Goal: Contribute content: Contribute content

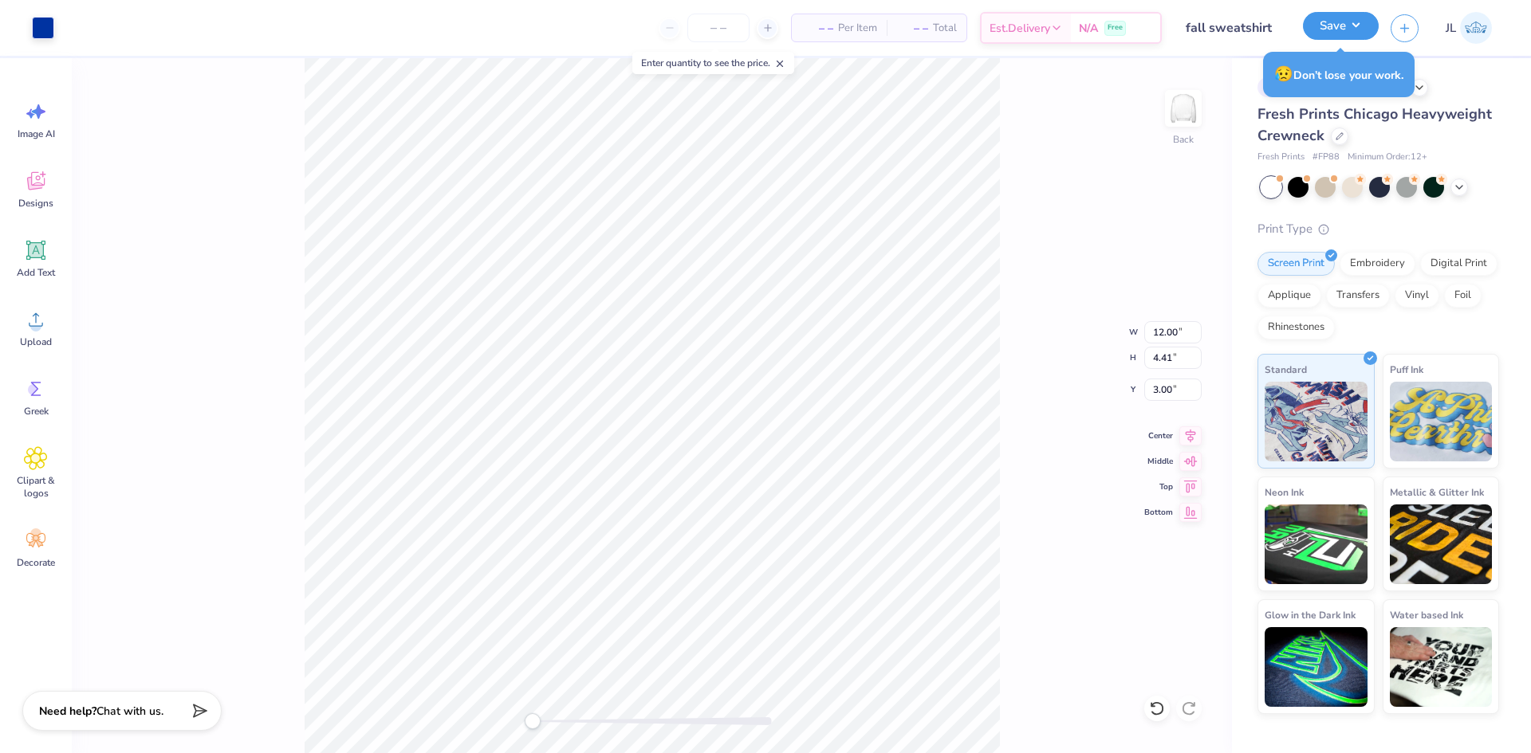
click at [1357, 33] on button "Save" at bounding box center [1341, 26] width 76 height 28
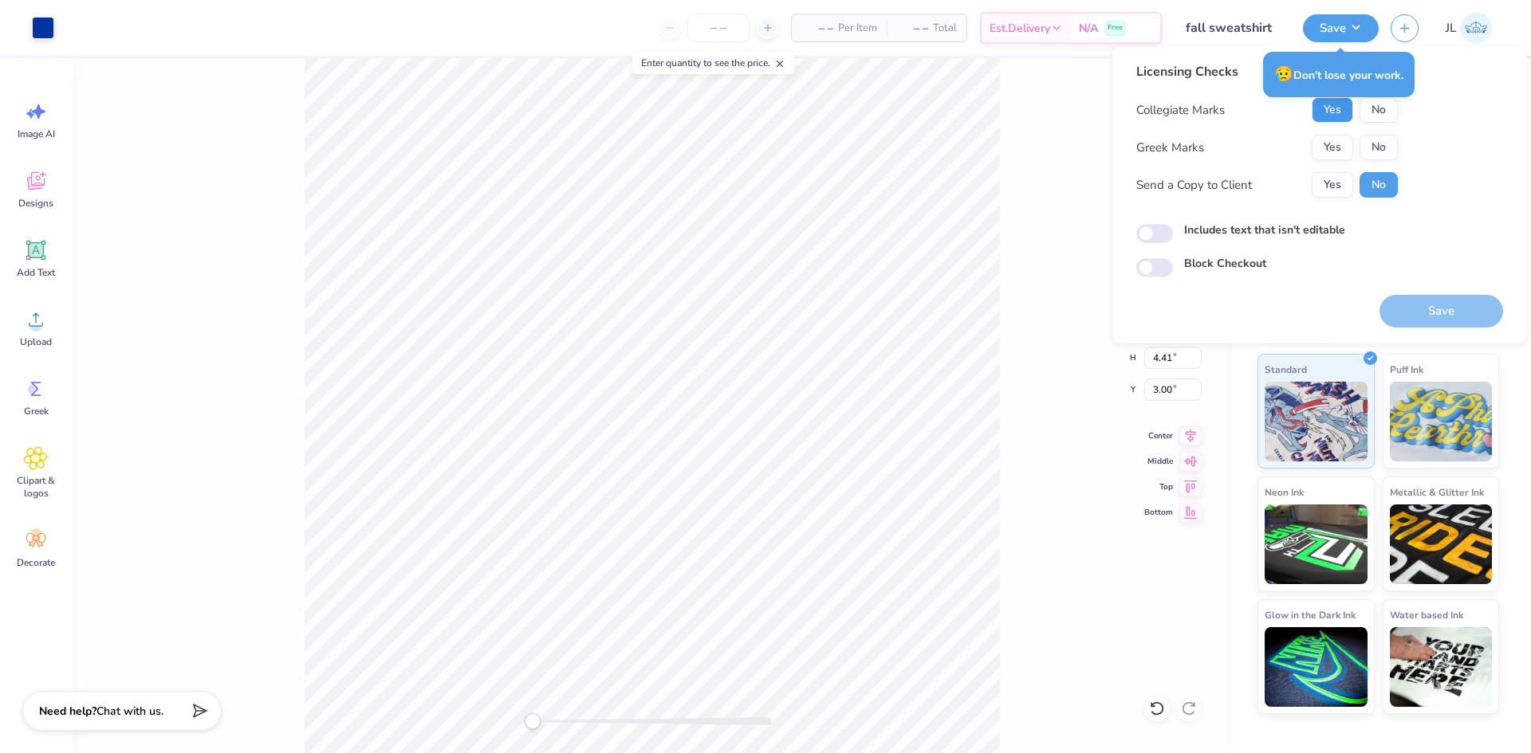
click at [1335, 109] on button "Yes" at bounding box center [1331, 110] width 41 height 26
click at [1332, 136] on button "Yes" at bounding box center [1331, 148] width 41 height 26
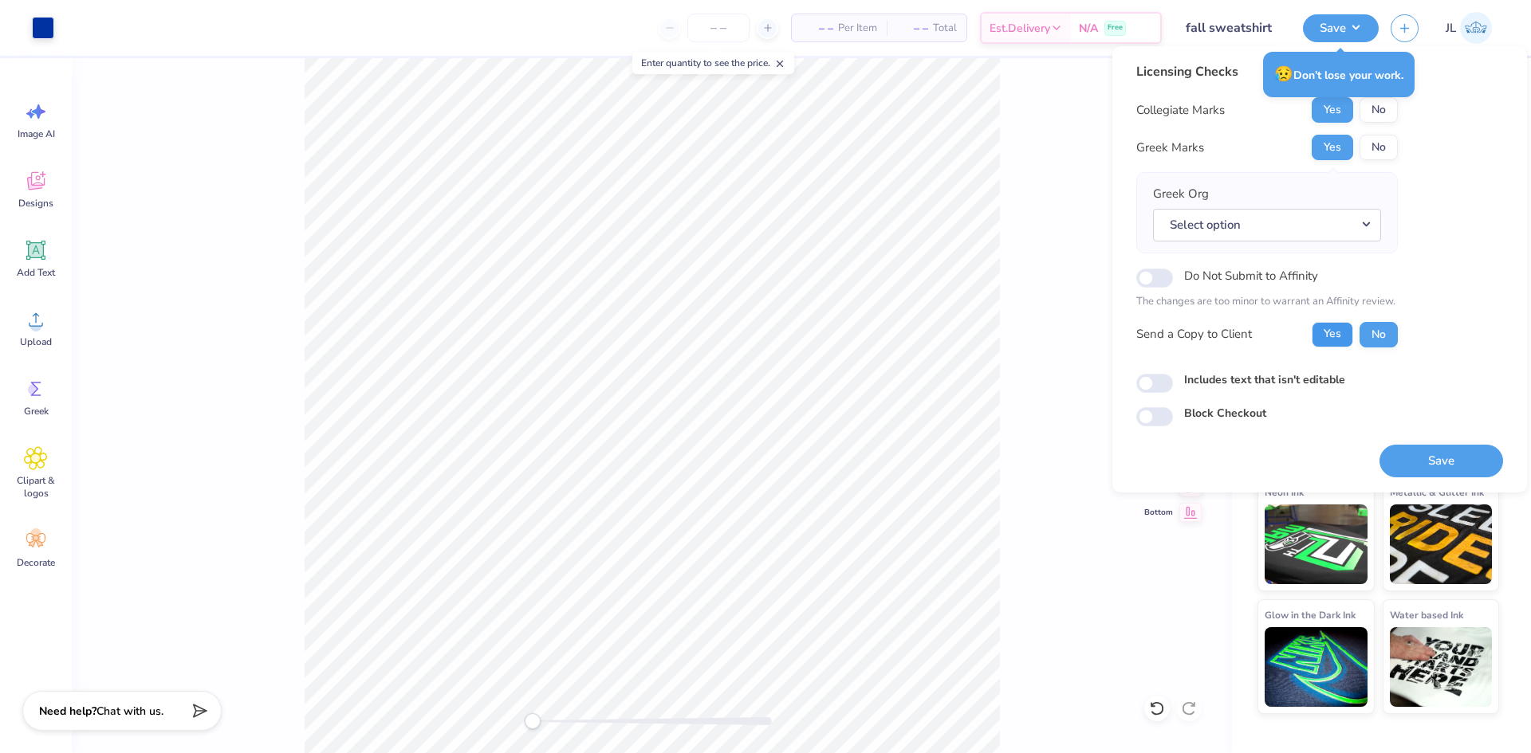
click at [1321, 333] on button "Yes" at bounding box center [1331, 335] width 41 height 26
click at [1287, 227] on button "Select option" at bounding box center [1267, 225] width 228 height 33
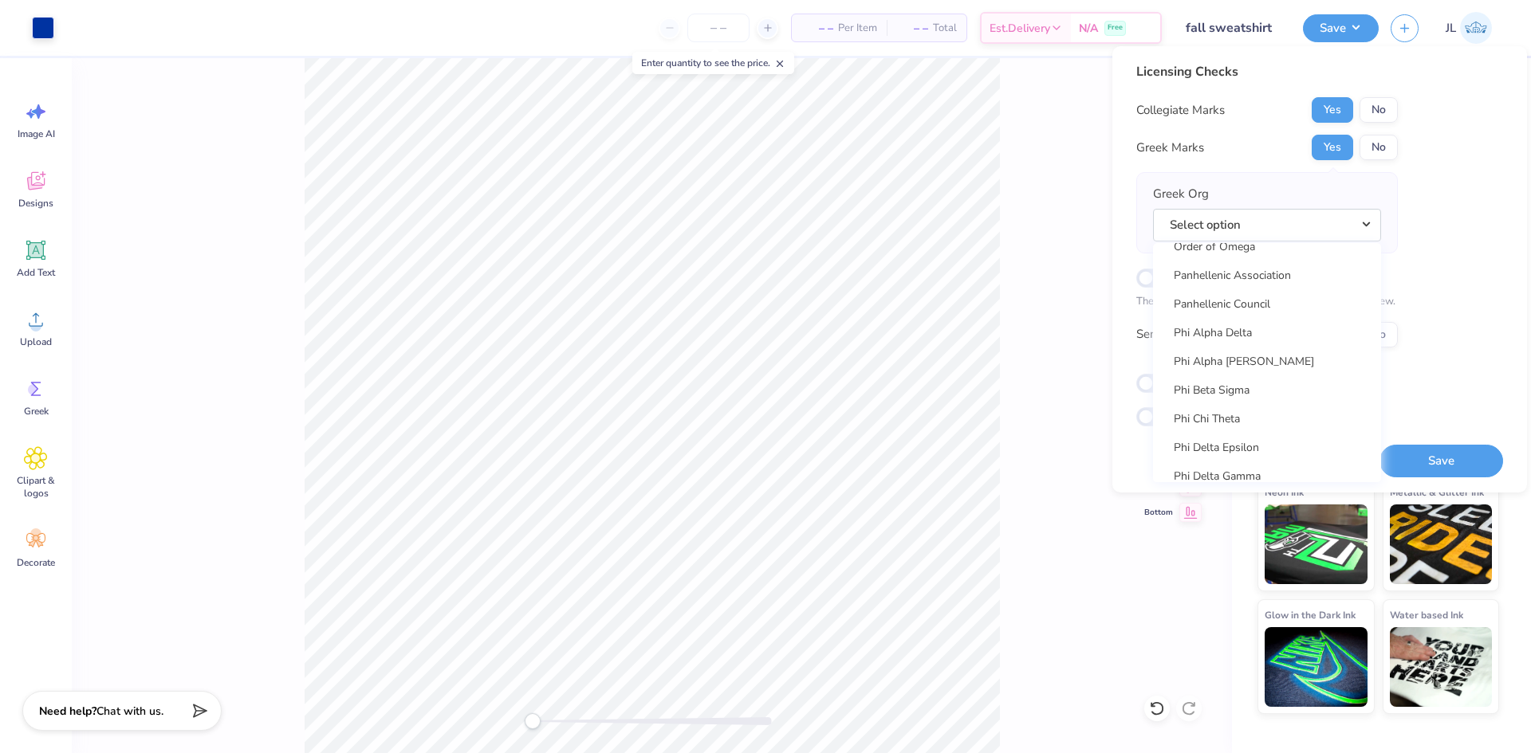
scroll to position [7972, 0]
click at [1254, 384] on link "Panhellenic Council" at bounding box center [1266, 384] width 215 height 26
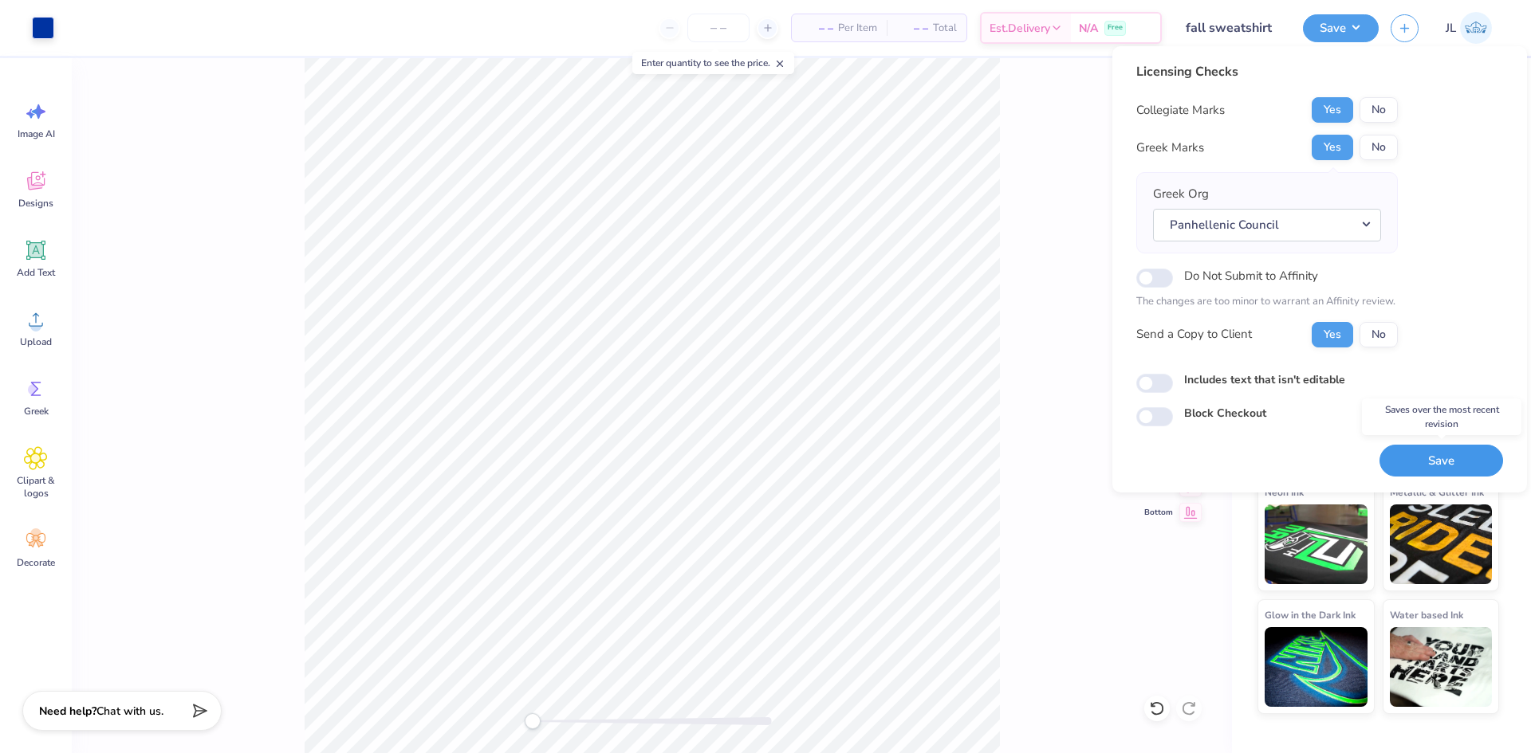
click at [1424, 458] on button "Save" at bounding box center [1441, 461] width 124 height 33
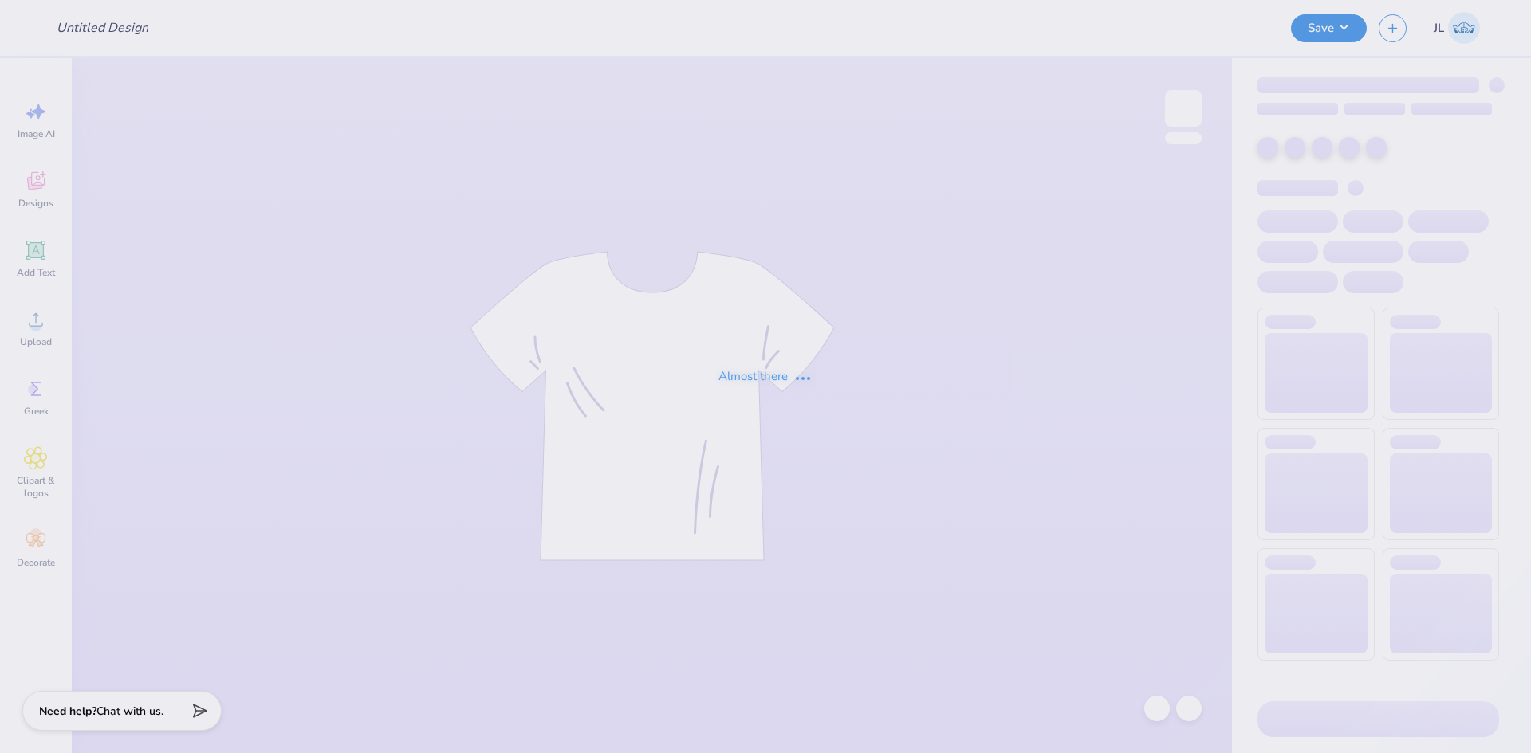
type input "Pink OU Polo"
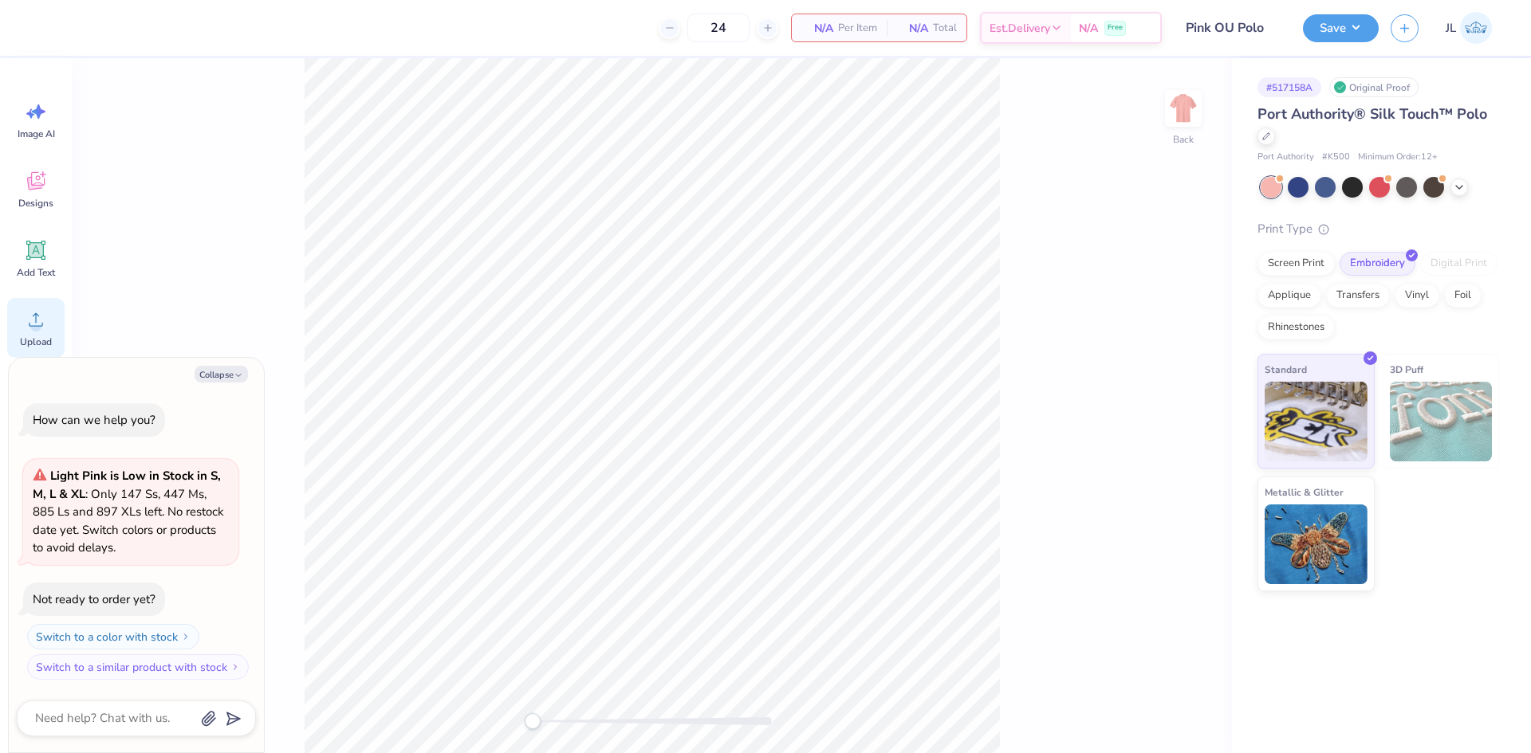
click at [55, 325] on div "Upload" at bounding box center [35, 328] width 57 height 60
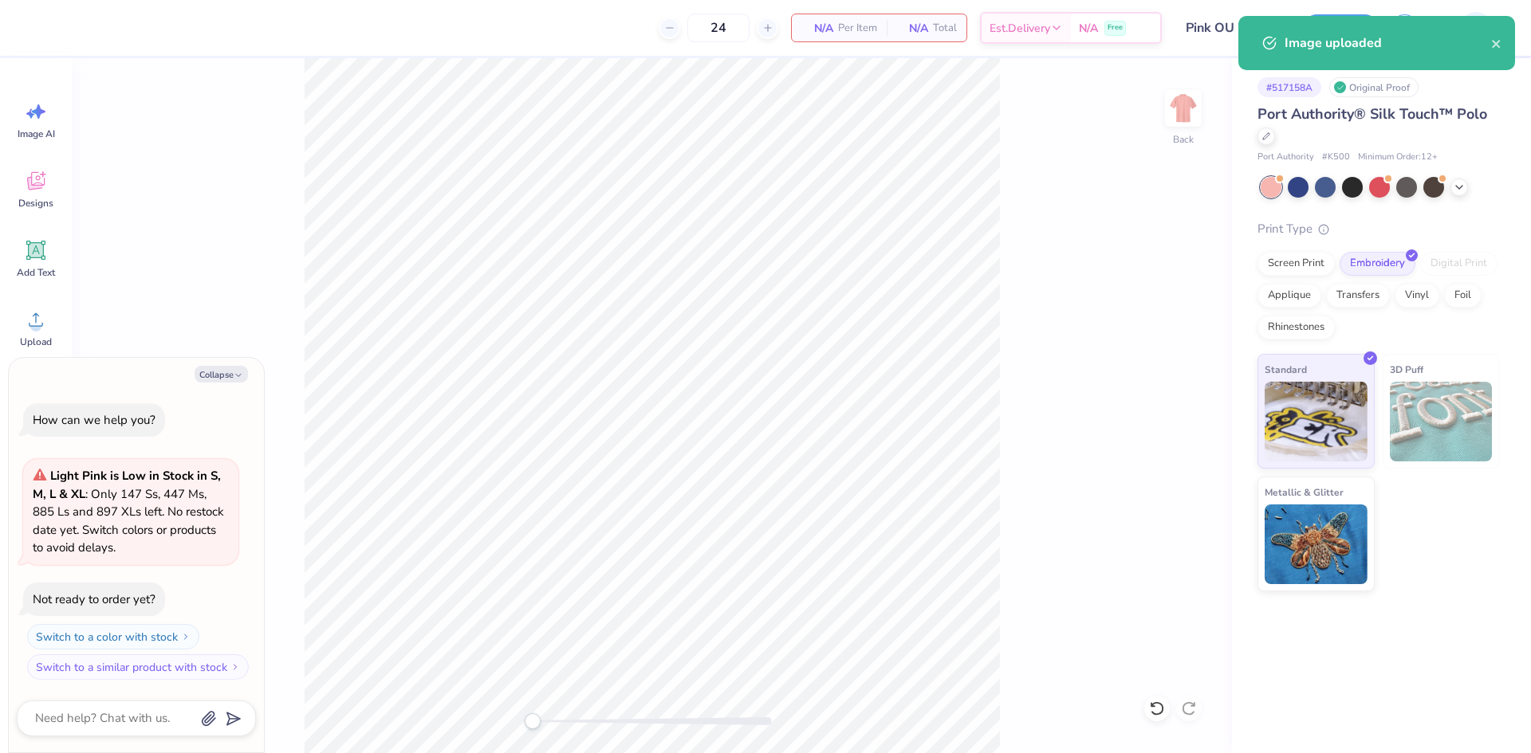
click at [215, 363] on div "Collapse How can we help you? Light Pink is Low in Stock in S, M, L & XL : Only…" at bounding box center [136, 555] width 255 height 395
click at [206, 371] on button "Collapse" at bounding box center [221, 374] width 53 height 17
type textarea "x"
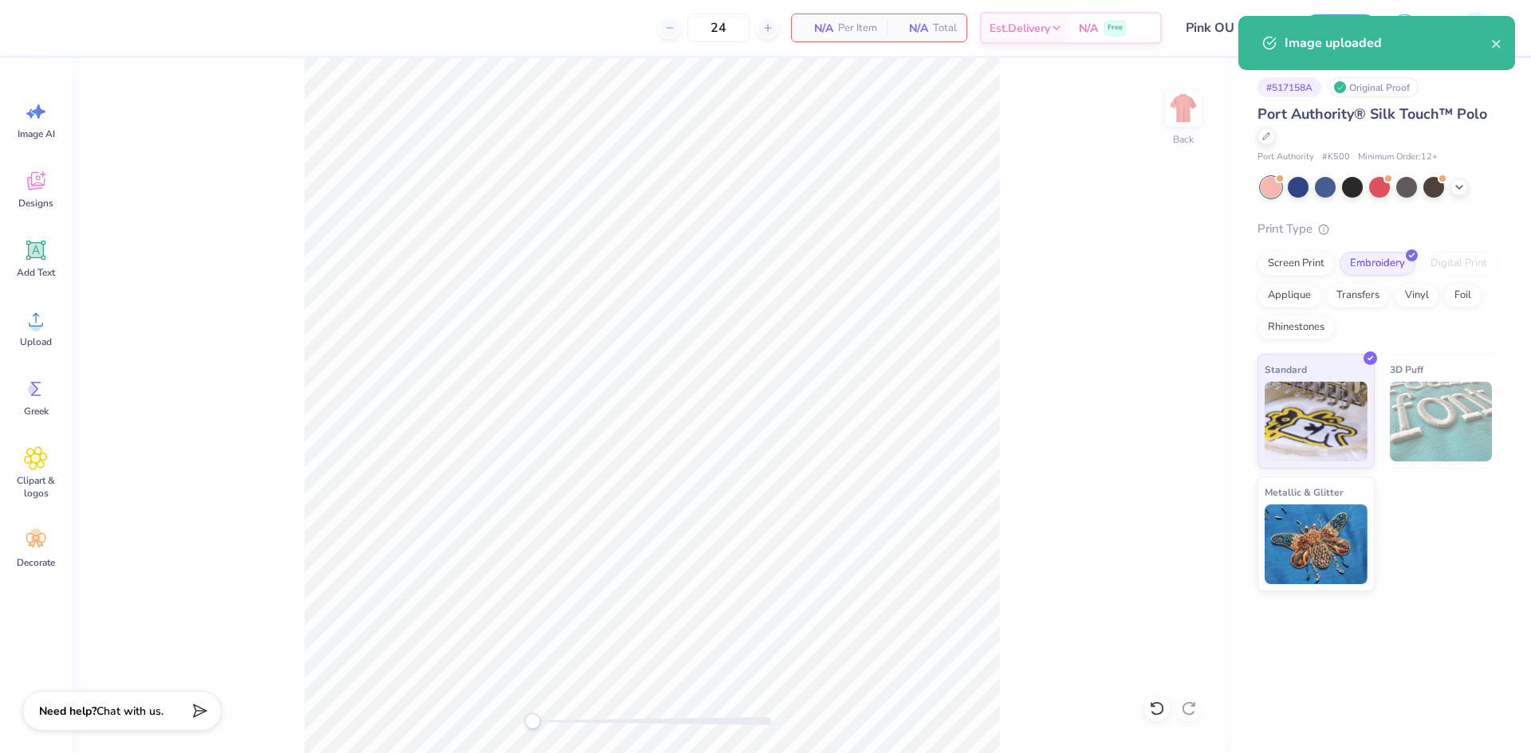
click at [4, 332] on div "Image AI Designs Add Text Upload Greek Clipart & logos Decorate" at bounding box center [36, 405] width 72 height 695
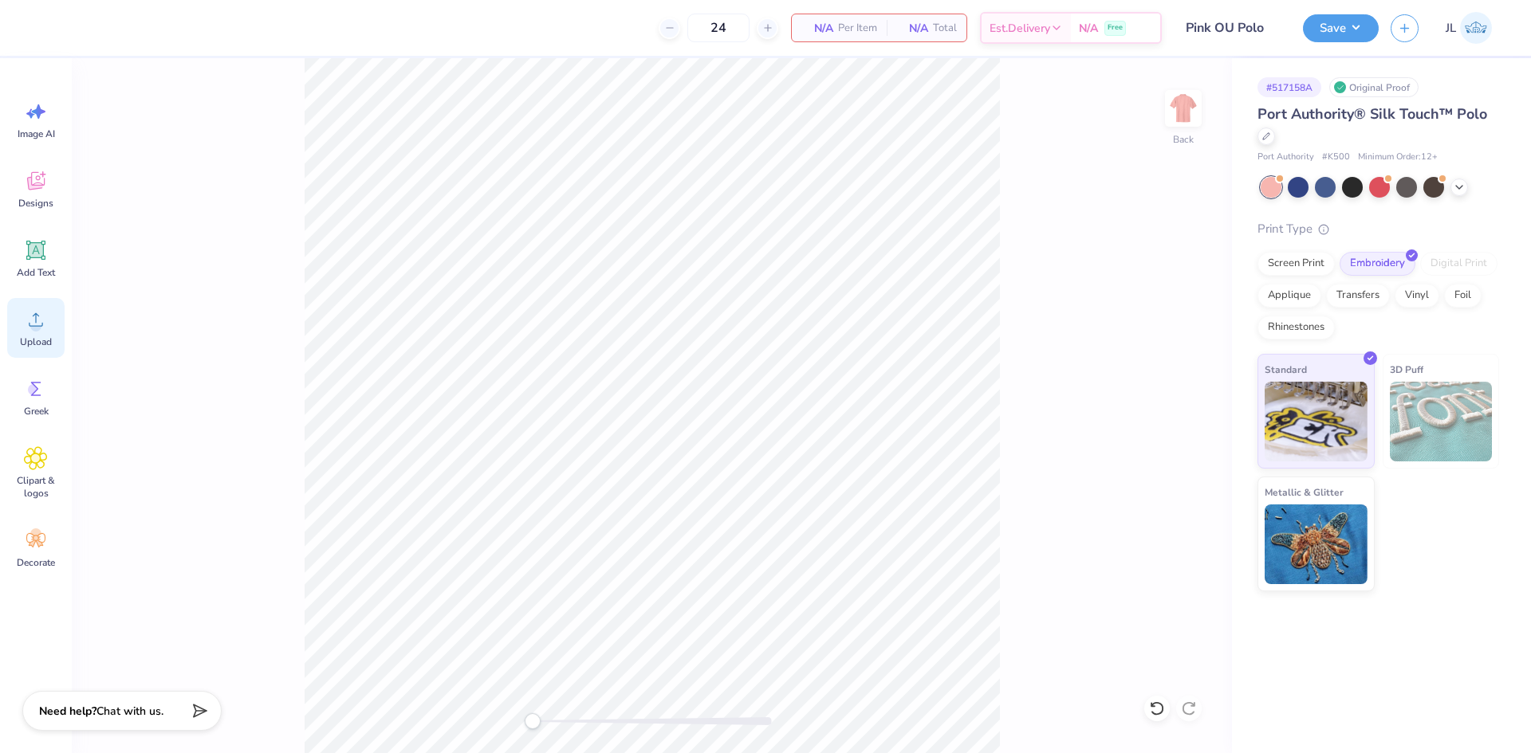
click at [31, 329] on icon at bounding box center [36, 320] width 24 height 24
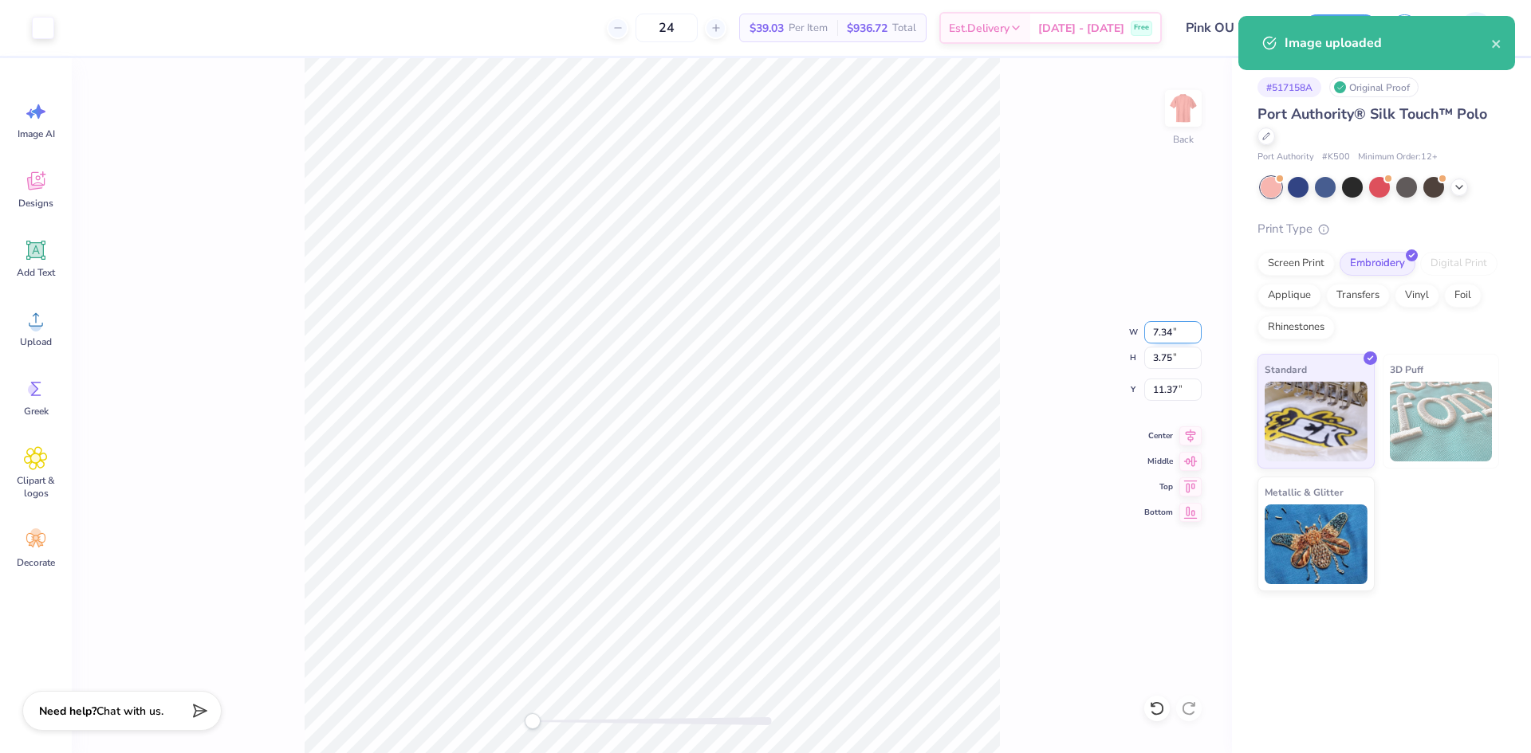
click at [1165, 336] on input "7.34" at bounding box center [1172, 332] width 57 height 22
type input "4"
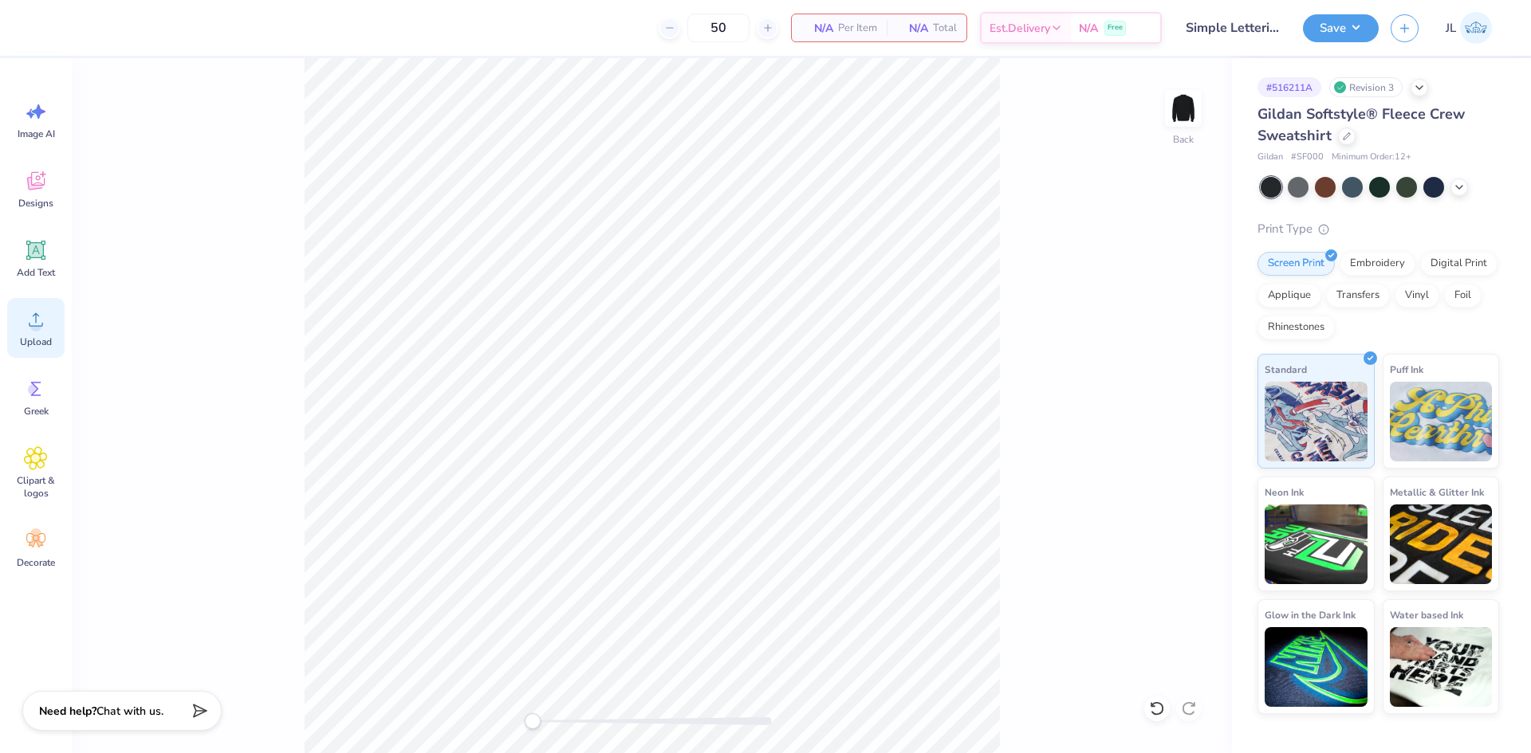
click at [49, 324] on div "Upload" at bounding box center [35, 328] width 57 height 60
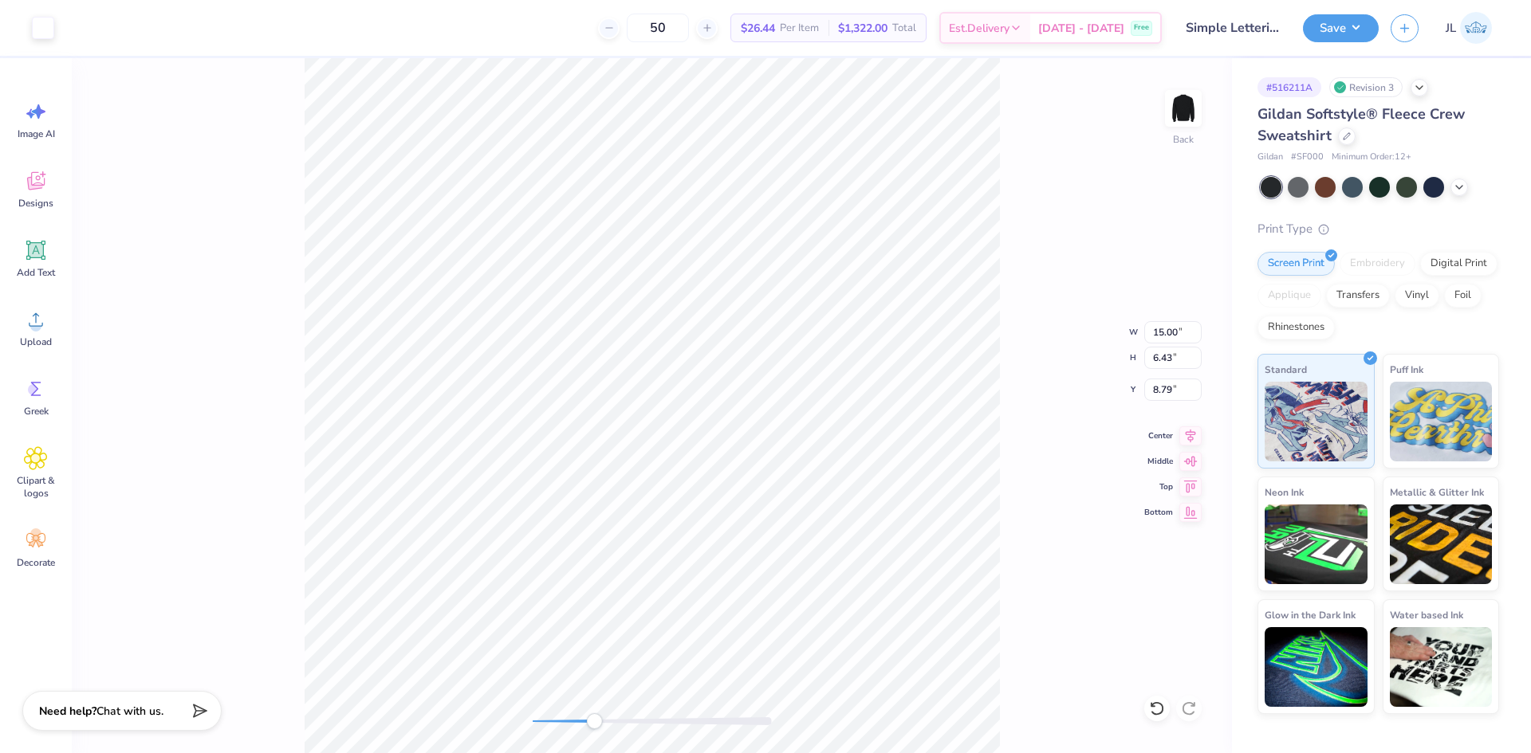
click at [576, 706] on div "Back W 15.00 15.00 " H 6.43 6.43 " Y 8.79 8.79 " Center Middle Top Bottom" at bounding box center [652, 405] width 1160 height 695
click at [576, 715] on div "Accessibility label" at bounding box center [576, 721] width 16 height 16
click at [452, 704] on div "Back W 12.03 12.03 " H 5.16 5.16 " Y 8.79 8.79 " Center Middle Top Bottom" at bounding box center [652, 405] width 1160 height 695
click at [1348, 31] on button "Save" at bounding box center [1341, 26] width 76 height 28
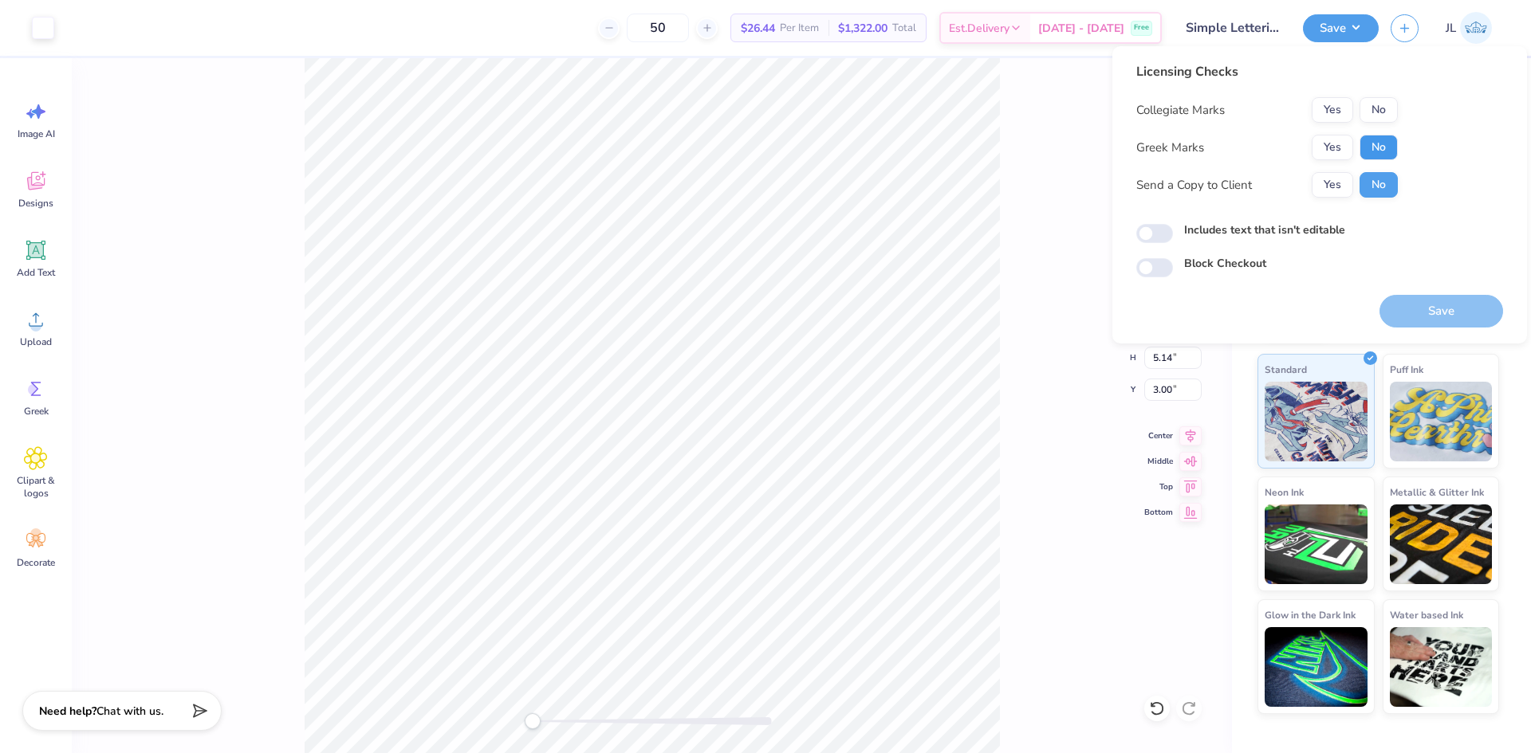
click at [1374, 149] on button "No" at bounding box center [1378, 148] width 38 height 26
click at [1335, 113] on button "Yes" at bounding box center [1331, 110] width 41 height 26
click at [1327, 187] on button "Yes" at bounding box center [1331, 185] width 41 height 26
click at [1417, 312] on button "Save" at bounding box center [1441, 311] width 124 height 33
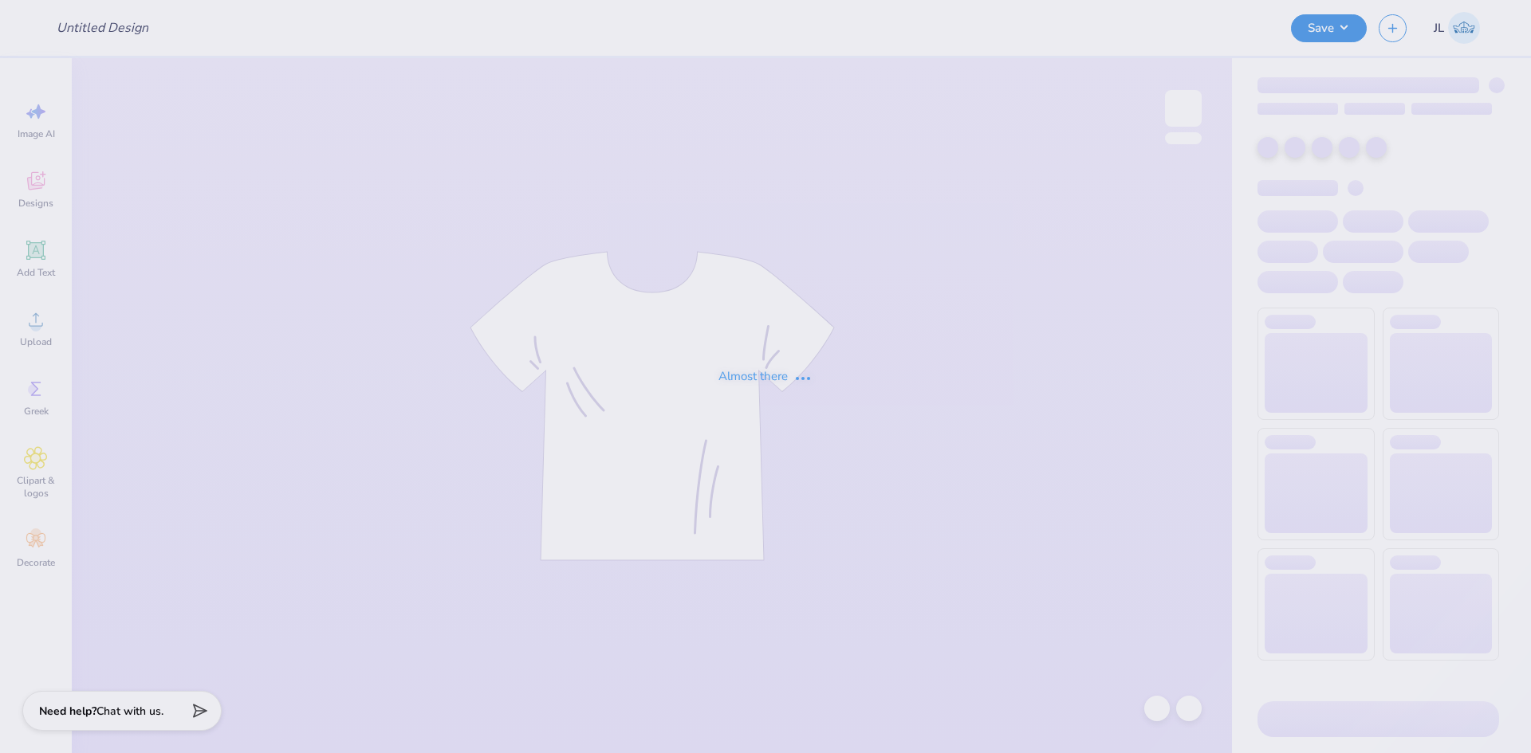
type input "Navy OU Polo"
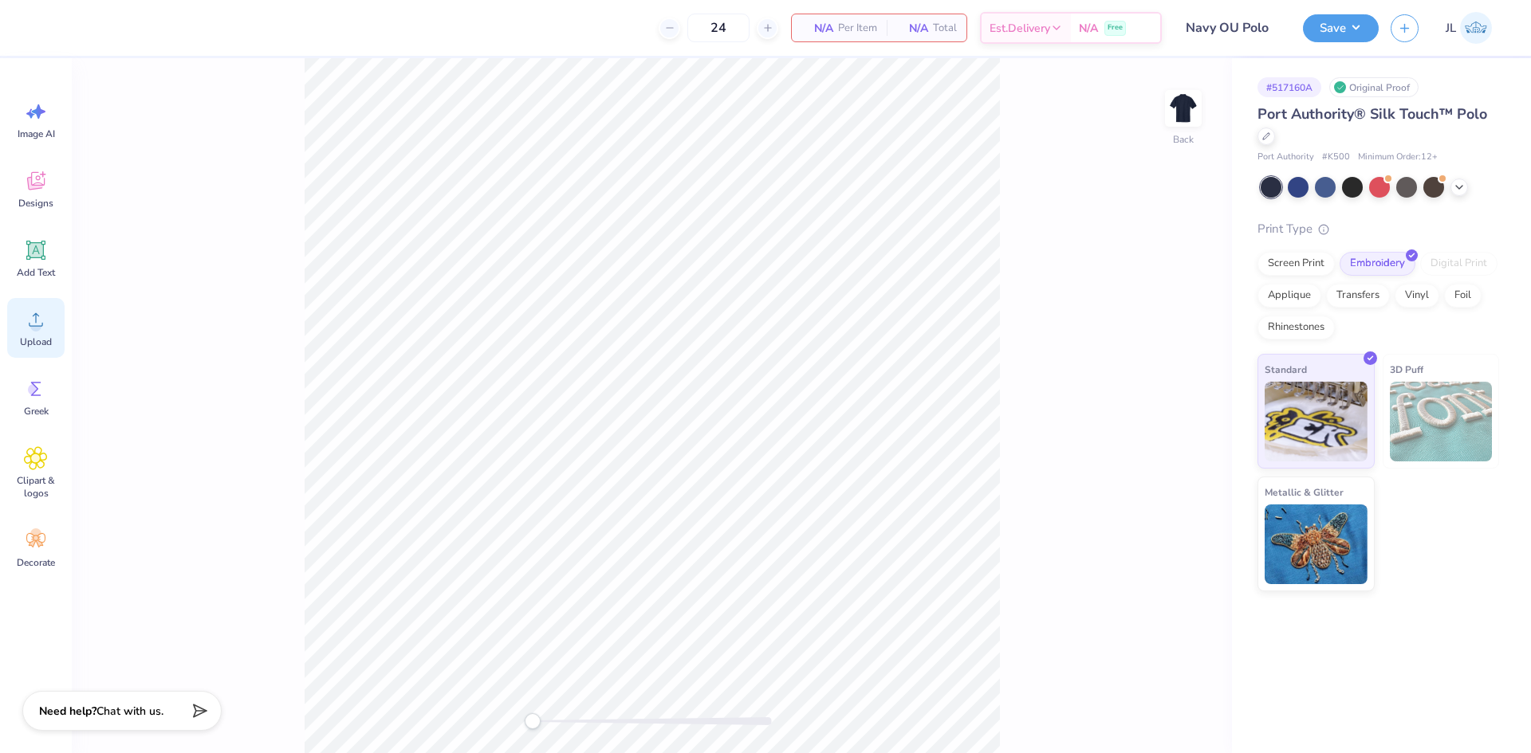
click at [36, 331] on circle at bounding box center [35, 325] width 11 height 11
click at [49, 316] on div "Upload" at bounding box center [35, 328] width 57 height 60
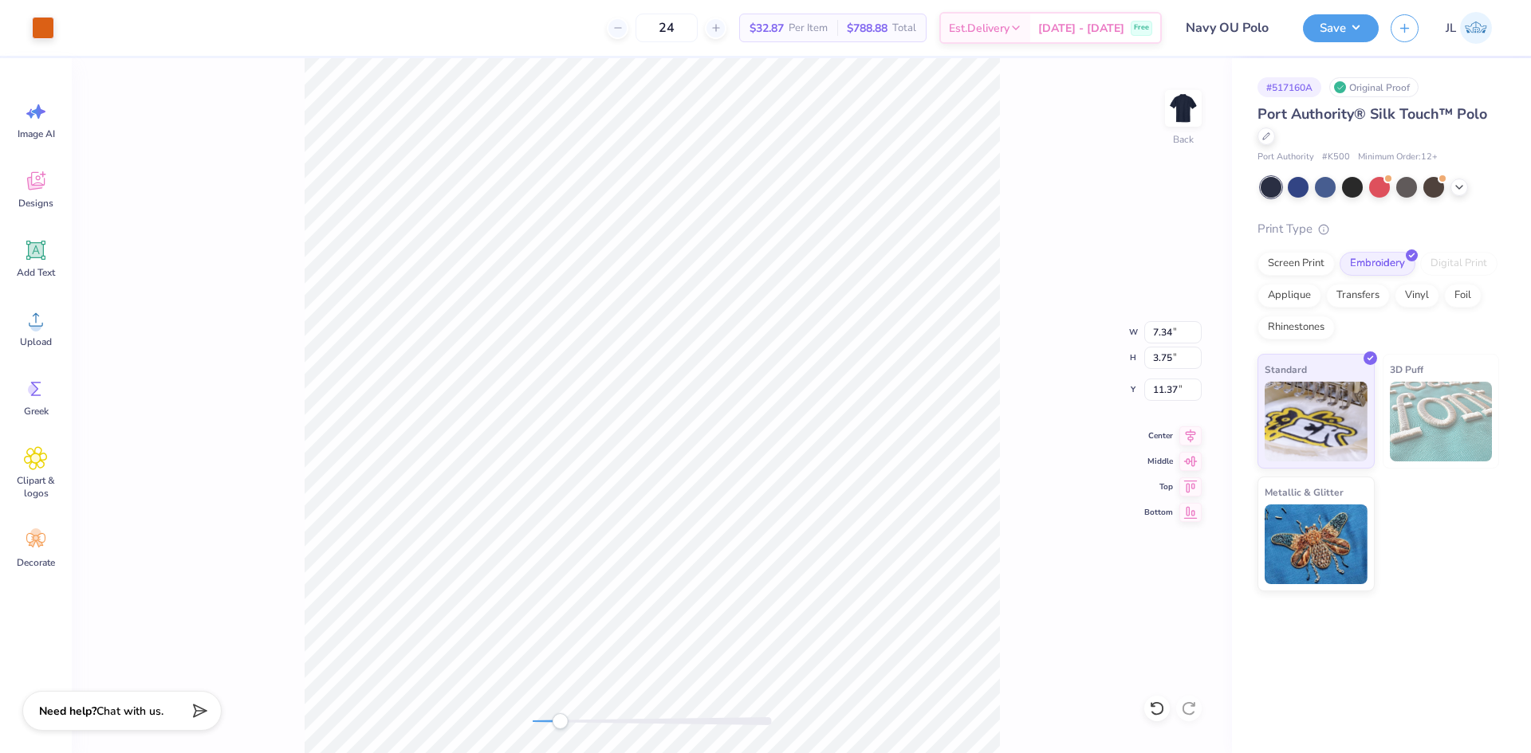
click at [564, 709] on div "Back W 7.34 7.34 " H 3.75 3.75 " Y 11.37 11.37 " Center Middle Top Bottom" at bounding box center [652, 405] width 1160 height 695
click at [411, 674] on div "Back W 4.01 4.01 " H 2.05 2.05 " Y 11.37 11.37 " Center Middle Top Bottom" at bounding box center [652, 405] width 1160 height 695
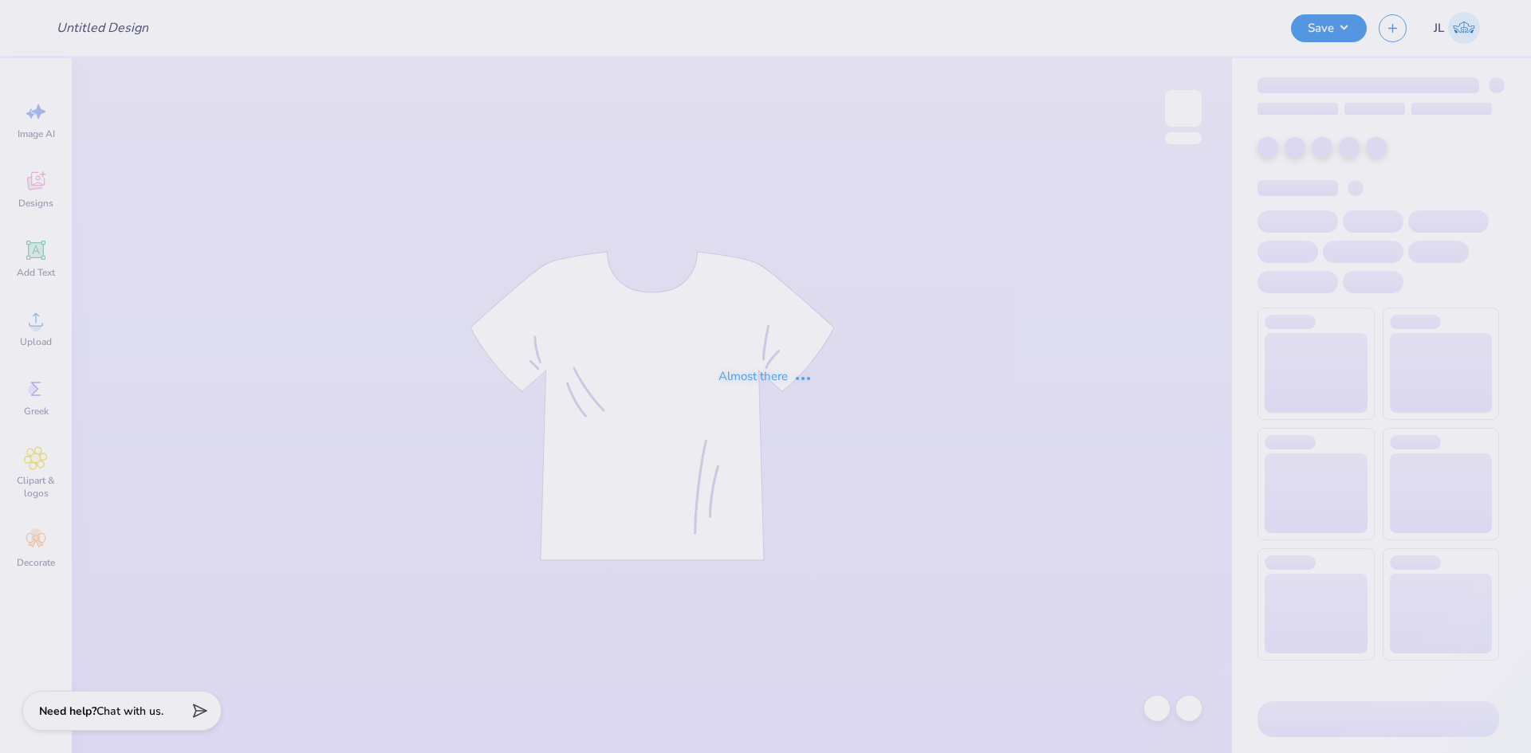
type input "White OU Polo"
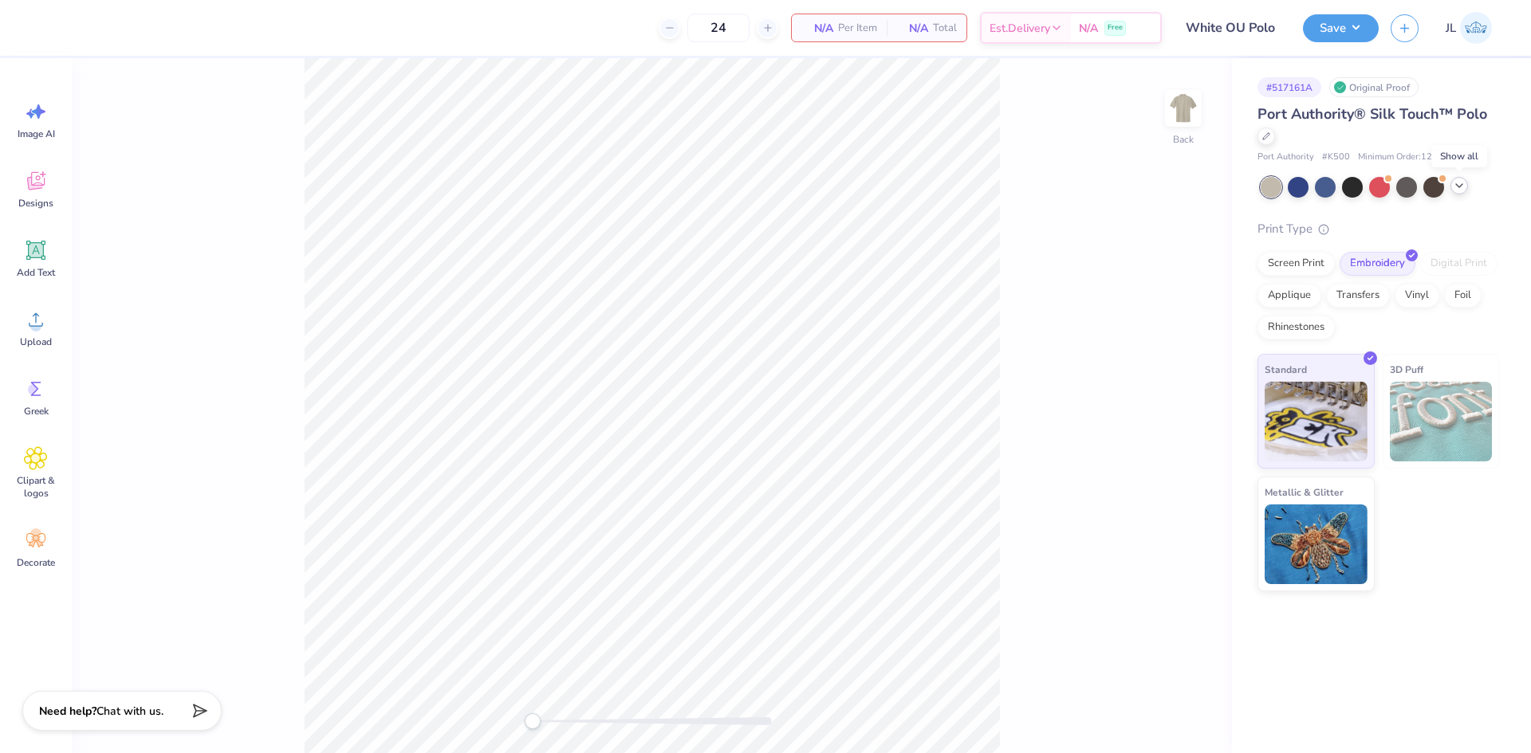
click at [1462, 193] on div at bounding box center [1459, 186] width 18 height 18
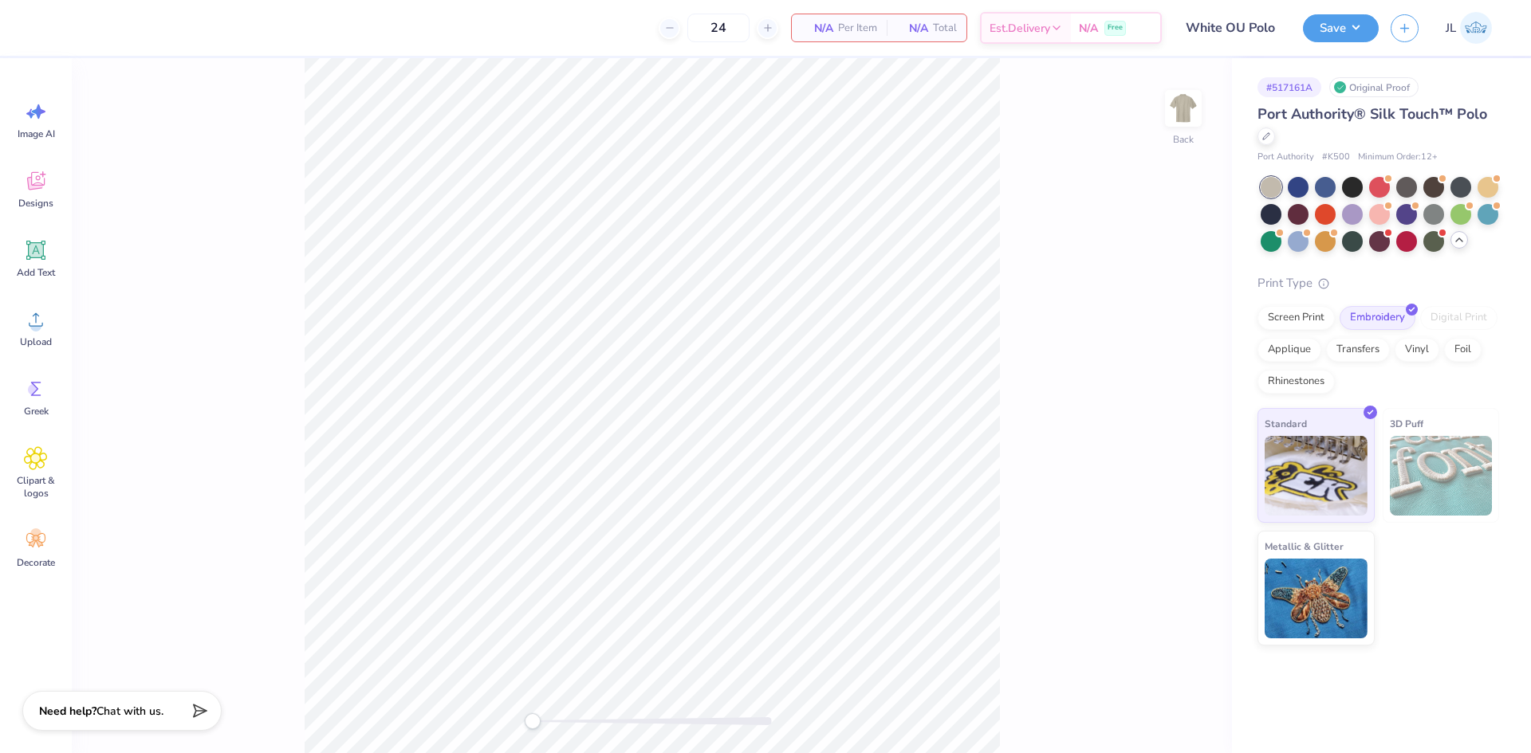
click at [1161, 214] on div "Back" at bounding box center [652, 405] width 1160 height 695
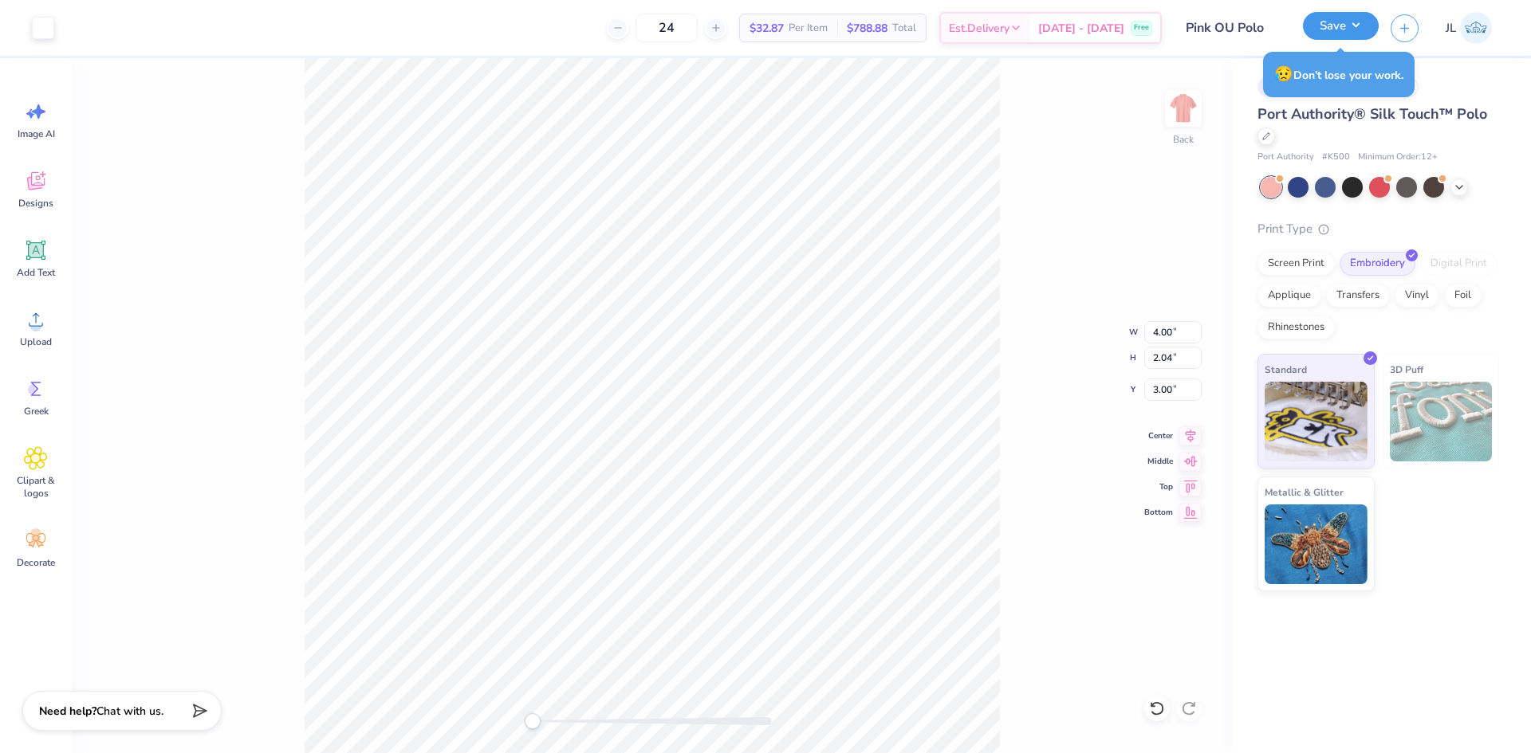
click at [1356, 23] on button "Save" at bounding box center [1341, 26] width 76 height 28
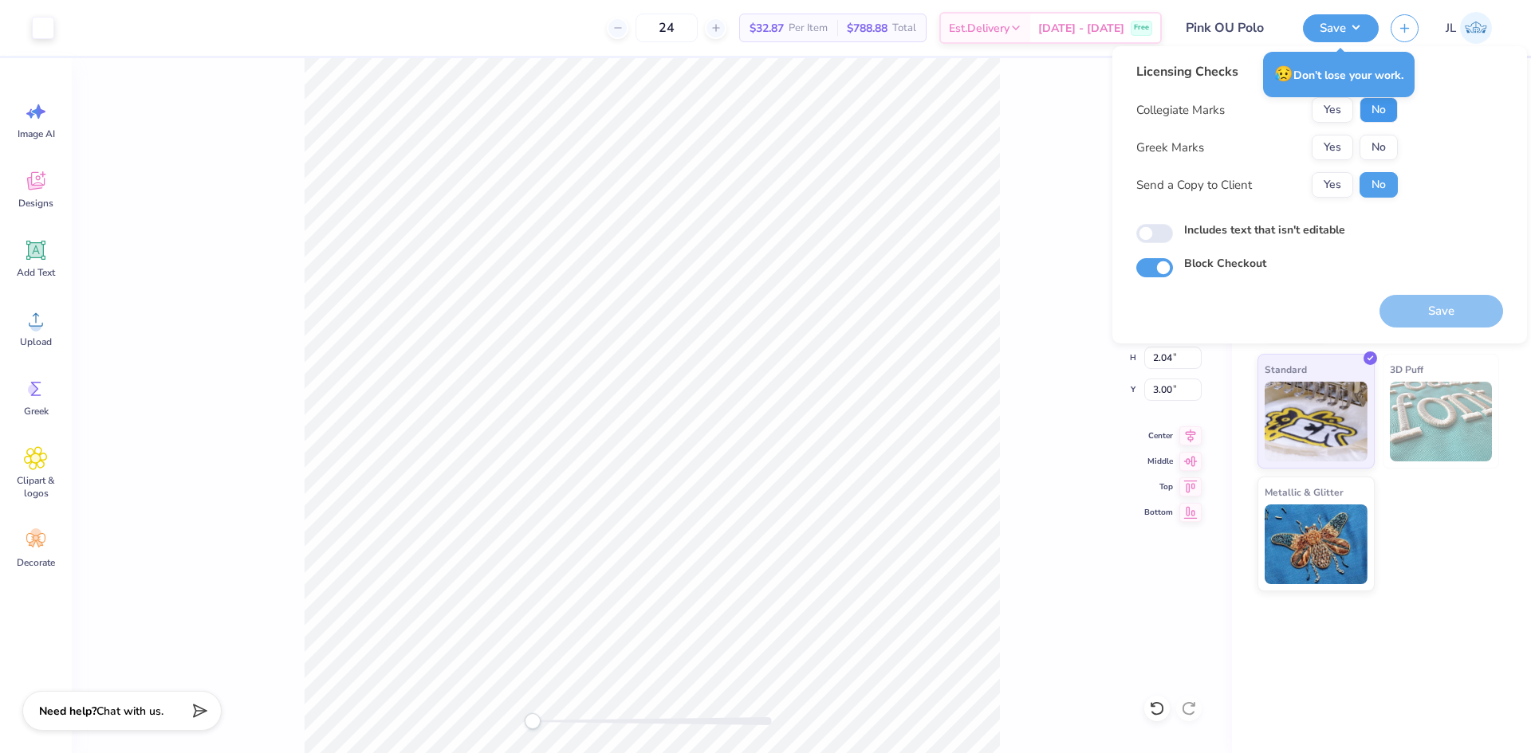
click at [1381, 107] on button "No" at bounding box center [1378, 110] width 38 height 26
click at [1344, 140] on button "Yes" at bounding box center [1331, 148] width 41 height 26
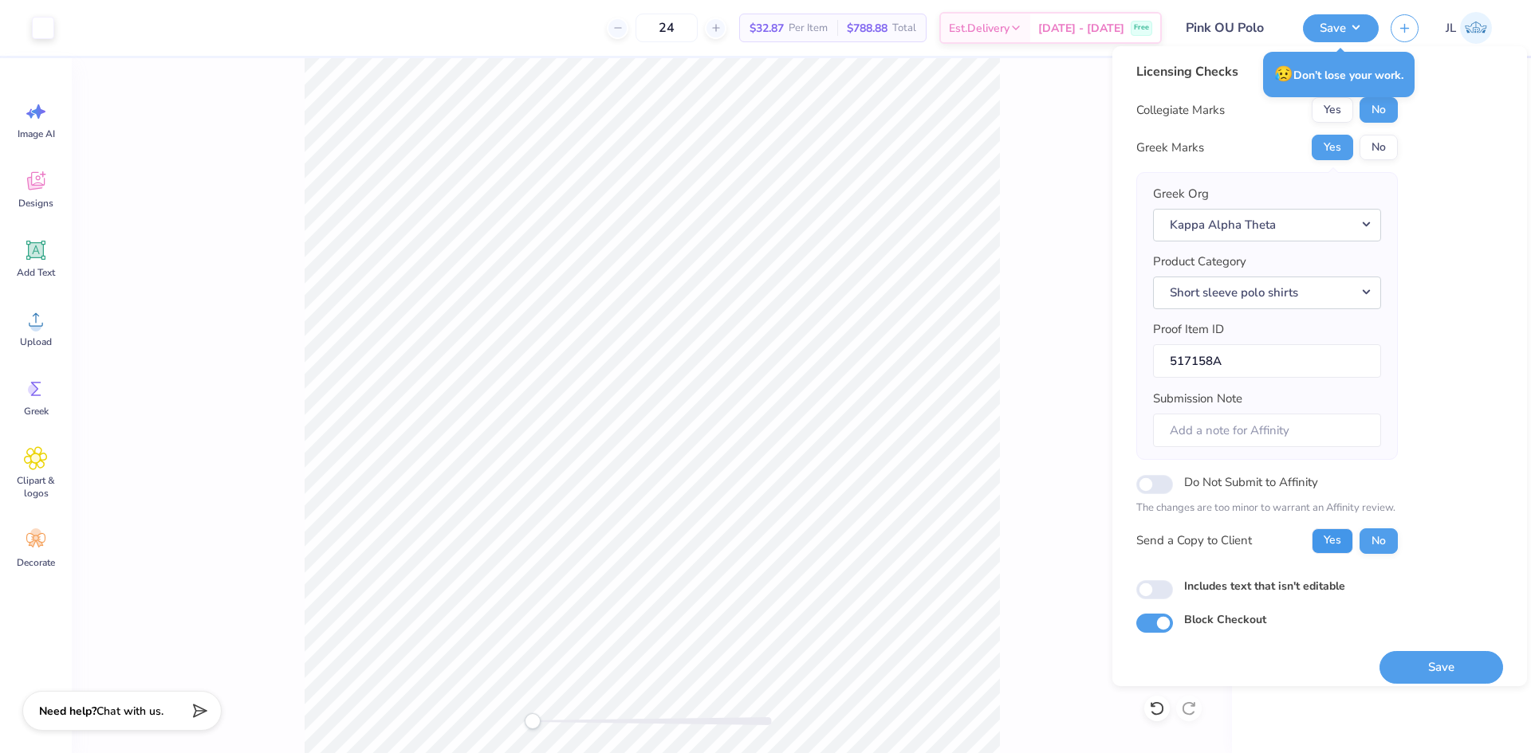
click at [1330, 535] on button "Yes" at bounding box center [1331, 542] width 41 height 26
click at [1454, 670] on button "Save" at bounding box center [1441, 667] width 124 height 33
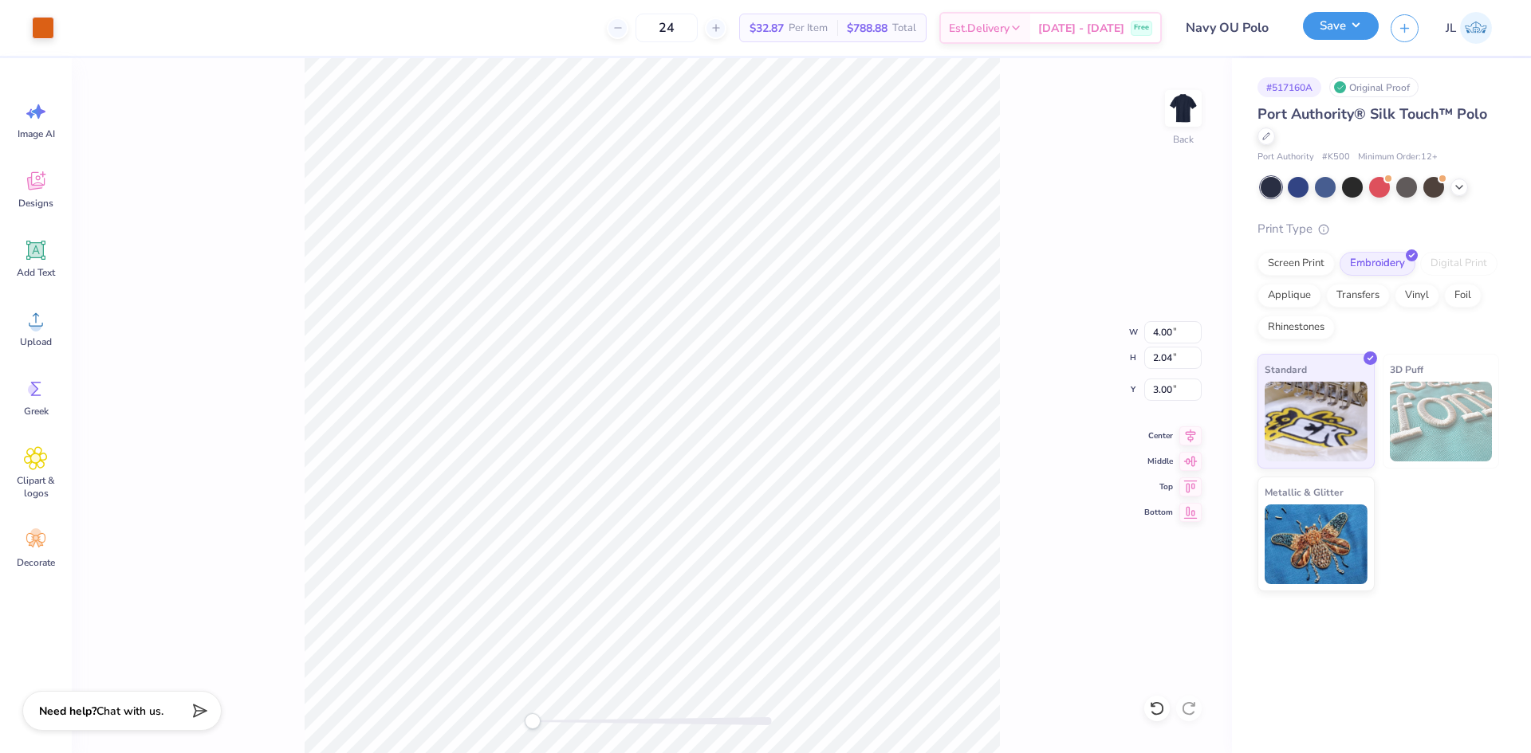
click at [1353, 25] on button "Save" at bounding box center [1341, 26] width 76 height 28
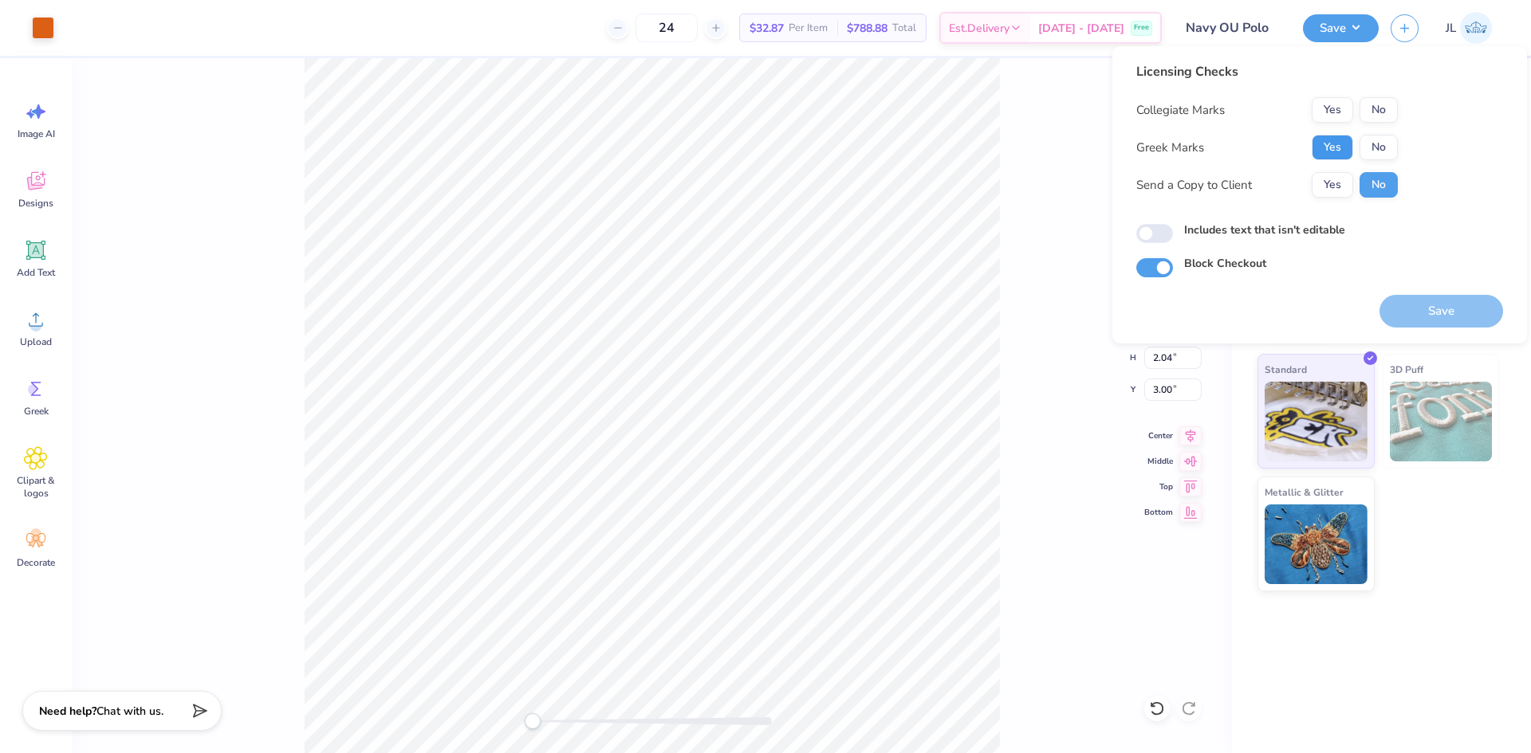
click at [1342, 147] on button "Yes" at bounding box center [1331, 148] width 41 height 26
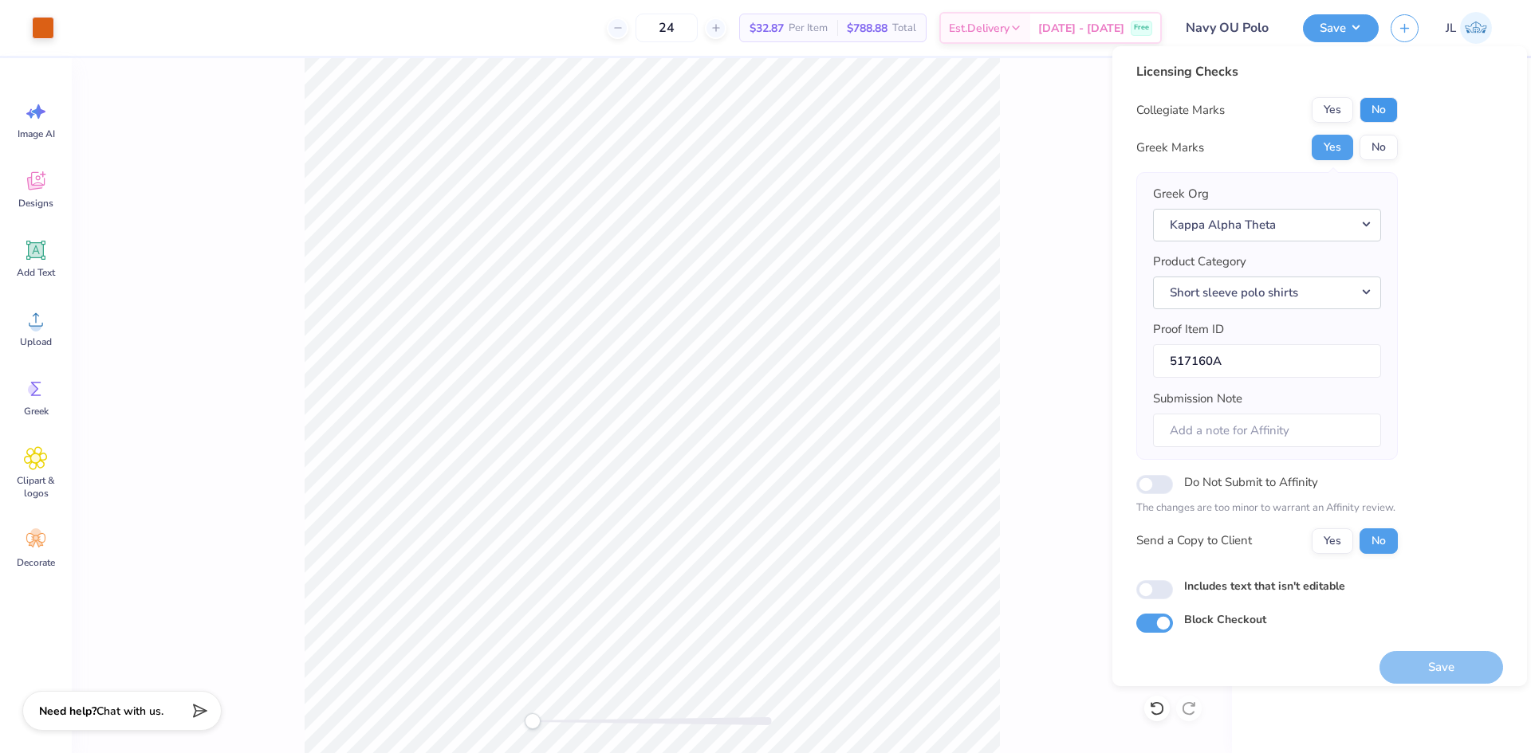
click at [1374, 113] on button "No" at bounding box center [1378, 110] width 38 height 26
click at [1330, 542] on button "Yes" at bounding box center [1331, 542] width 41 height 26
click at [1429, 664] on button "Save" at bounding box center [1441, 667] width 124 height 33
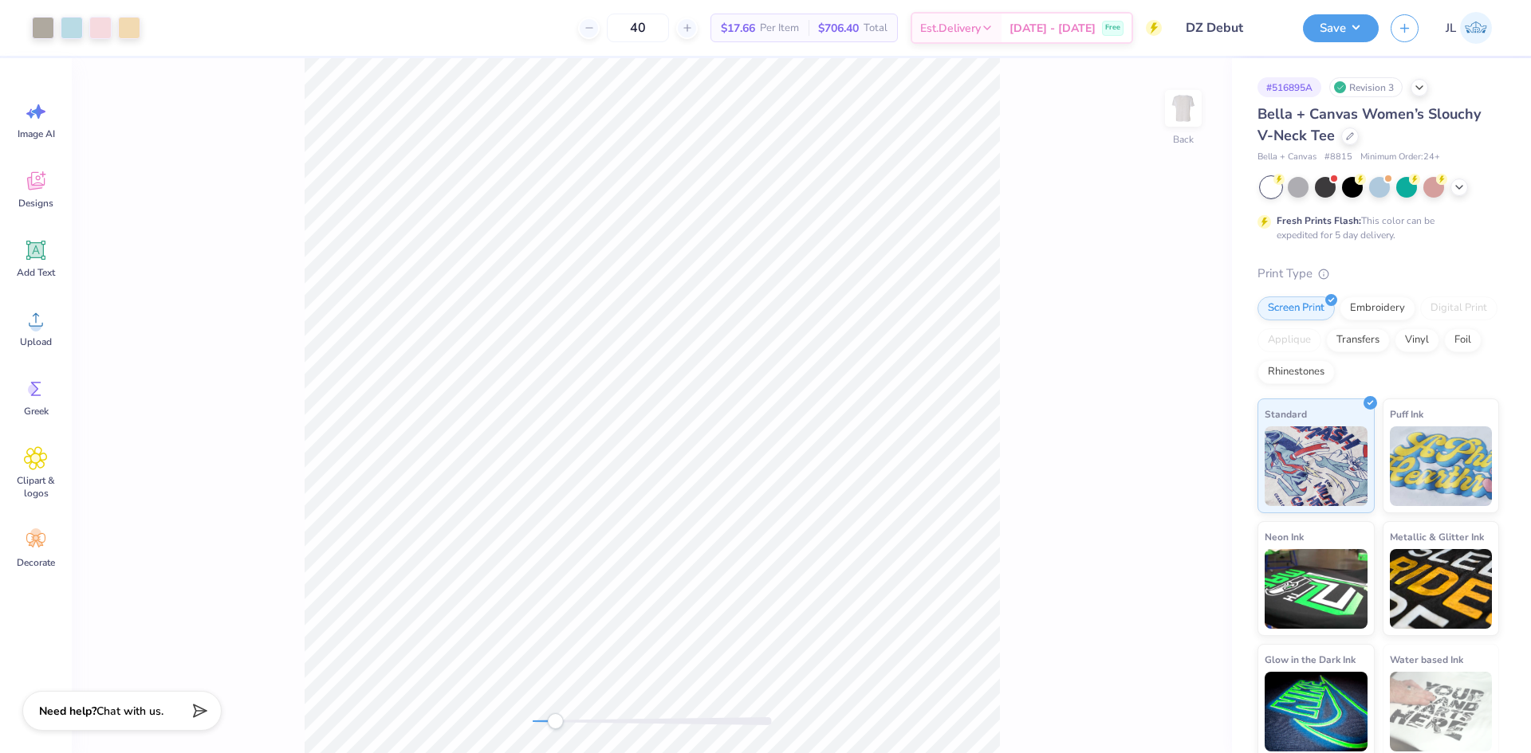
drag, startPoint x: 533, startPoint y: 721, endPoint x: 555, endPoint y: 713, distance: 23.7
click at [555, 713] on div "Accessibility label" at bounding box center [555, 721] width 16 height 16
click at [515, 720] on div "Back" at bounding box center [652, 405] width 1160 height 695
click at [722, 580] on li "Group" at bounding box center [722, 578] width 125 height 31
click at [679, 490] on li "Download vector" at bounding box center [700, 485] width 125 height 31
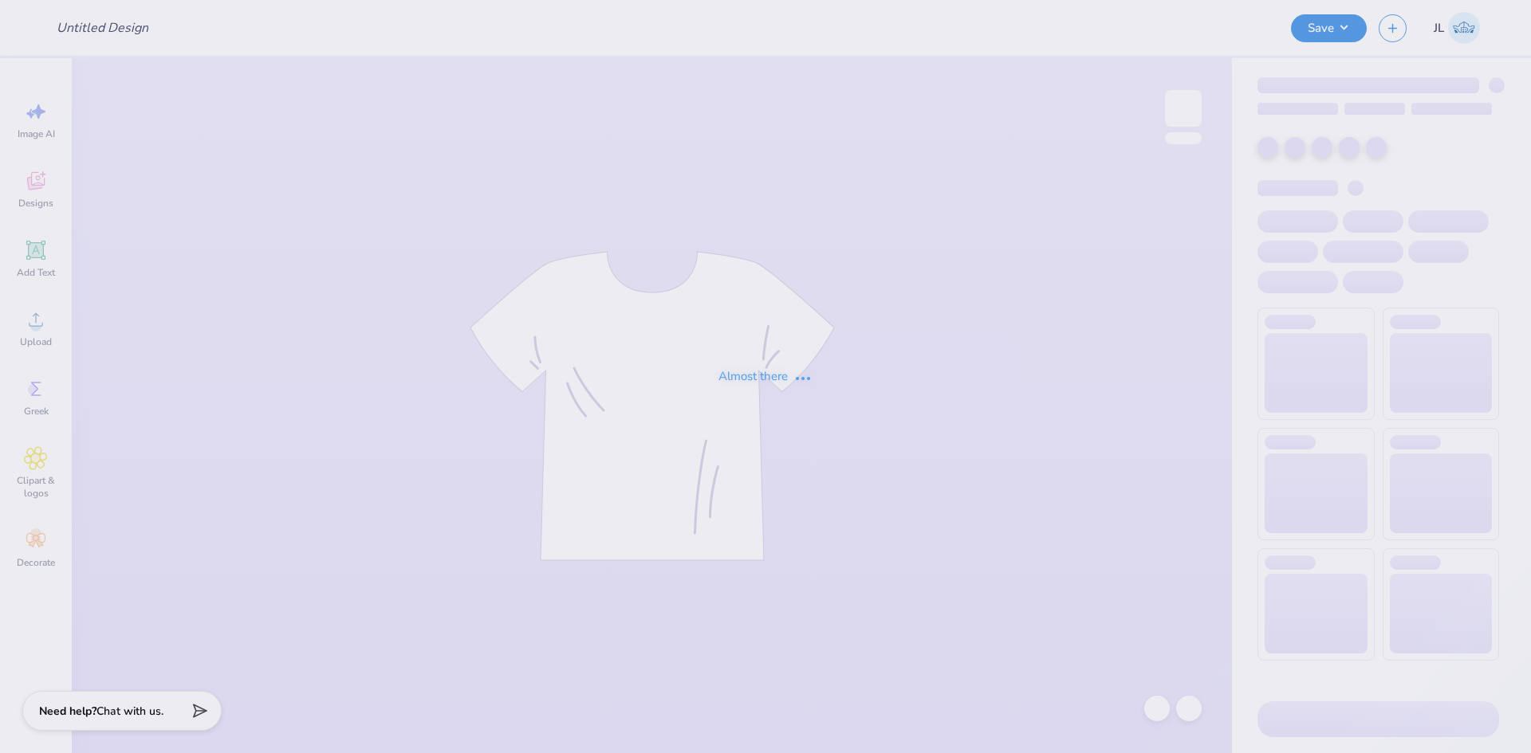
type input "Sacred Heart University : [PERSON_NAME]"
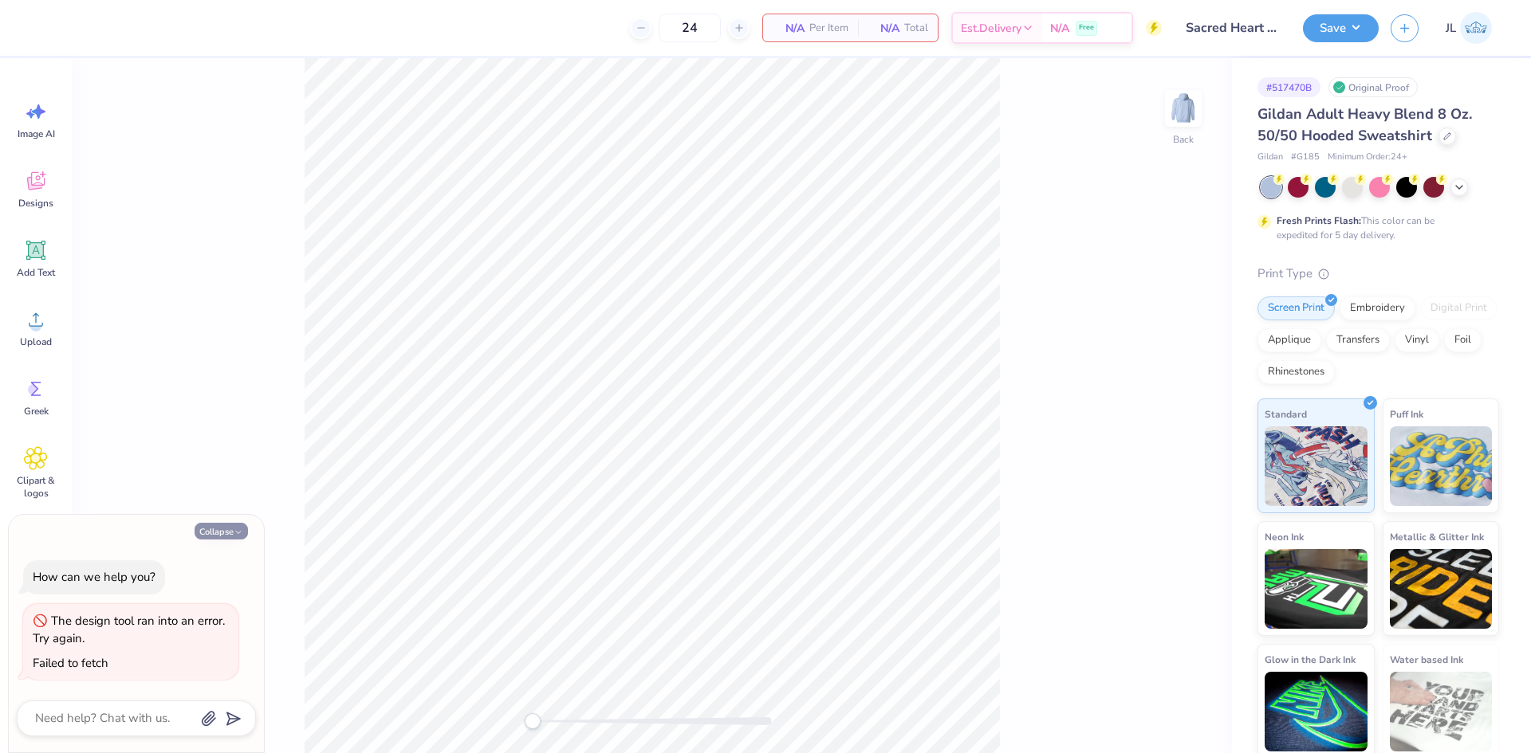
click at [230, 538] on button "Collapse" at bounding box center [221, 531] width 53 height 17
type textarea "x"
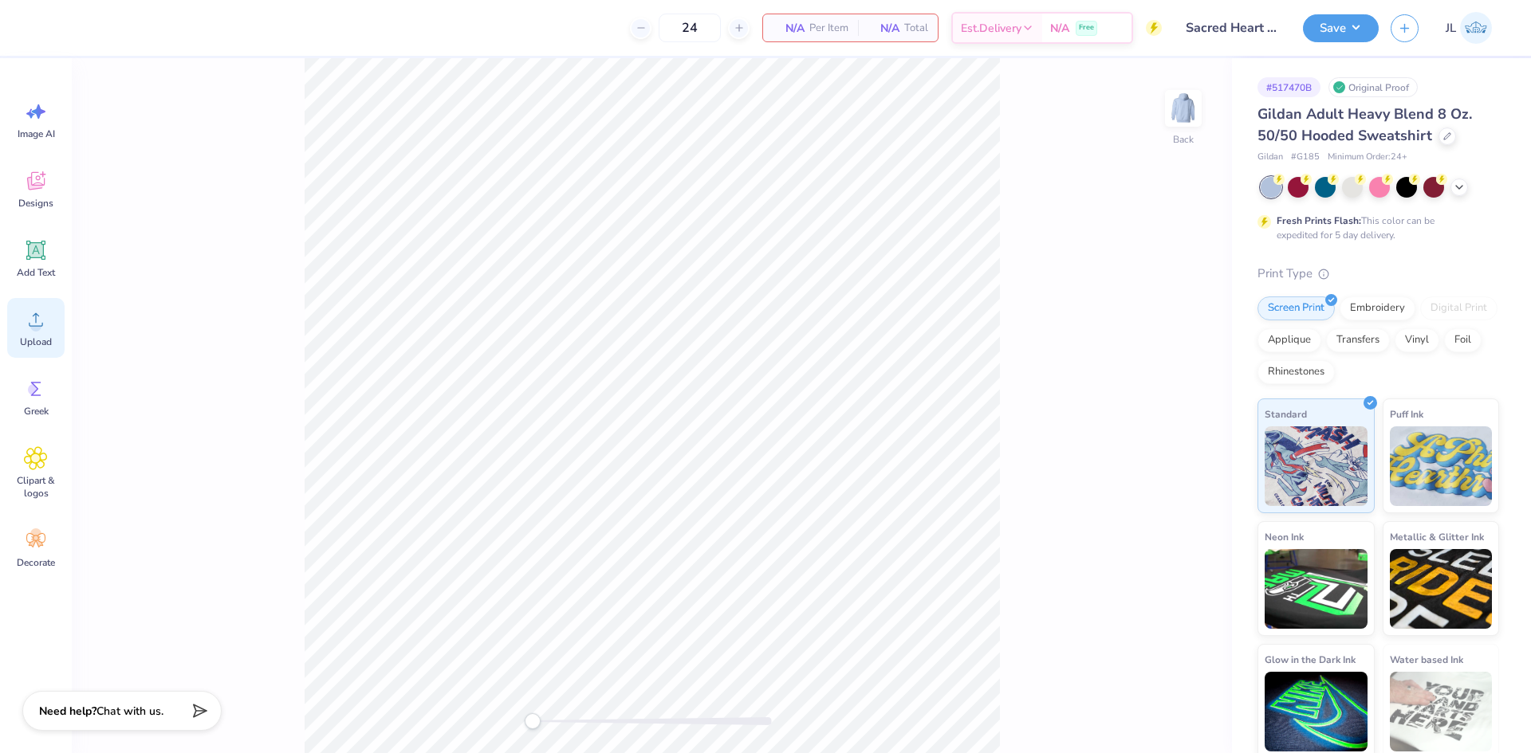
click at [38, 332] on div "Upload" at bounding box center [35, 328] width 57 height 60
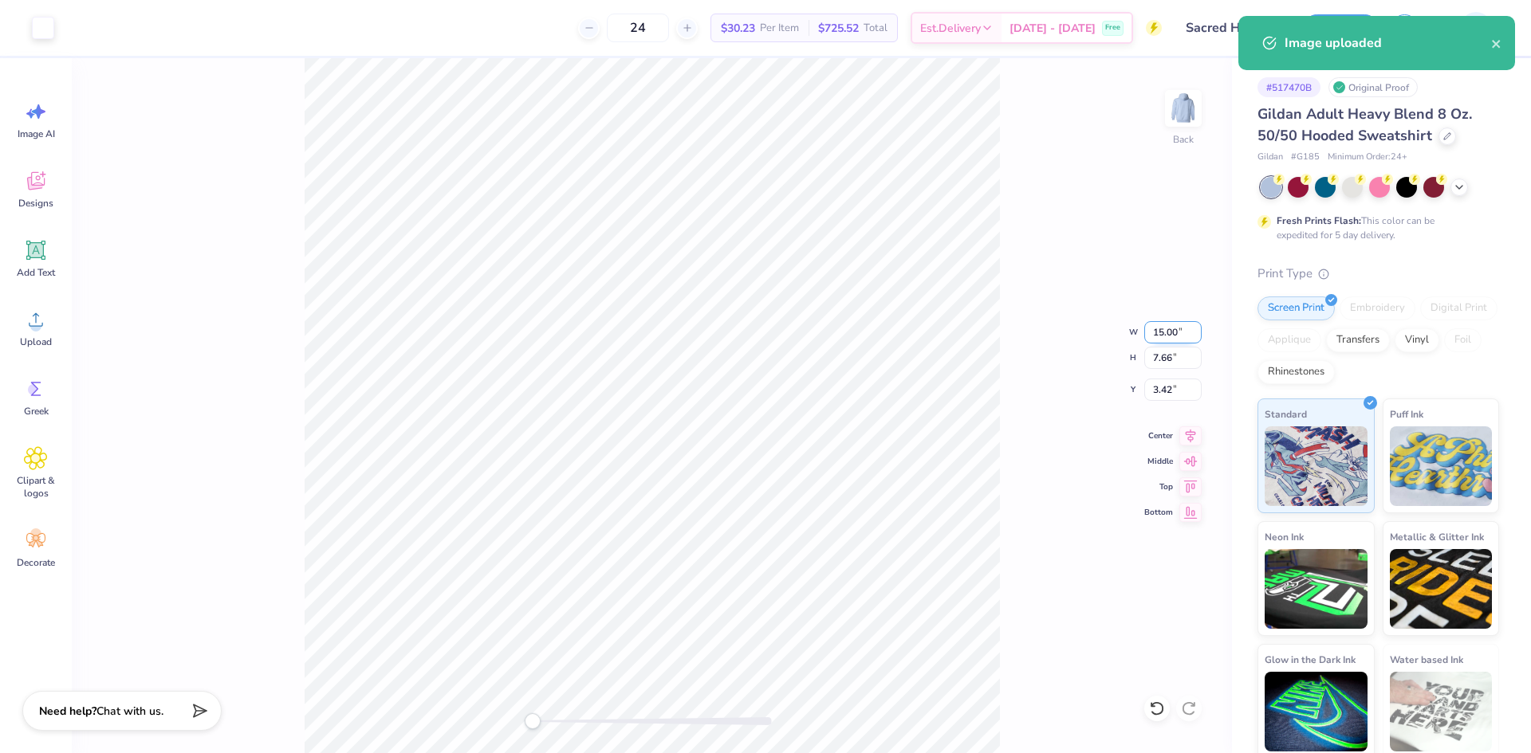
click at [1157, 332] on input "15.00" at bounding box center [1172, 332] width 57 height 22
type input "12"
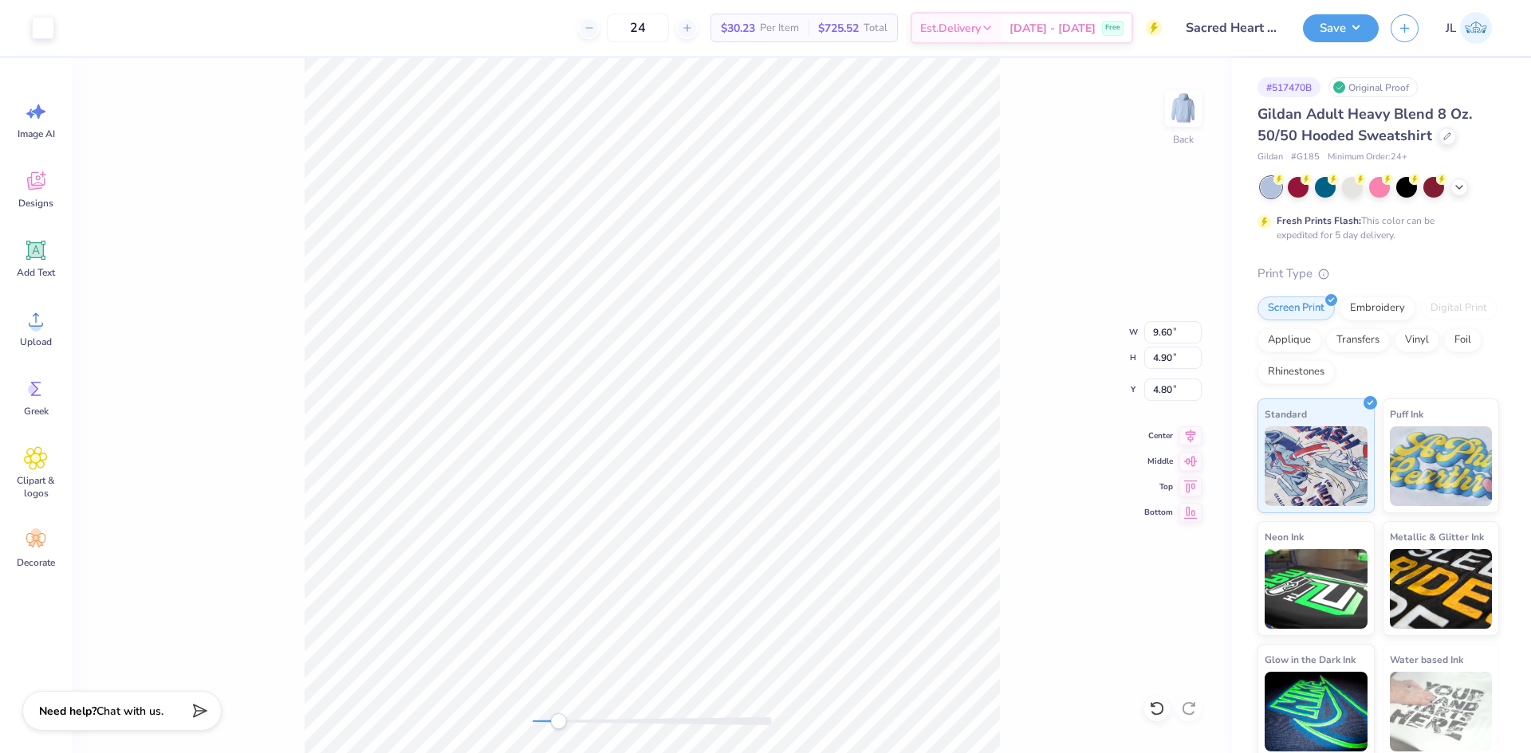
drag, startPoint x: 540, startPoint y: 724, endPoint x: 562, endPoint y: 713, distance: 23.9
click at [562, 714] on div "Accessibility label" at bounding box center [558, 721] width 16 height 16
click at [491, 704] on div "Back" at bounding box center [652, 405] width 1160 height 695
drag, startPoint x: 544, startPoint y: 722, endPoint x: 572, endPoint y: 714, distance: 29.8
click at [571, 718] on div "Accessibility label" at bounding box center [563, 721] width 16 height 16
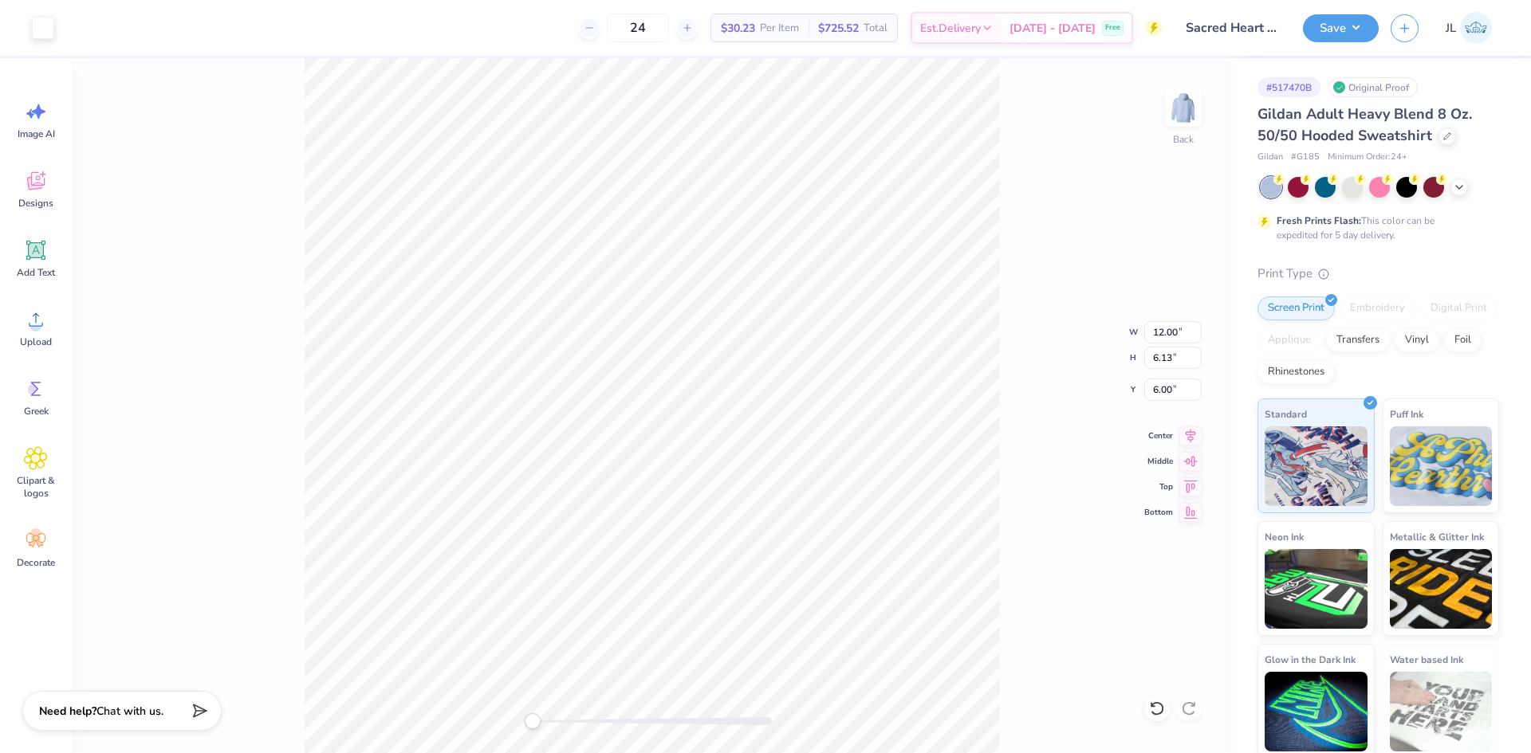
click at [441, 690] on div "Back W 12.00 12.00 " H 6.13 6.13 " Y 6.00 6.00 " Center Middle Top Bottom" at bounding box center [652, 405] width 1160 height 695
click at [1336, 37] on button "Save" at bounding box center [1341, 26] width 76 height 28
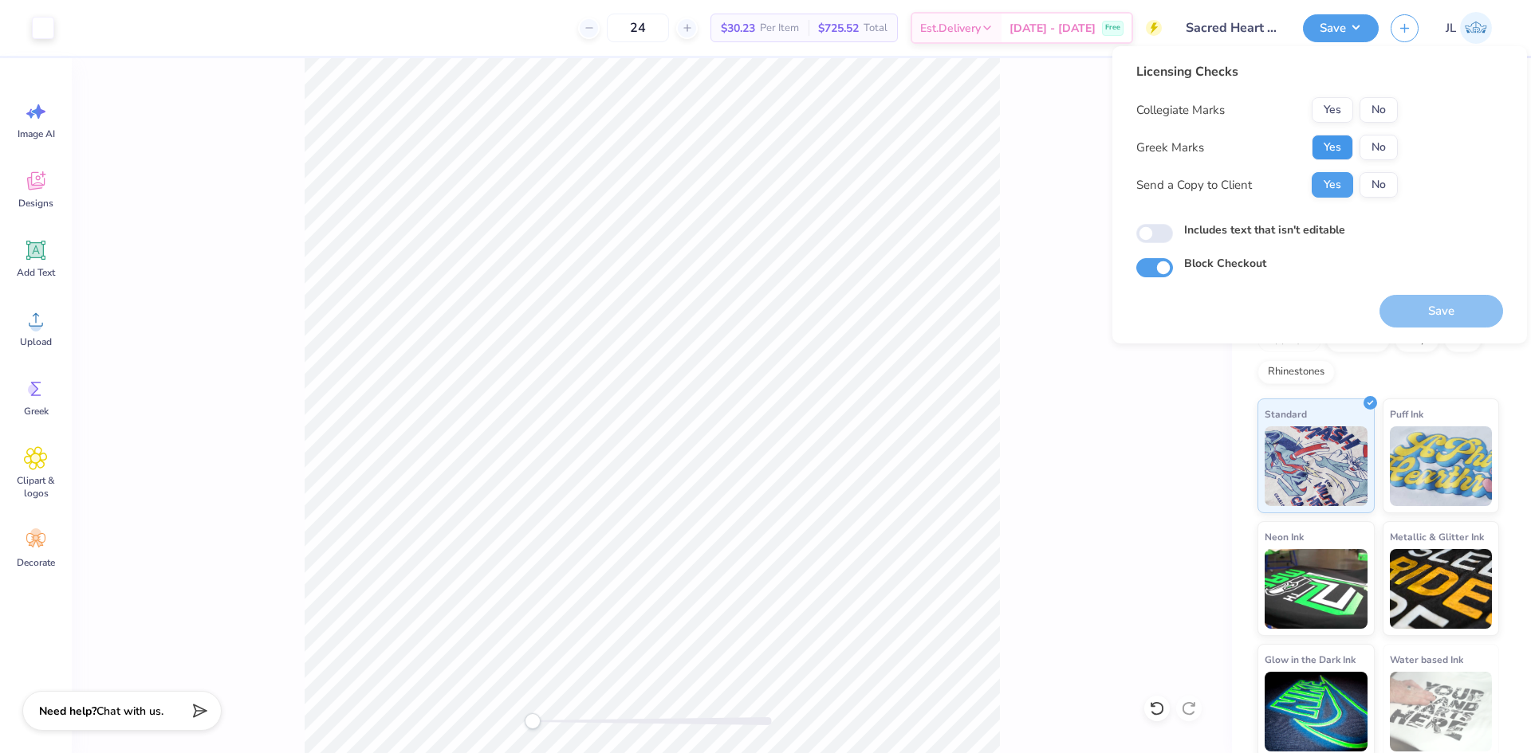
click at [1322, 151] on button "Yes" at bounding box center [1331, 148] width 41 height 26
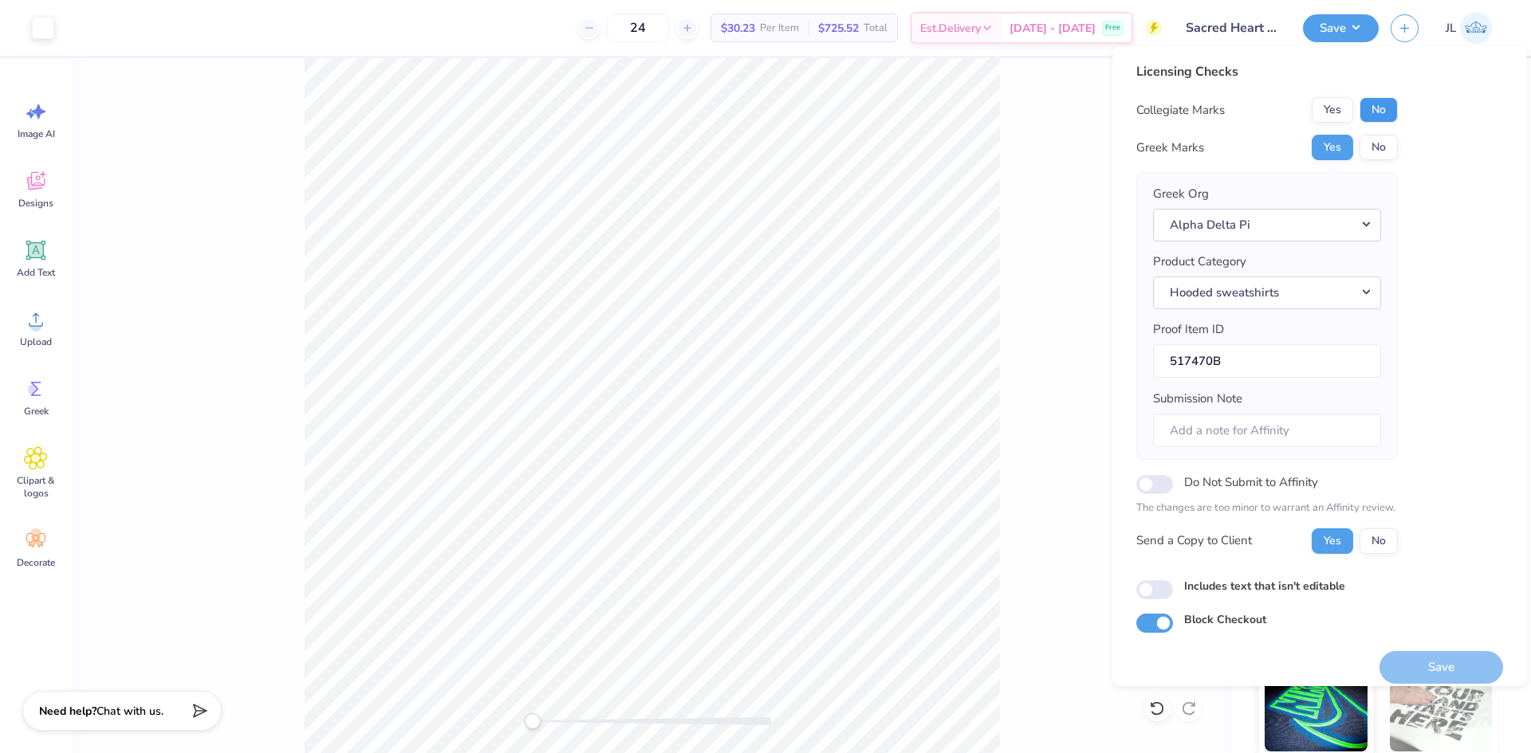
click at [1381, 115] on button "No" at bounding box center [1378, 110] width 38 height 26
click at [1436, 666] on button "Save" at bounding box center [1441, 667] width 124 height 33
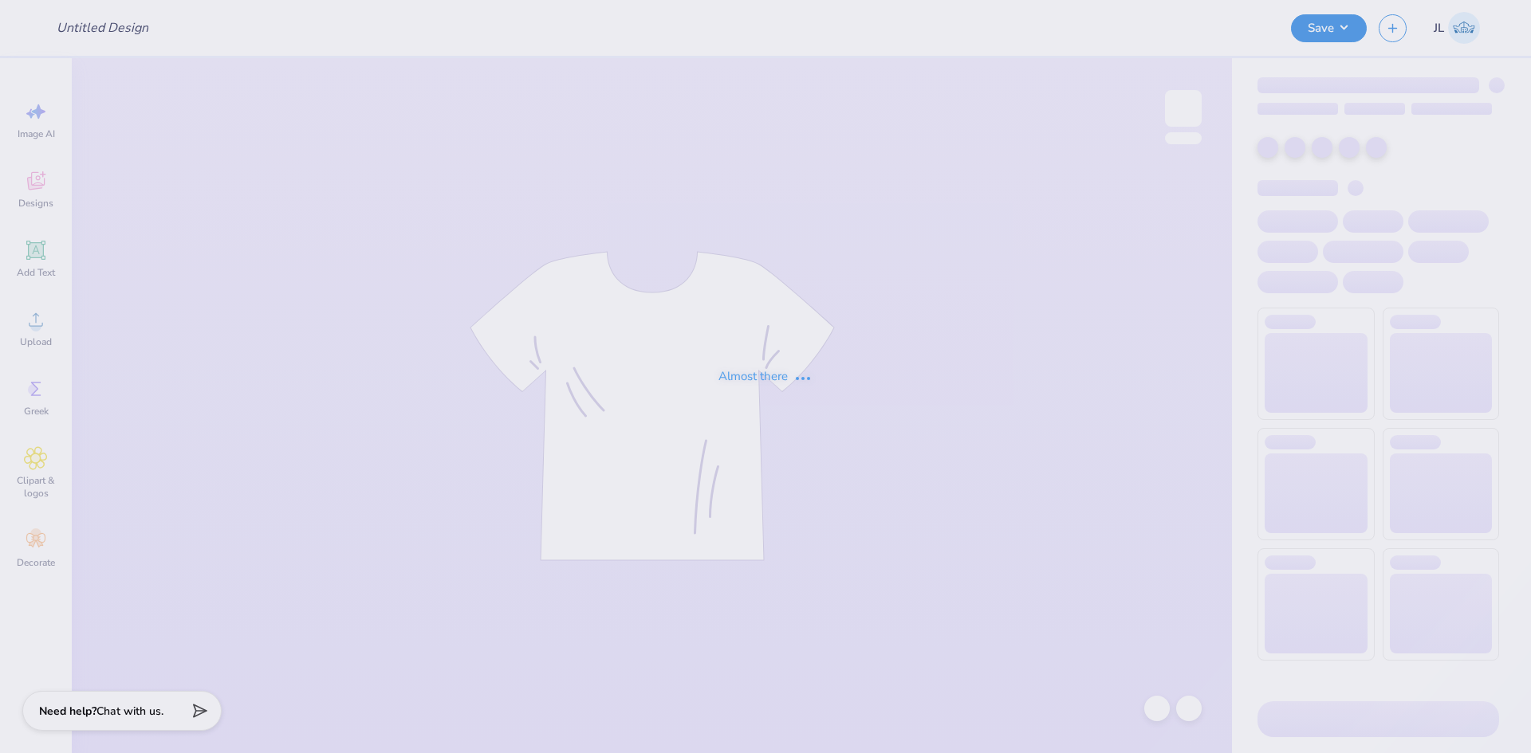
type input "White OU Polo"
type input "Sacred Heart University : [PERSON_NAME]"
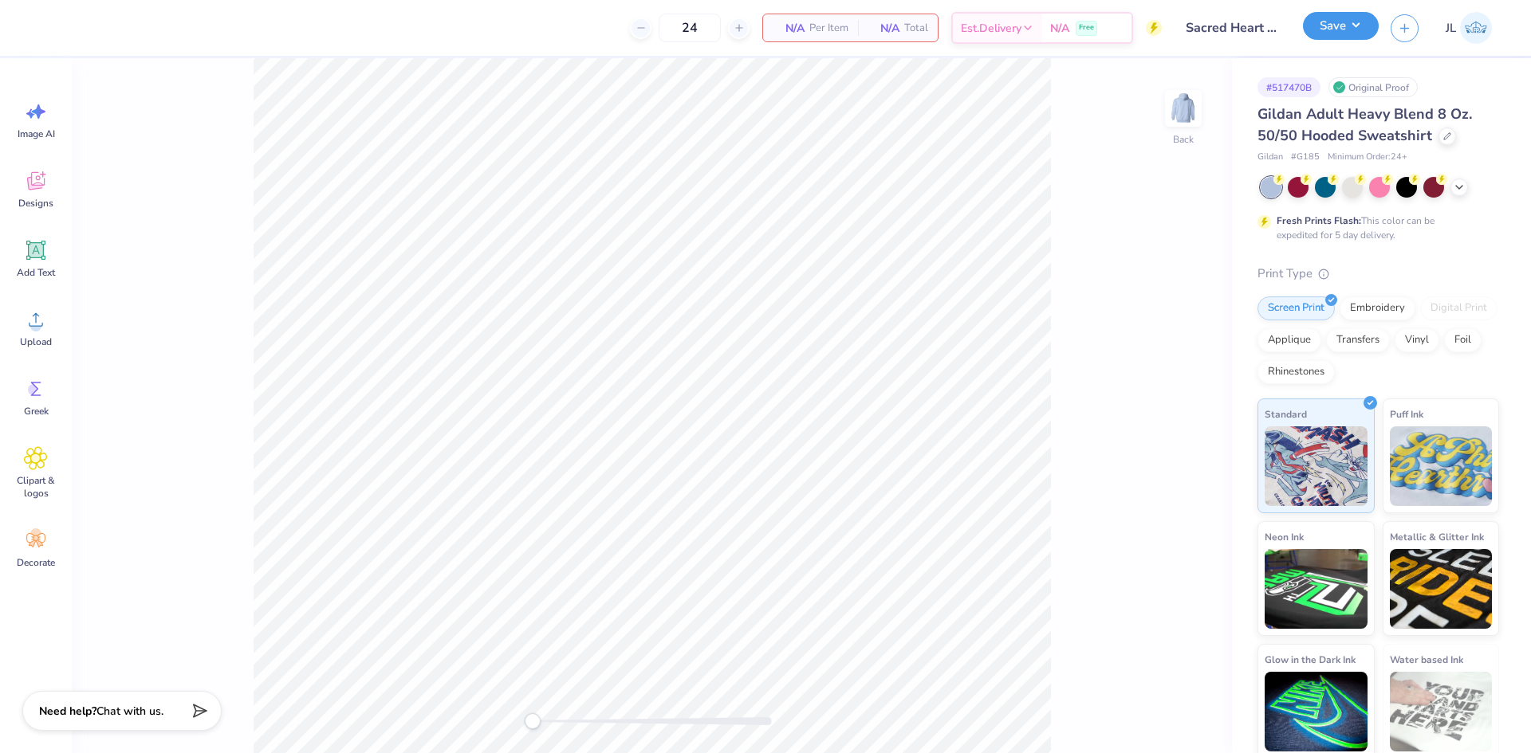
click at [1356, 31] on button "Save" at bounding box center [1341, 26] width 76 height 28
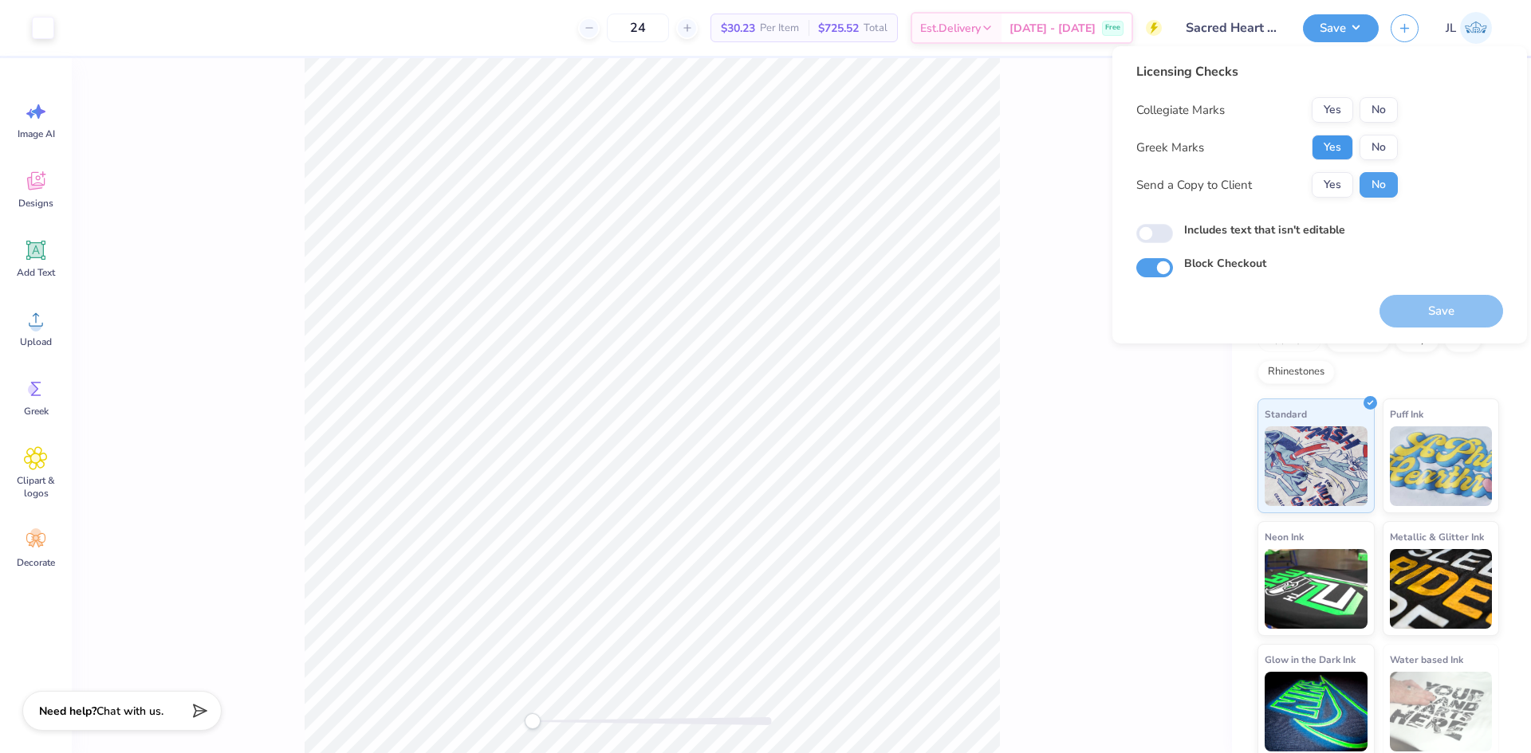
click at [1343, 146] on button "Yes" at bounding box center [1331, 148] width 41 height 26
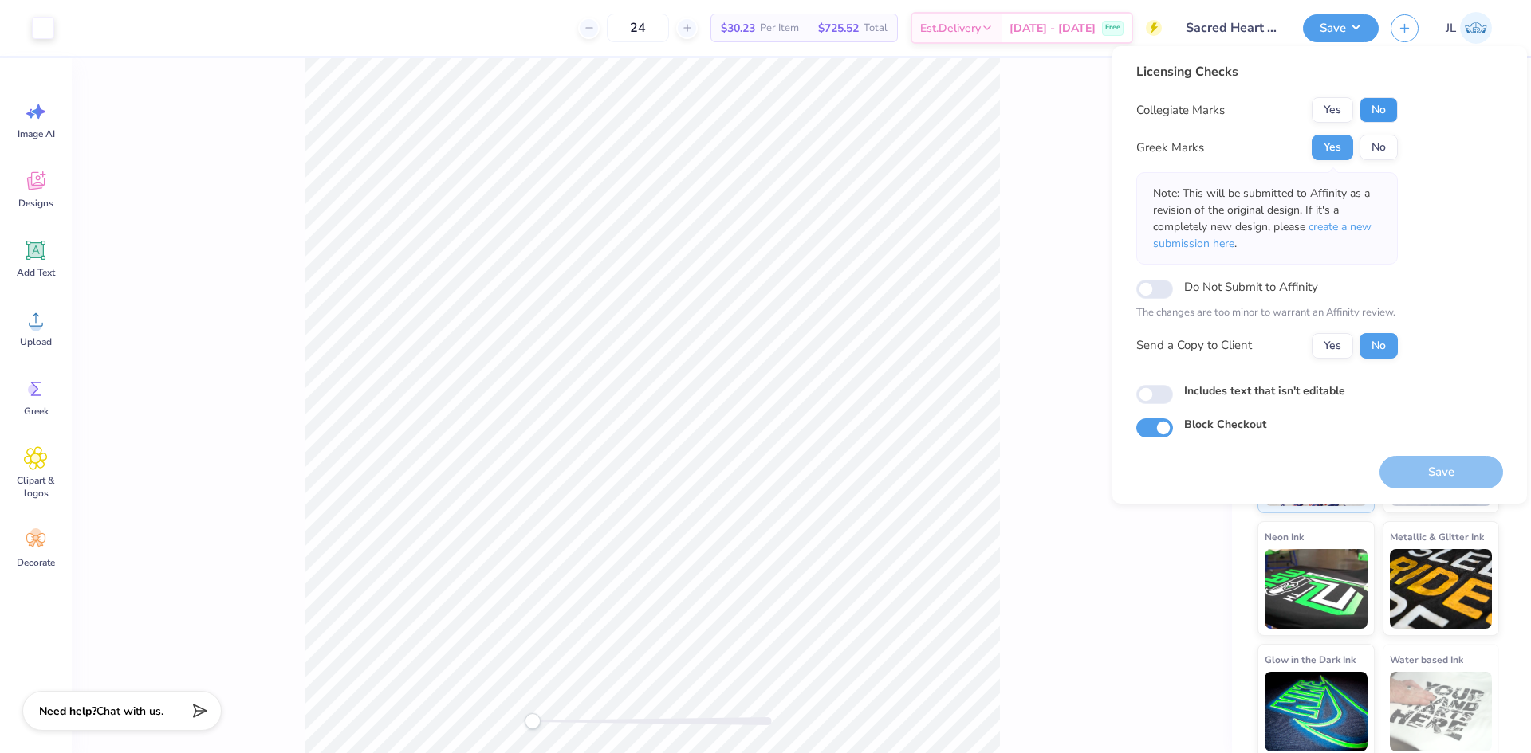
click at [1370, 120] on button "No" at bounding box center [1378, 110] width 38 height 26
click at [1334, 352] on button "Yes" at bounding box center [1331, 346] width 41 height 26
click at [1153, 288] on input "Do Not Submit to Affinity" at bounding box center [1154, 289] width 37 height 19
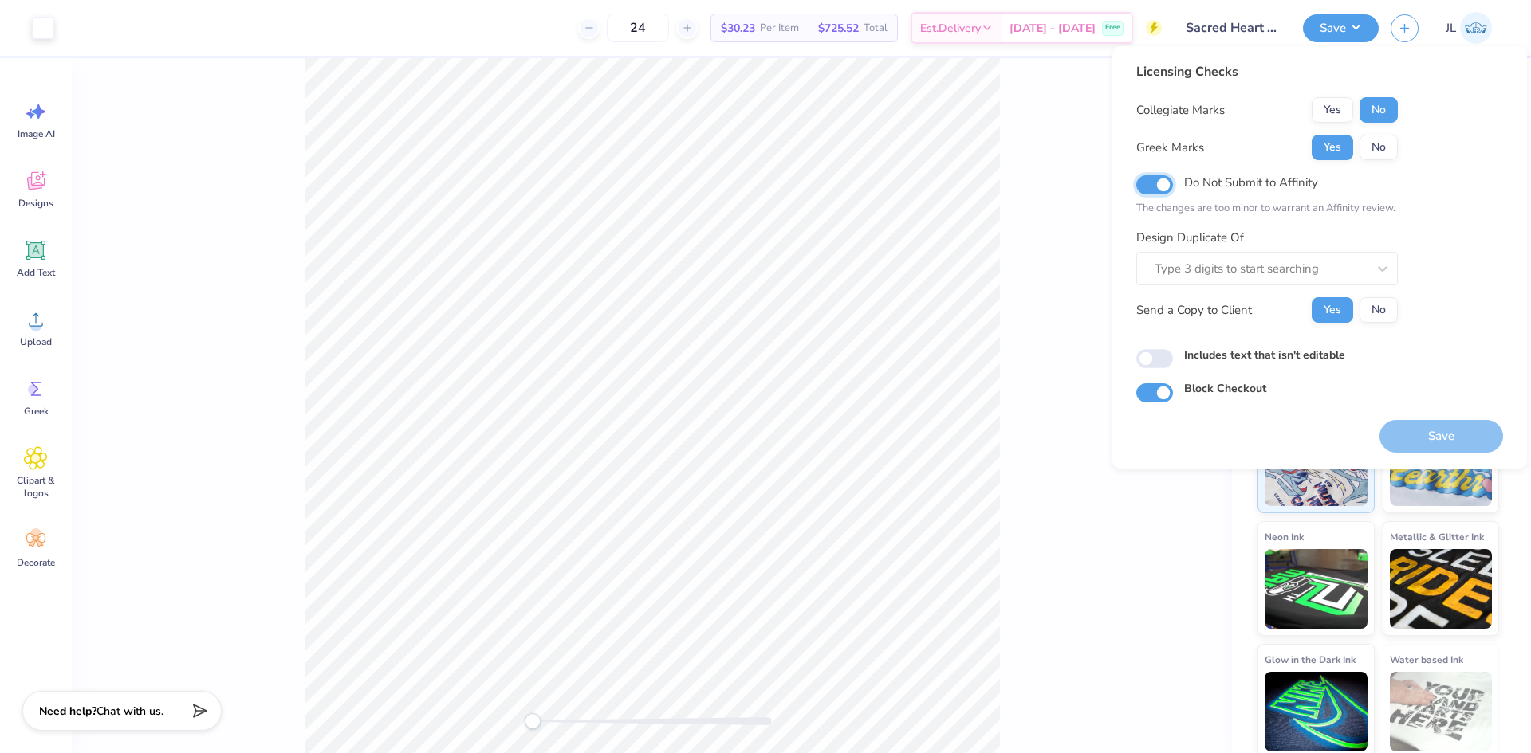
click at [1159, 192] on input "Do Not Submit to Affinity" at bounding box center [1154, 184] width 37 height 19
checkbox input "false"
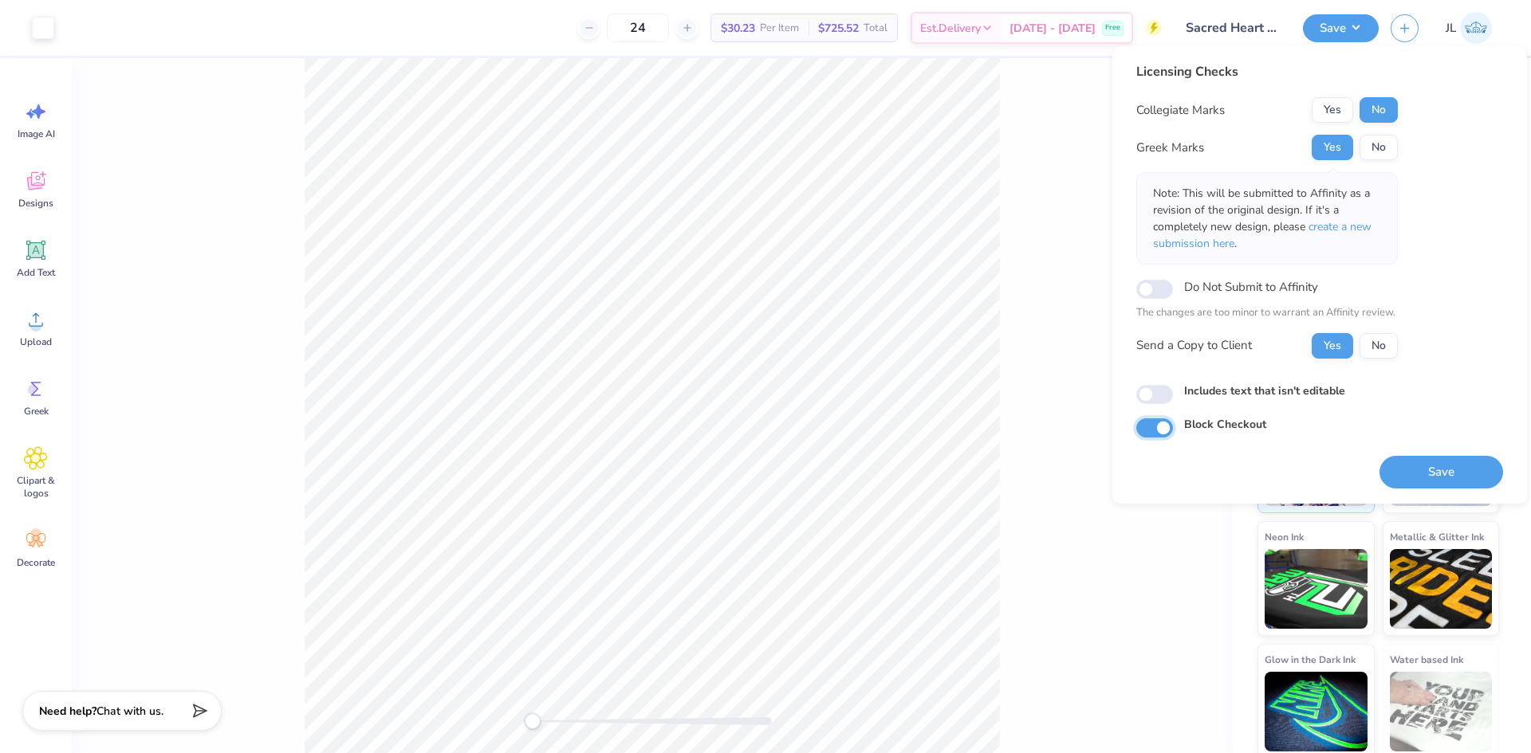
click at [1165, 429] on input "Block Checkout" at bounding box center [1154, 428] width 37 height 19
checkbox input "true"
click at [1149, 289] on input "Do Not Submit to Affinity" at bounding box center [1154, 289] width 37 height 19
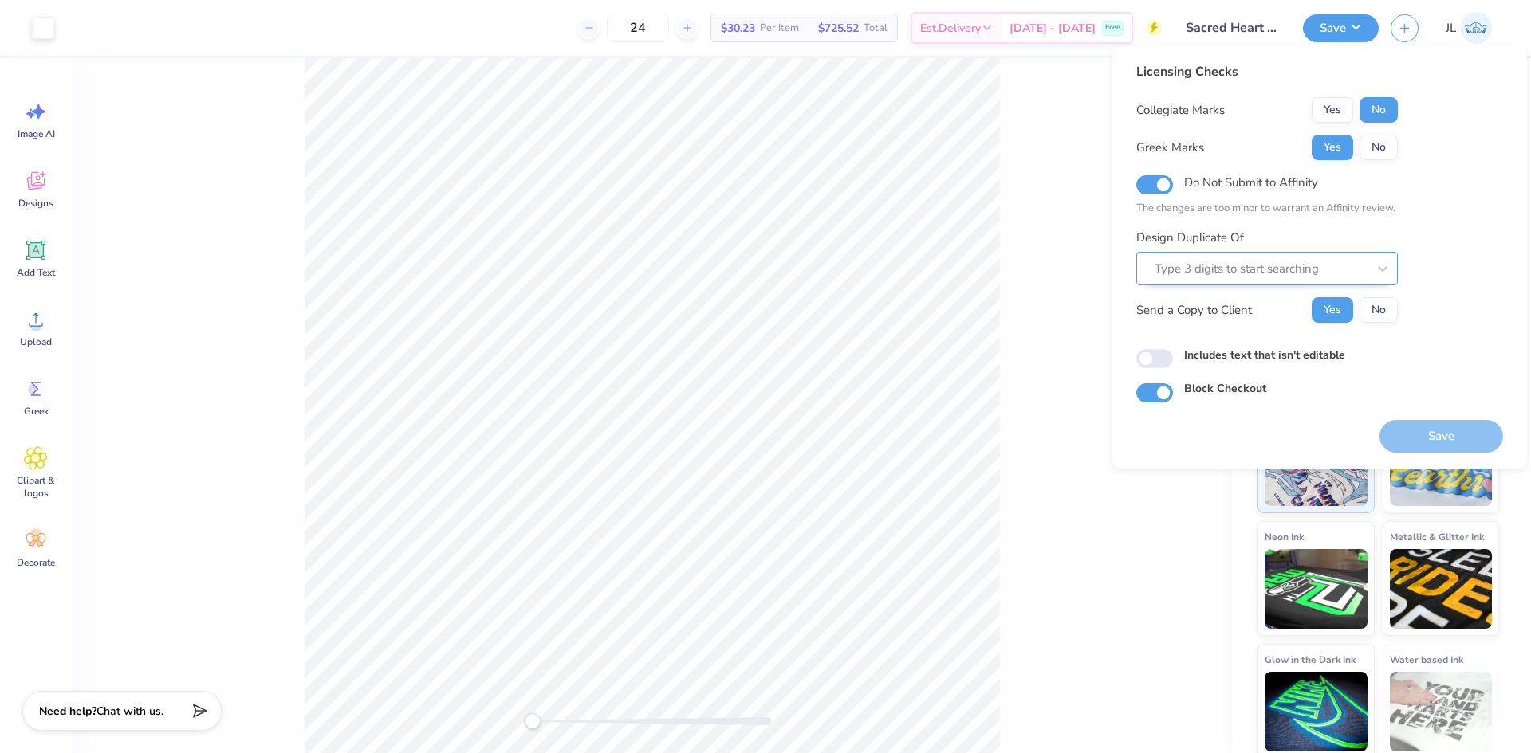
click at [1245, 271] on div at bounding box center [1260, 269] width 212 height 22
click at [1330, 269] on div at bounding box center [1260, 269] width 212 height 22
click at [1161, 191] on input "Do Not Submit to Affinity" at bounding box center [1154, 184] width 37 height 19
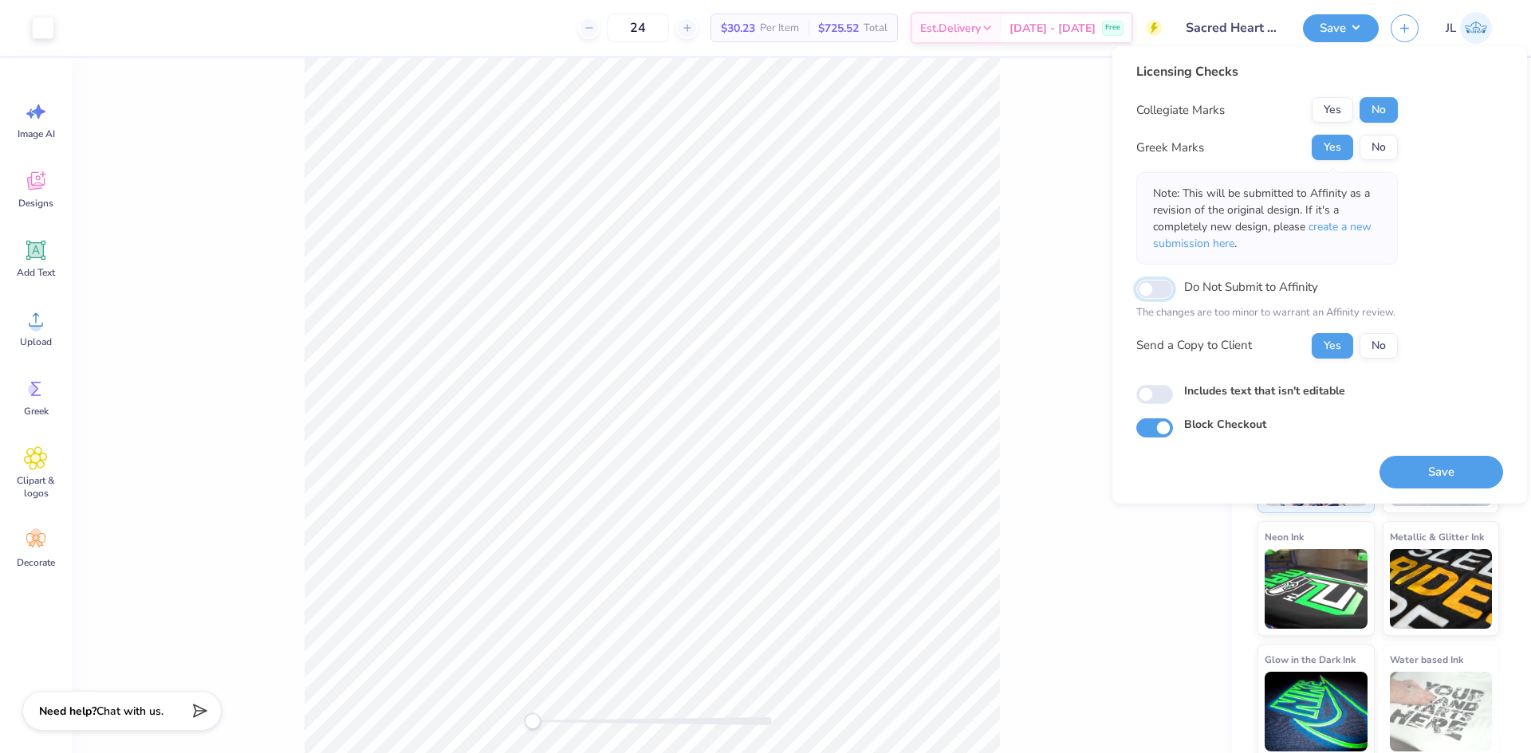
click at [1152, 292] on input "Do Not Submit to Affinity" at bounding box center [1154, 289] width 37 height 19
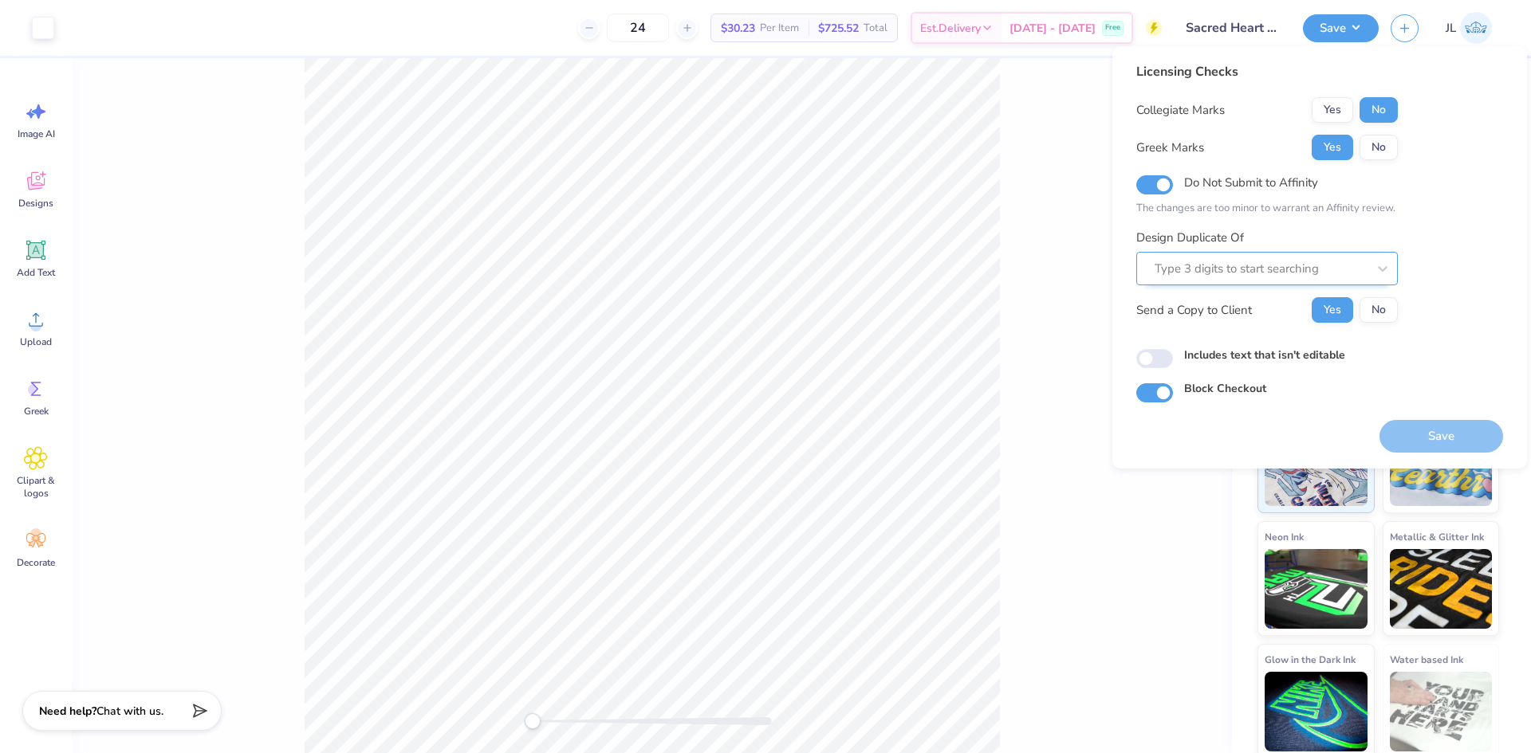
click at [1173, 281] on div "Type 3 digits to start searching" at bounding box center [1260, 269] width 215 height 25
click at [1405, 221] on div "Licensing Checks Collegiate Marks Yes No Greek Marks Yes No Do Not Submit to Af…" at bounding box center [1319, 232] width 367 height 340
click at [1155, 182] on input "Do Not Submit to Affinity" at bounding box center [1154, 184] width 37 height 19
checkbox input "false"
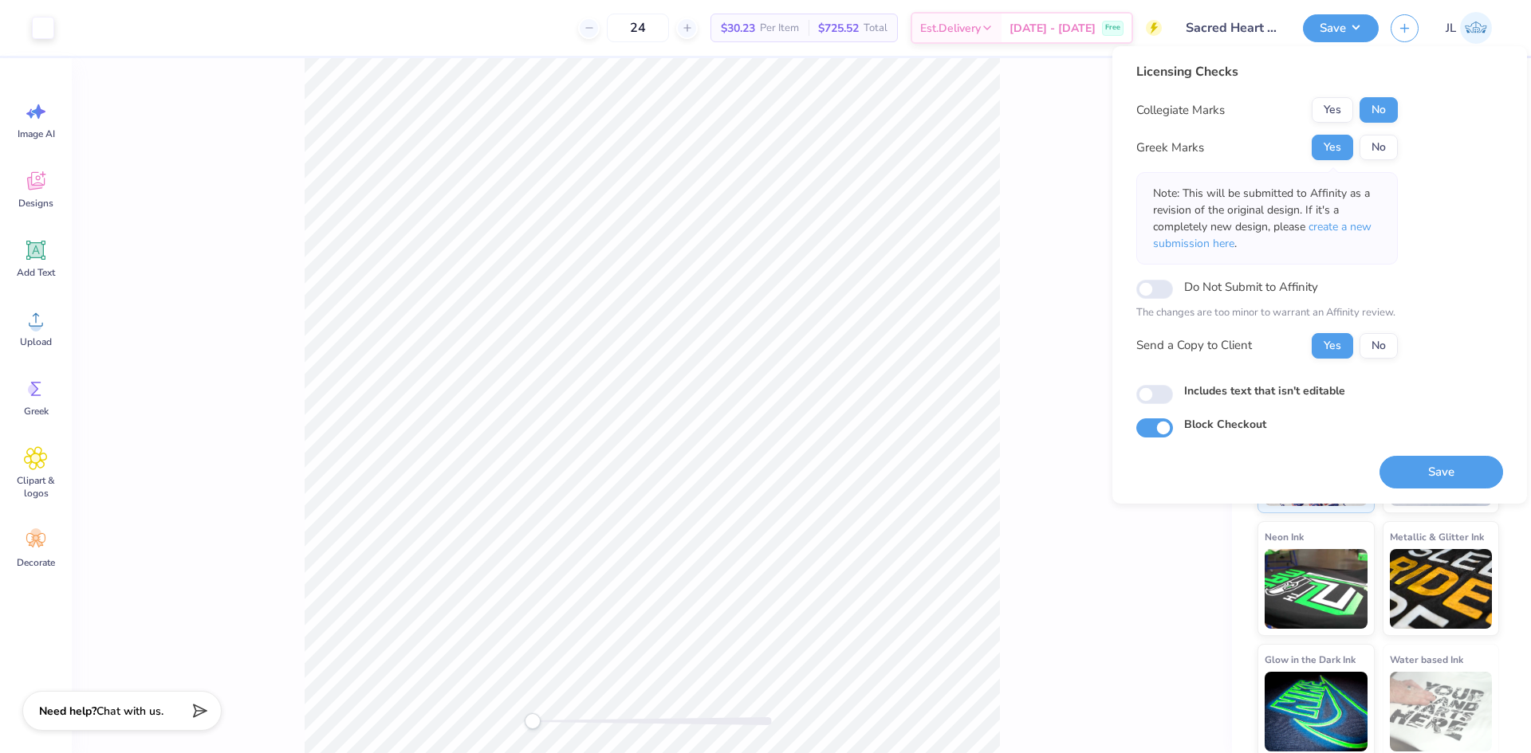
click at [1012, 139] on div "Back" at bounding box center [652, 405] width 1160 height 695
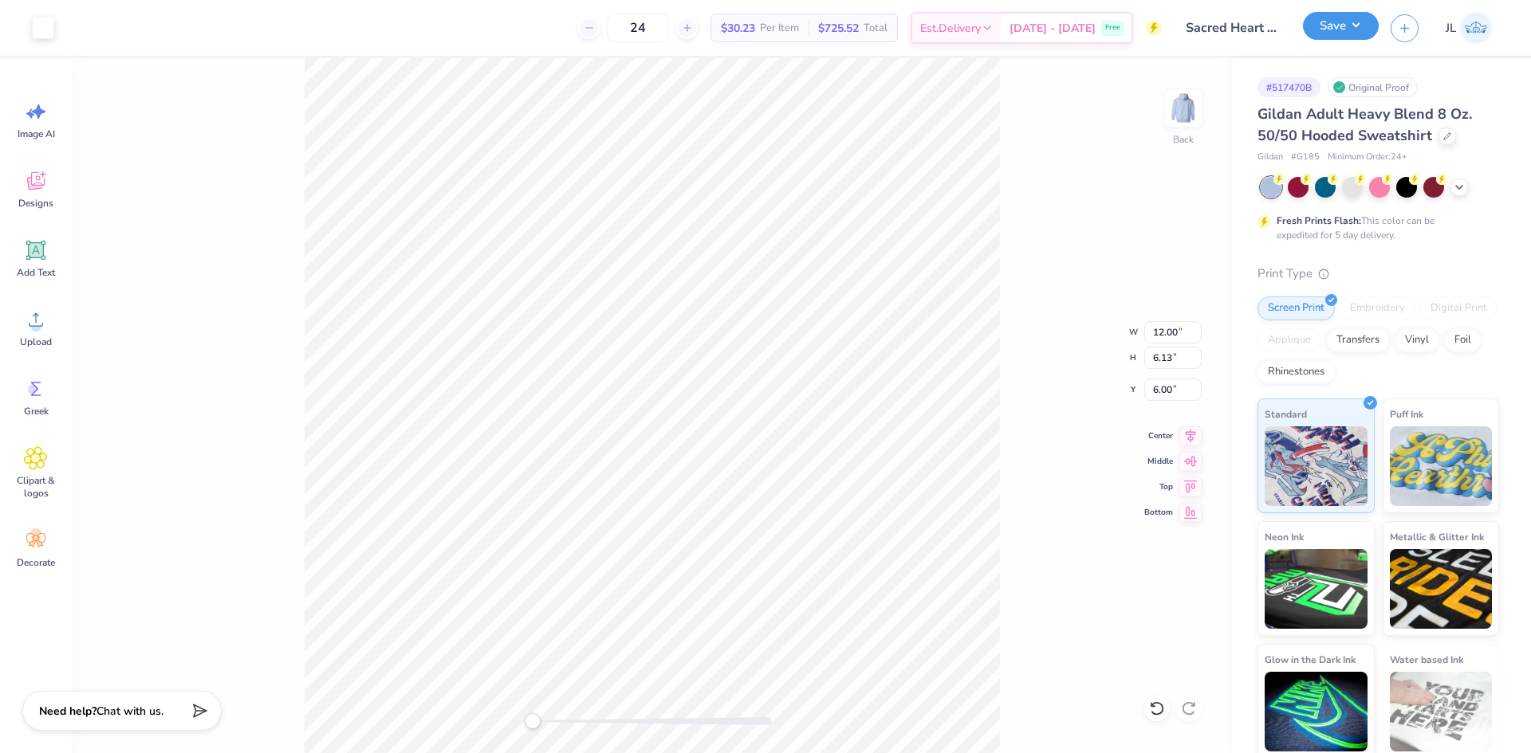
click at [1370, 26] on button "Save" at bounding box center [1341, 26] width 76 height 28
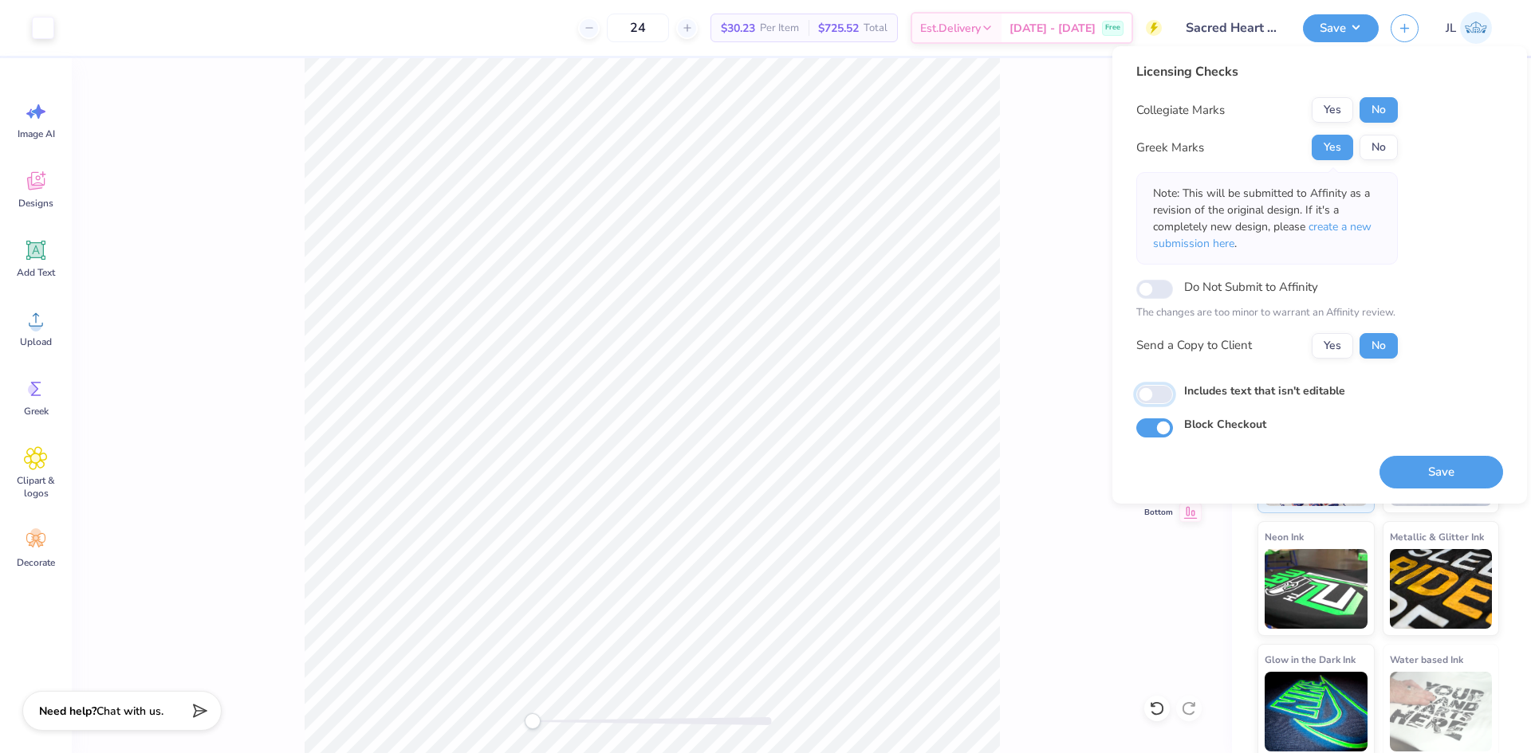
click at [1148, 398] on input "Includes text that isn't editable" at bounding box center [1154, 394] width 37 height 19
click at [1157, 393] on input "Includes text that isn't editable" at bounding box center [1154, 394] width 37 height 19
checkbox input "false"
click at [1337, 349] on button "Yes" at bounding box center [1331, 346] width 41 height 26
click at [1329, 226] on span "create a new submission here" at bounding box center [1262, 235] width 218 height 32
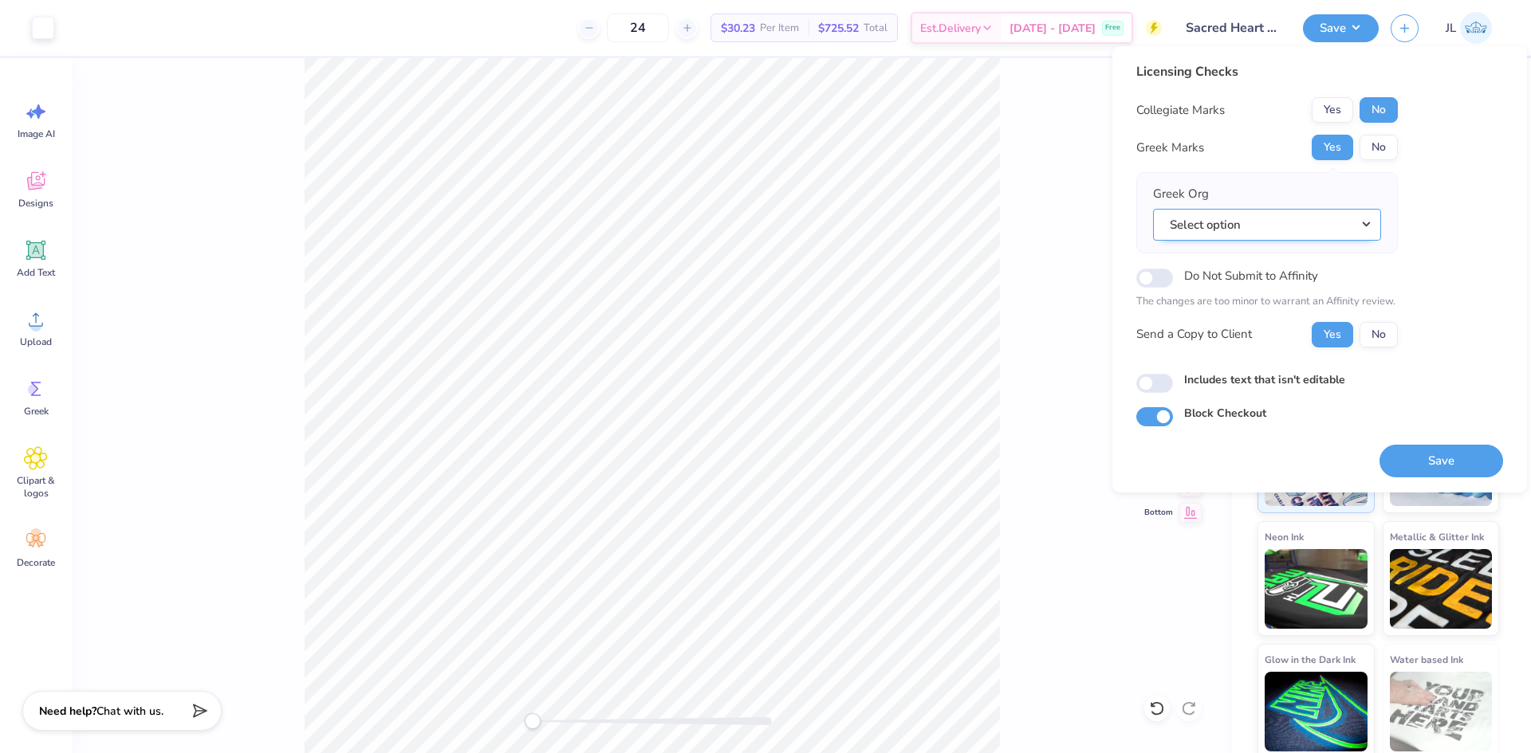
click at [1256, 237] on button "Select option" at bounding box center [1267, 225] width 228 height 33
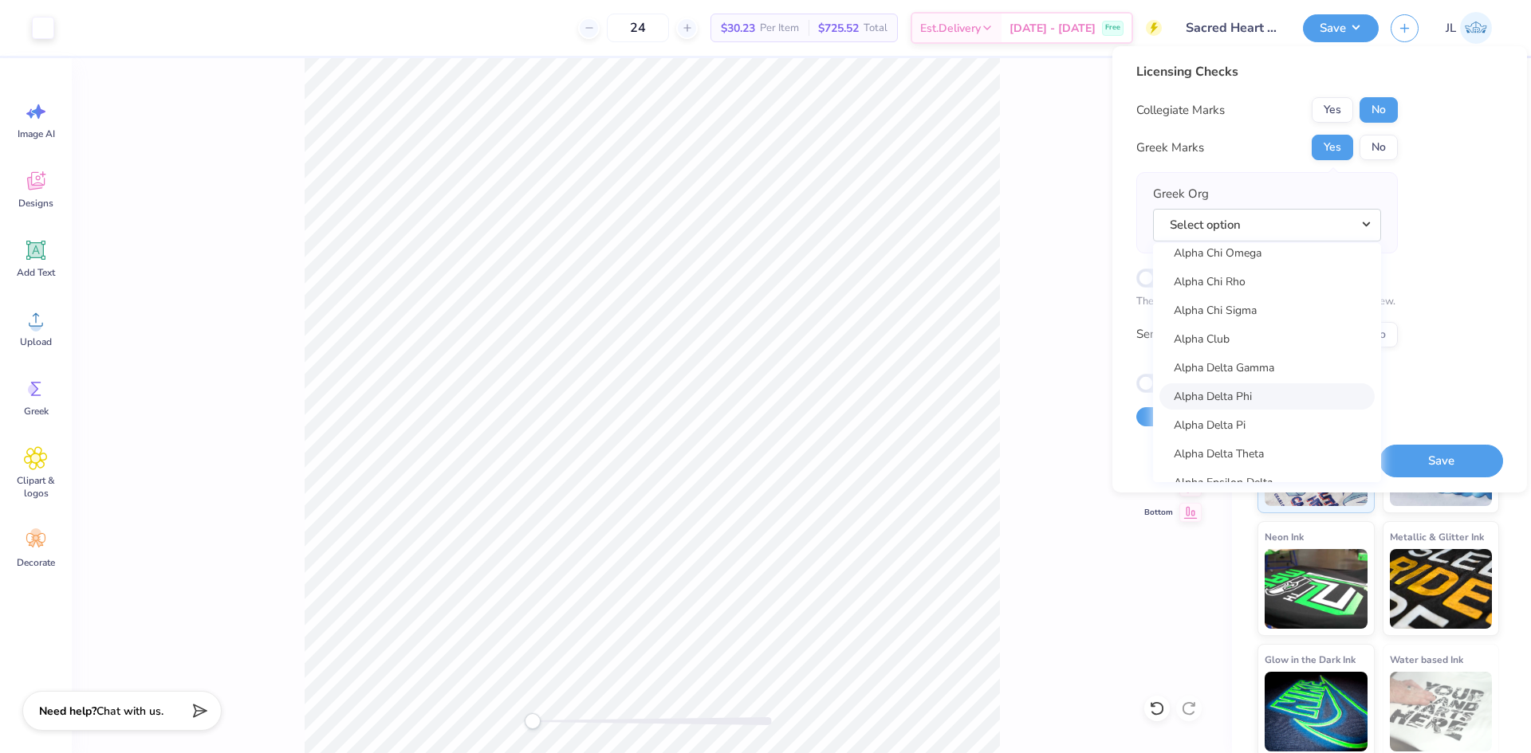
scroll to position [319, 0]
click at [1243, 350] on link "Alpha Delta Pi" at bounding box center [1266, 345] width 215 height 26
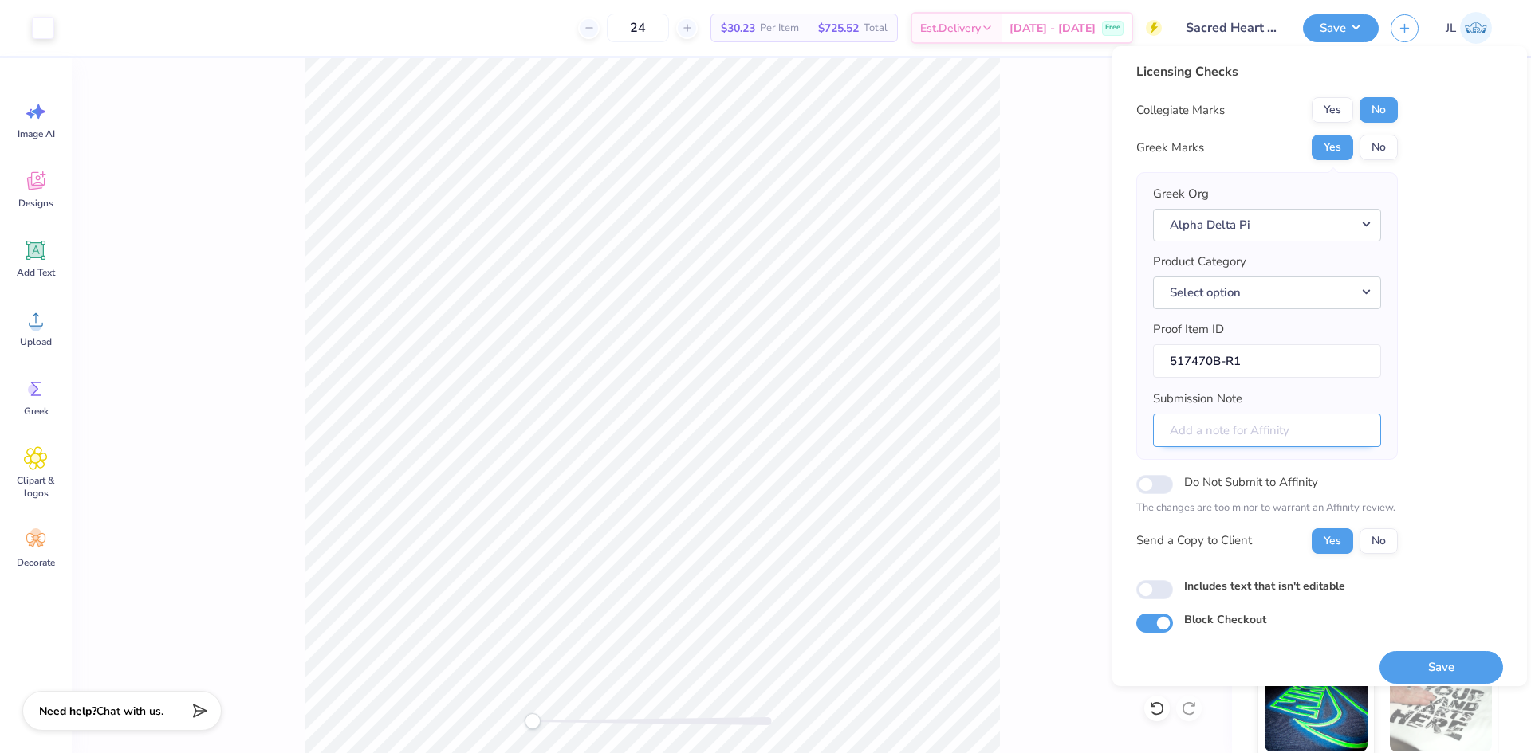
click at [1275, 427] on input "Submission Note" at bounding box center [1267, 431] width 228 height 34
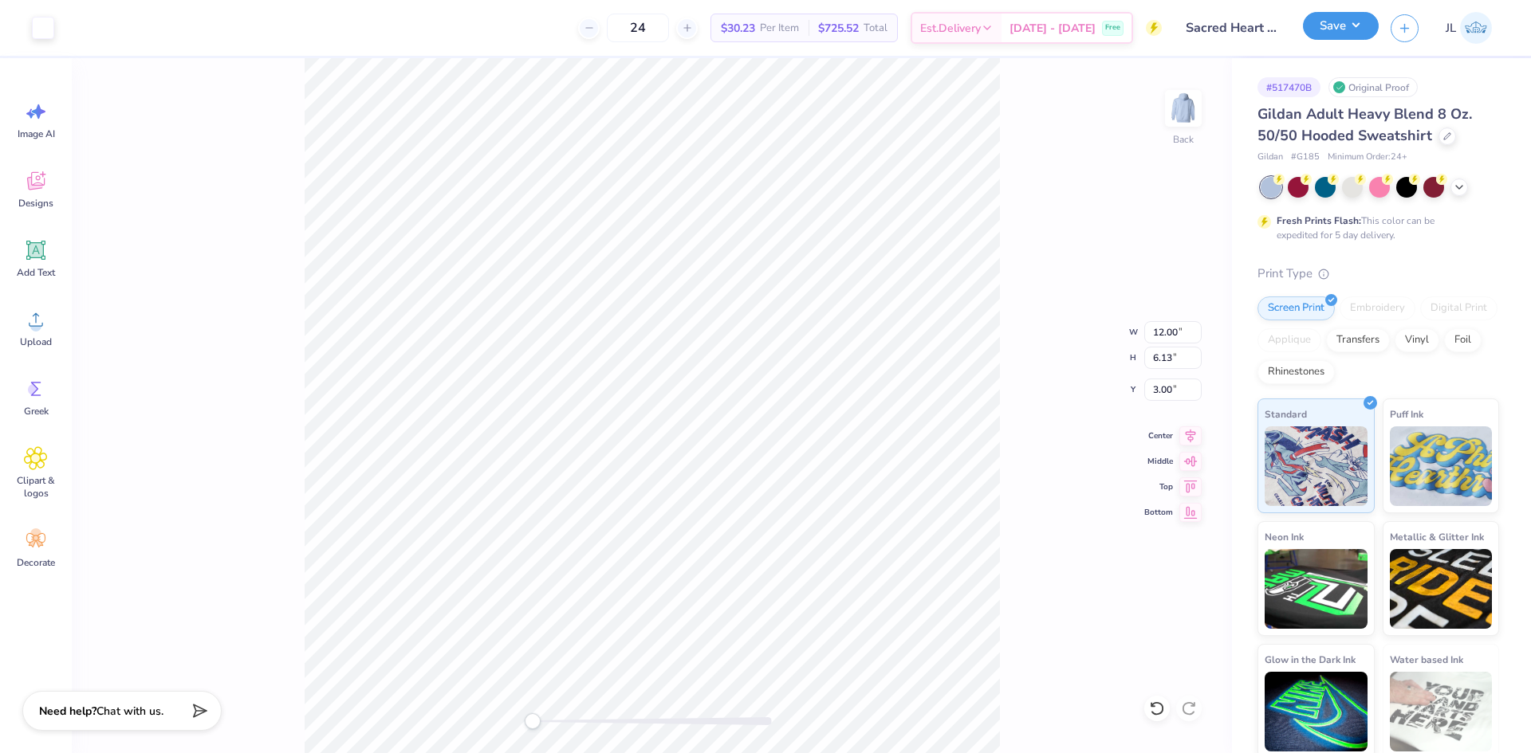
click at [1362, 28] on button "Save" at bounding box center [1341, 26] width 76 height 28
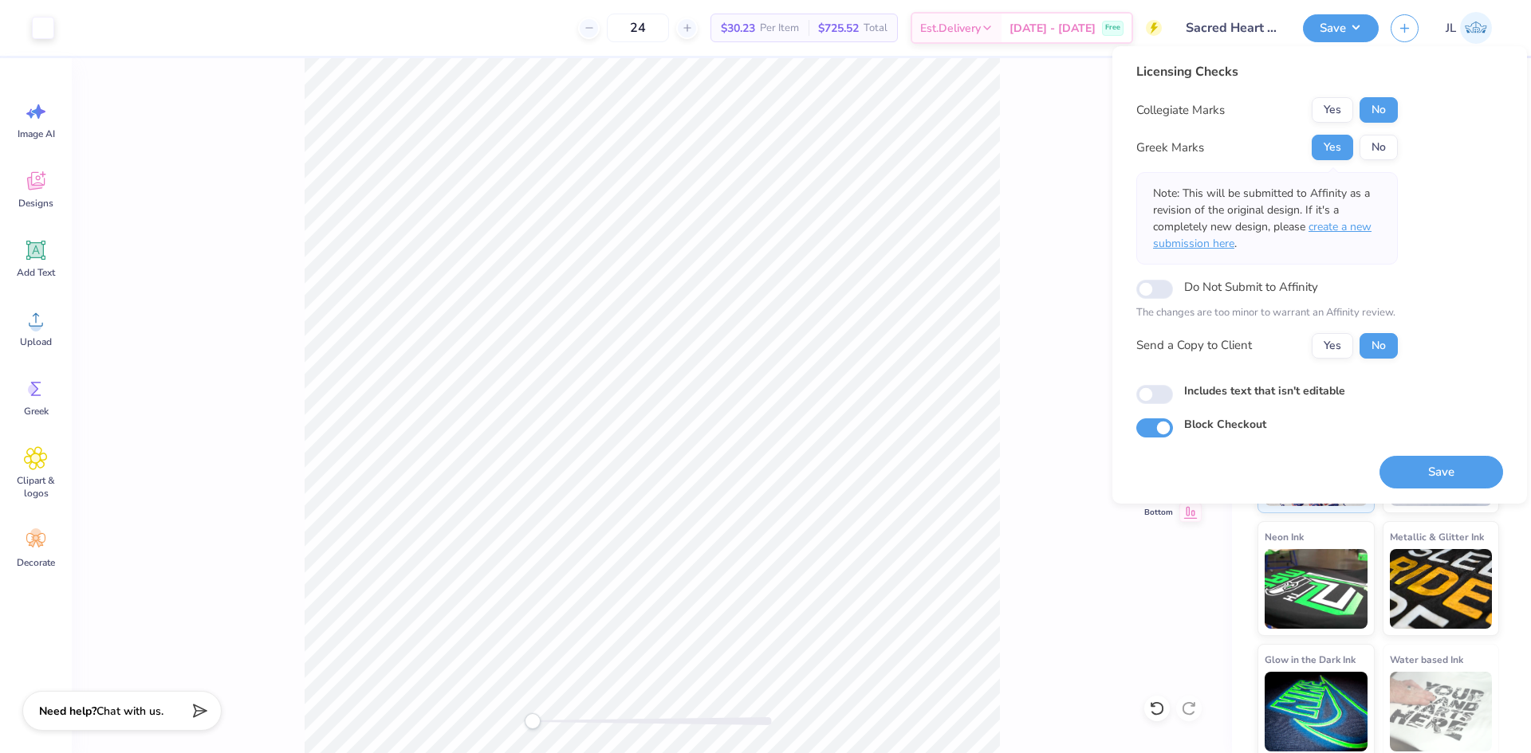
click at [1342, 222] on span "create a new submission here" at bounding box center [1262, 235] width 218 height 32
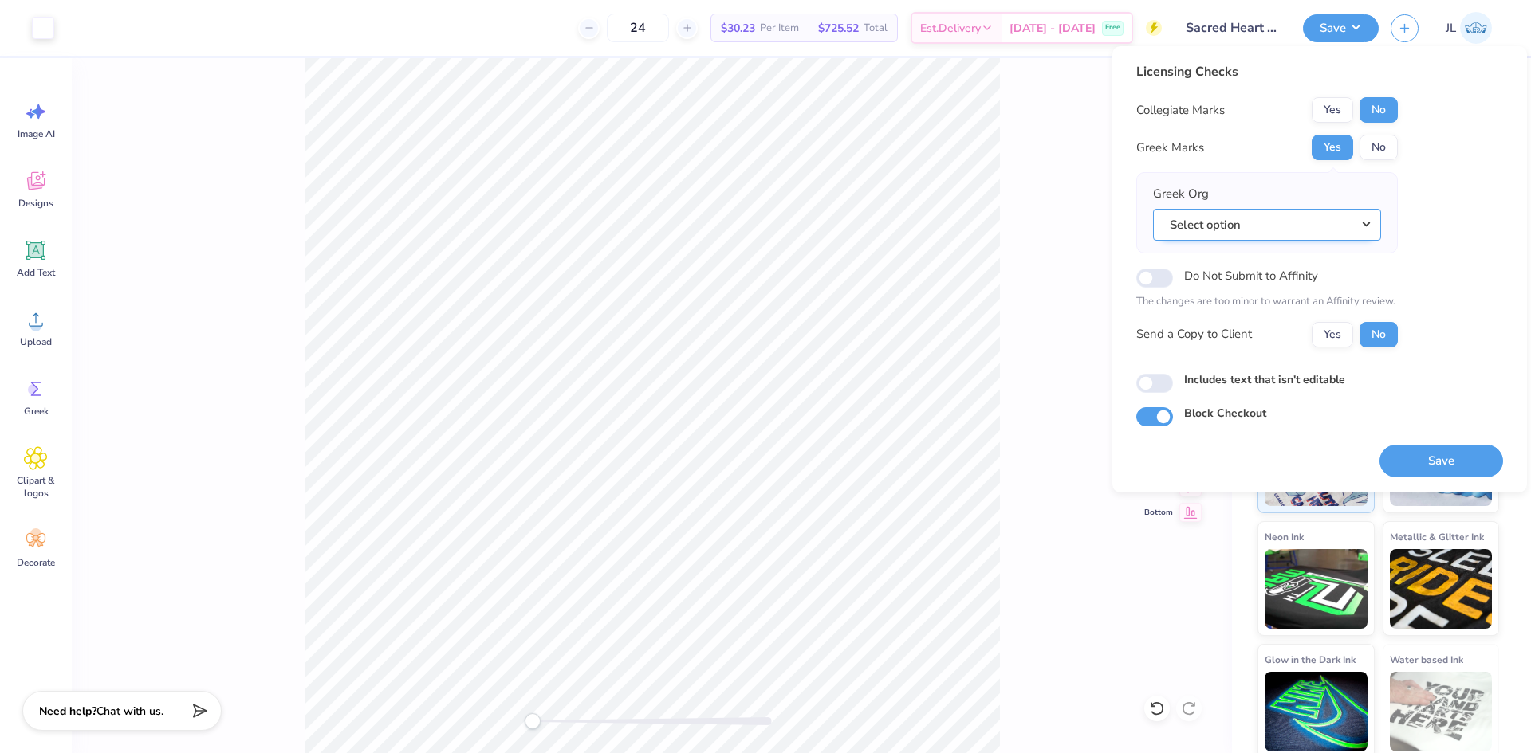
click at [1342, 222] on button "Select option" at bounding box center [1267, 225] width 228 height 33
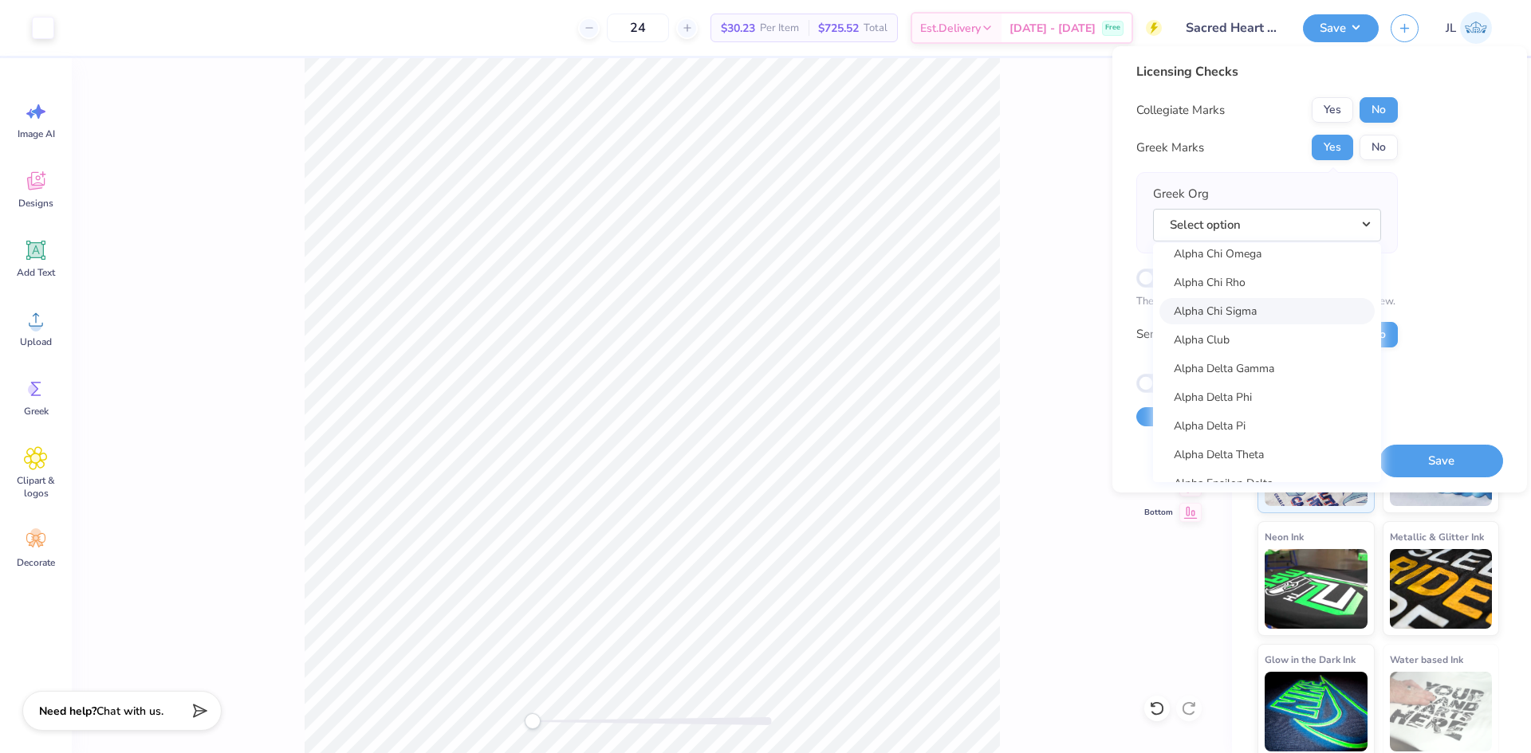
scroll to position [239, 0]
click at [1255, 419] on link "Alpha Delta Pi" at bounding box center [1266, 425] width 215 height 26
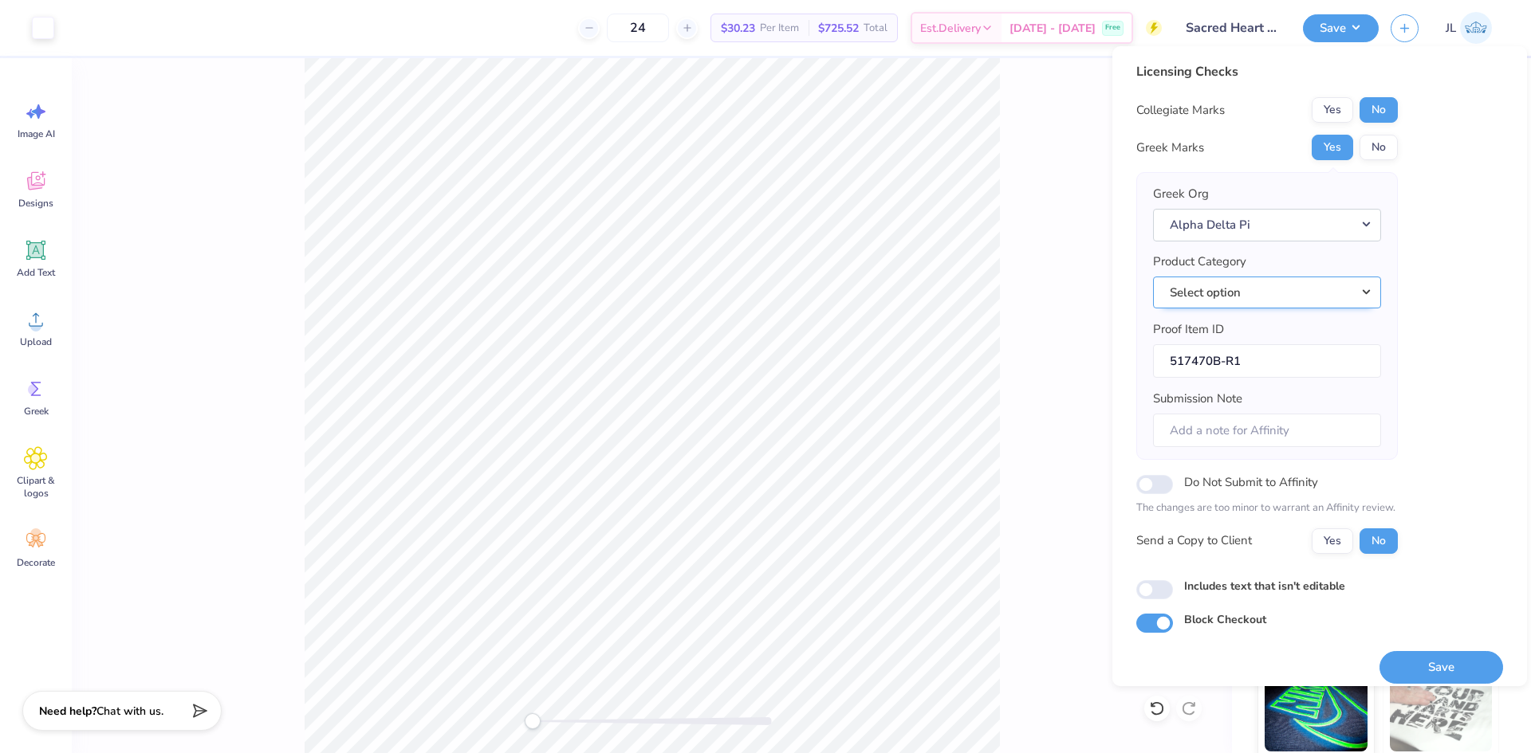
click at [1265, 297] on button "Select option" at bounding box center [1267, 293] width 228 height 33
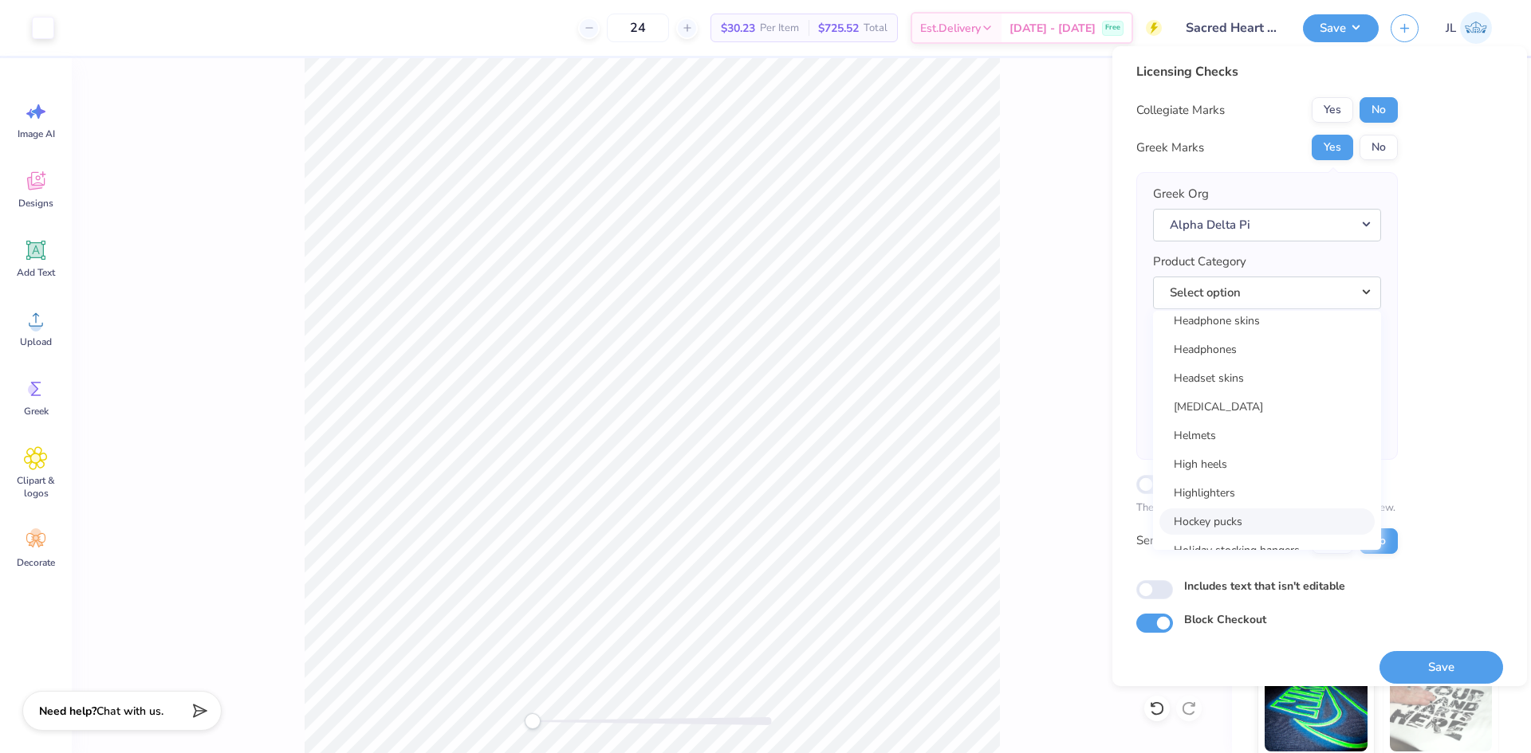
scroll to position [13451, 0]
click at [1276, 487] on link "Hooded sweatshirts" at bounding box center [1266, 483] width 215 height 26
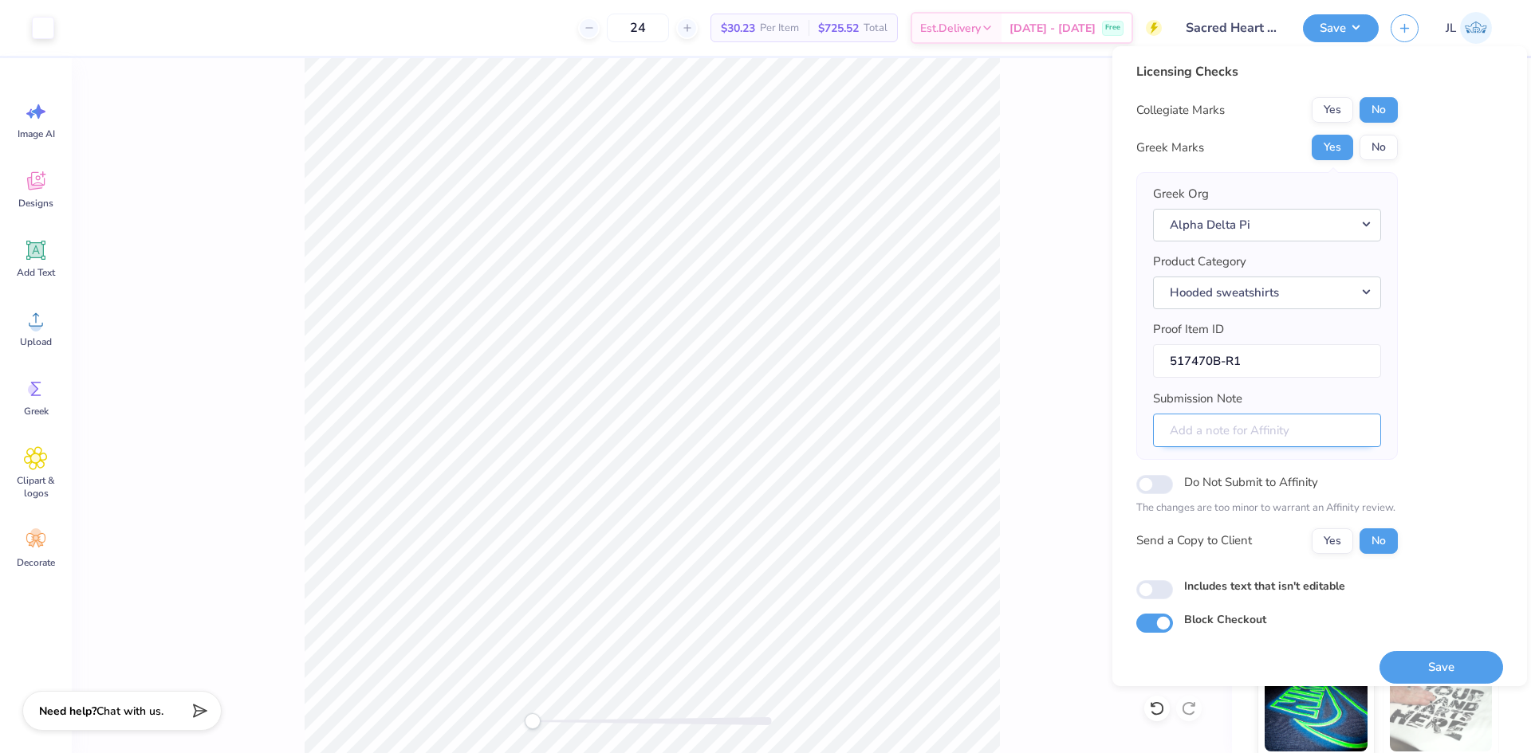
click at [1322, 434] on input "Submission Note" at bounding box center [1267, 431] width 228 height 34
paste input "Use the first one since the second design is used on item A"
drag, startPoint x: 1176, startPoint y: 427, endPoint x: 1124, endPoint y: 424, distance: 51.9
click at [1124, 424] on div "Licensing Checks Collegiate Marks Yes No Greek Marks Yes No Greek Org Alpha Del…" at bounding box center [1319, 366] width 415 height 640
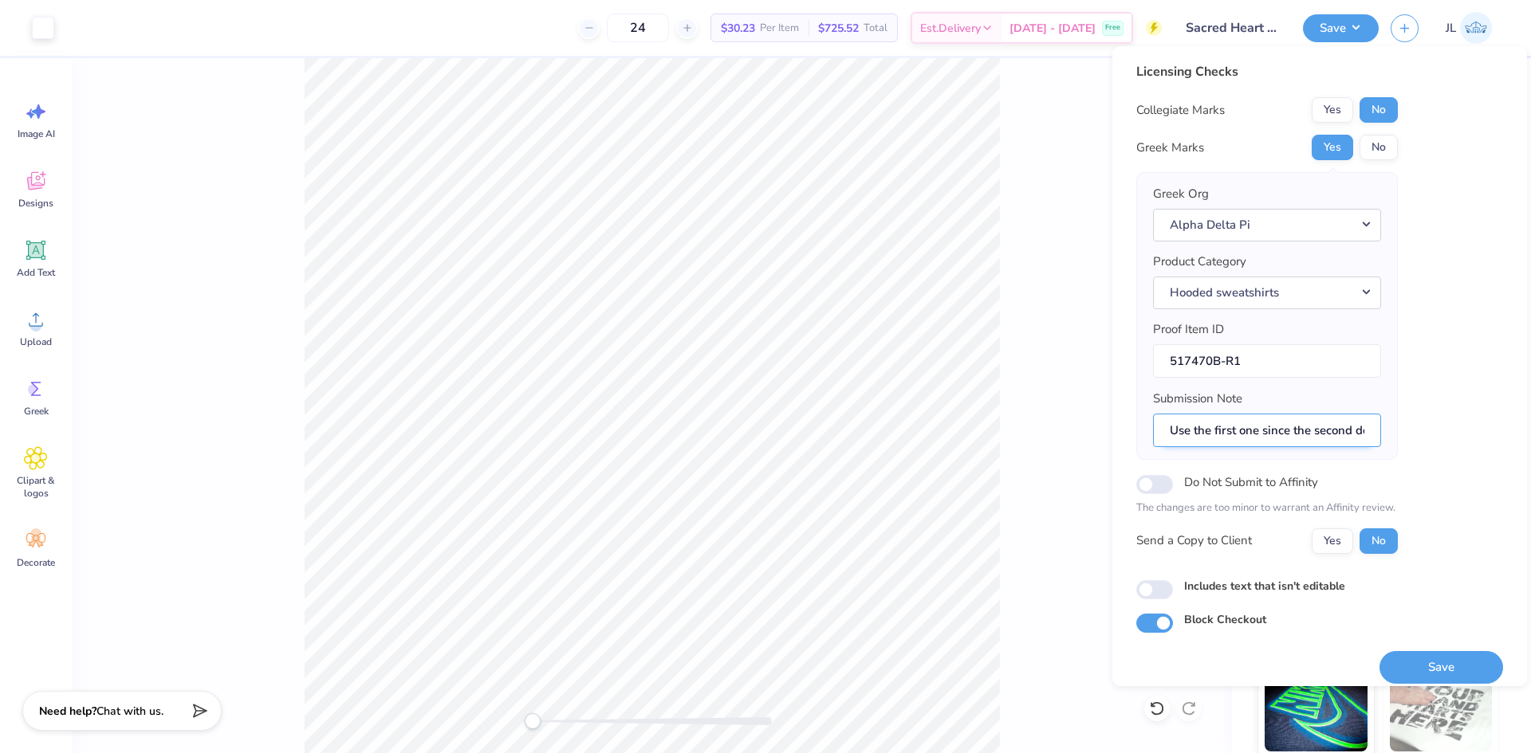
click at [1194, 435] on input "Use the first one since the second design is used on item A" at bounding box center [1267, 431] width 228 height 34
drag, startPoint x: 1258, startPoint y: 433, endPoint x: 1240, endPoint y: 433, distance: 18.3
click at [1240, 433] on input "Use the first one since the second design is used on item A" at bounding box center [1267, 431] width 228 height 34
drag, startPoint x: 1362, startPoint y: 433, endPoint x: 1326, endPoint y: 431, distance: 35.9
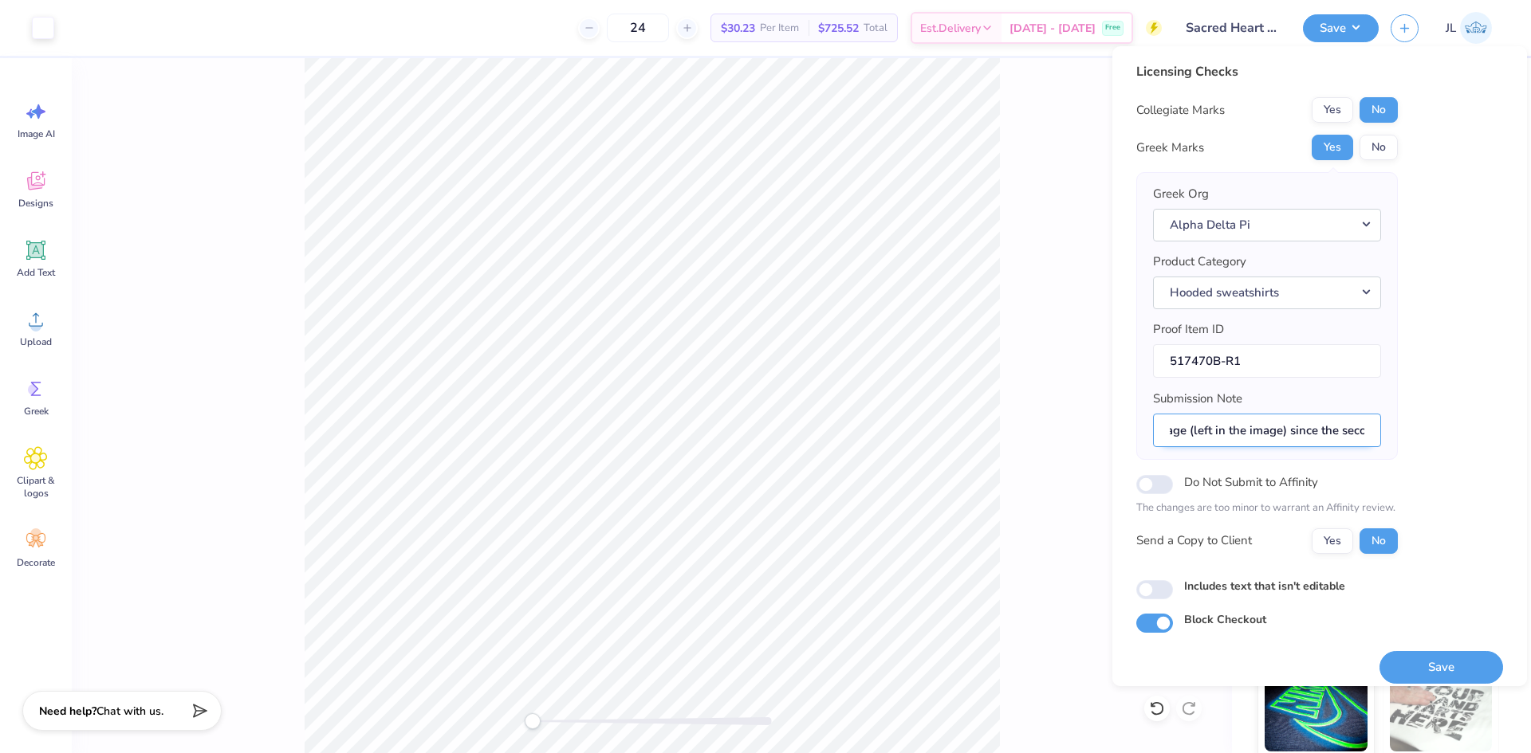
click at [1346, 428] on input "Use the first design in the provided reference image (left in the image) since …" at bounding box center [1267, 431] width 228 height 34
click at [1330, 434] on input "Use the first design in the provided reference image (left in the image) since …" at bounding box center [1267, 431] width 228 height 34
click at [1363, 429] on input "Use the first design in the provided reference image (left in the image) since …" at bounding box center [1267, 431] width 228 height 34
click at [1283, 434] on input "Use the first design in the provided reference image (left in the image) since …" at bounding box center [1267, 431] width 228 height 34
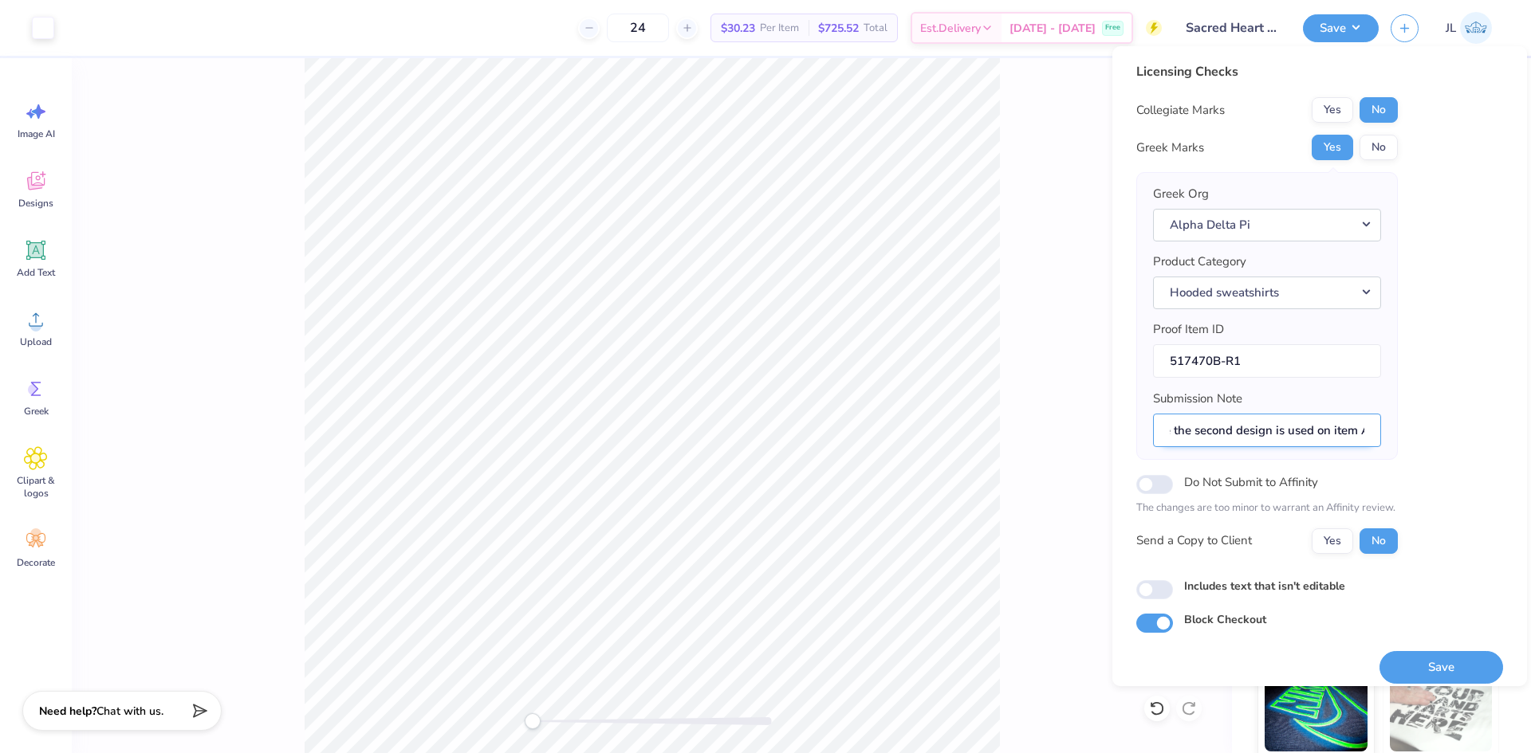
click at [1283, 432] on input "Use the first design in the provided reference image (left in the image) since …" at bounding box center [1267, 431] width 228 height 34
drag, startPoint x: 1259, startPoint y: 430, endPoint x: 1078, endPoint y: 426, distance: 181.0
click at [1077, 426] on body "Art colors 24 $30.23 Per Item $725.52 Total Est. Delivery [DATE] - [DATE] Free …" at bounding box center [765, 376] width 1531 height 753
drag, startPoint x: 1275, startPoint y: 424, endPoint x: 1118, endPoint y: 426, distance: 156.3
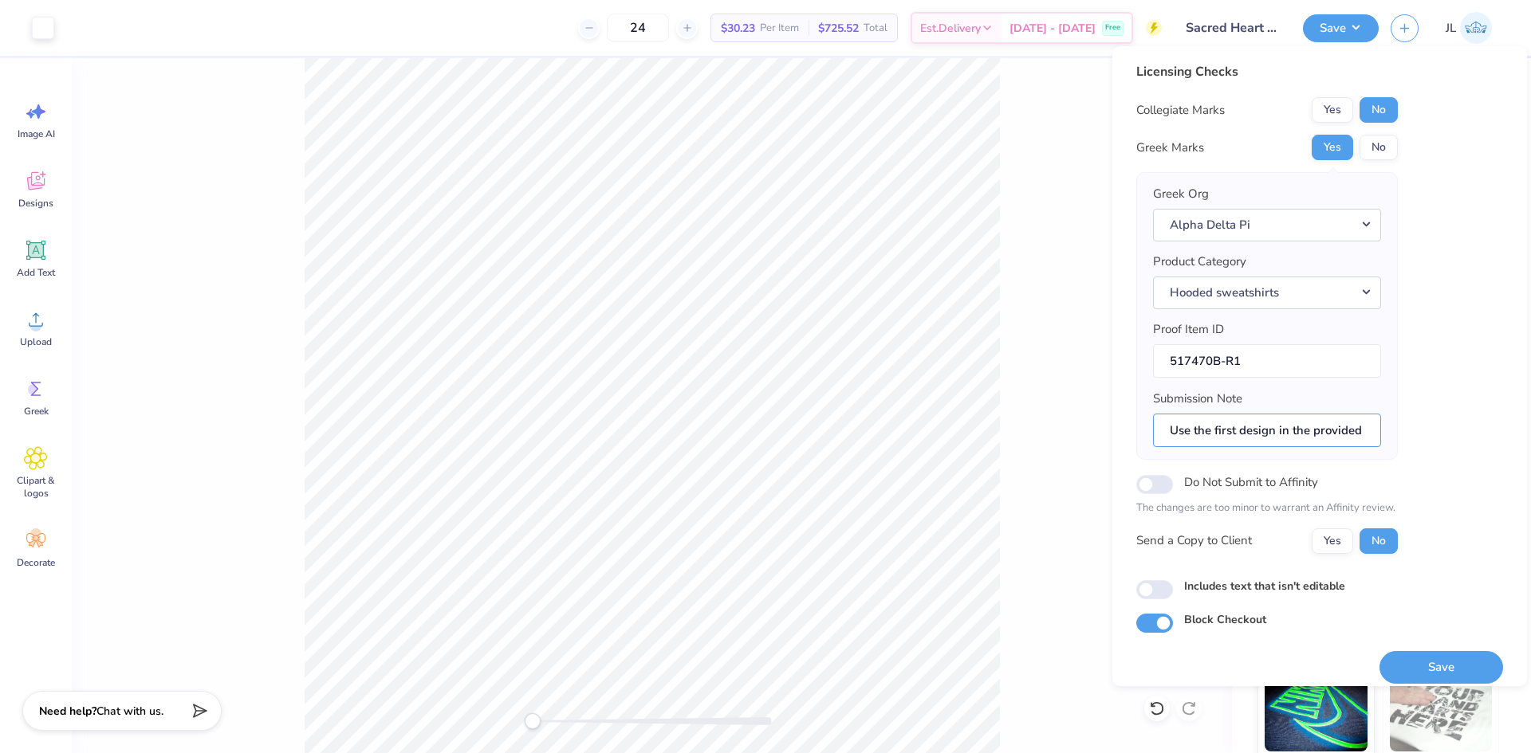
click at [1118, 426] on div "Licensing Checks Collegiate Marks Yes No Greek Marks Yes No Greek Org Alpha Del…" at bounding box center [1319, 366] width 415 height 640
type input "Use the first design in the provided reference image (left in the image) since …"
click at [1326, 540] on button "Yes" at bounding box center [1331, 542] width 41 height 26
click at [1418, 668] on button "Save" at bounding box center [1441, 667] width 124 height 33
